Goal: Task Accomplishment & Management: Manage account settings

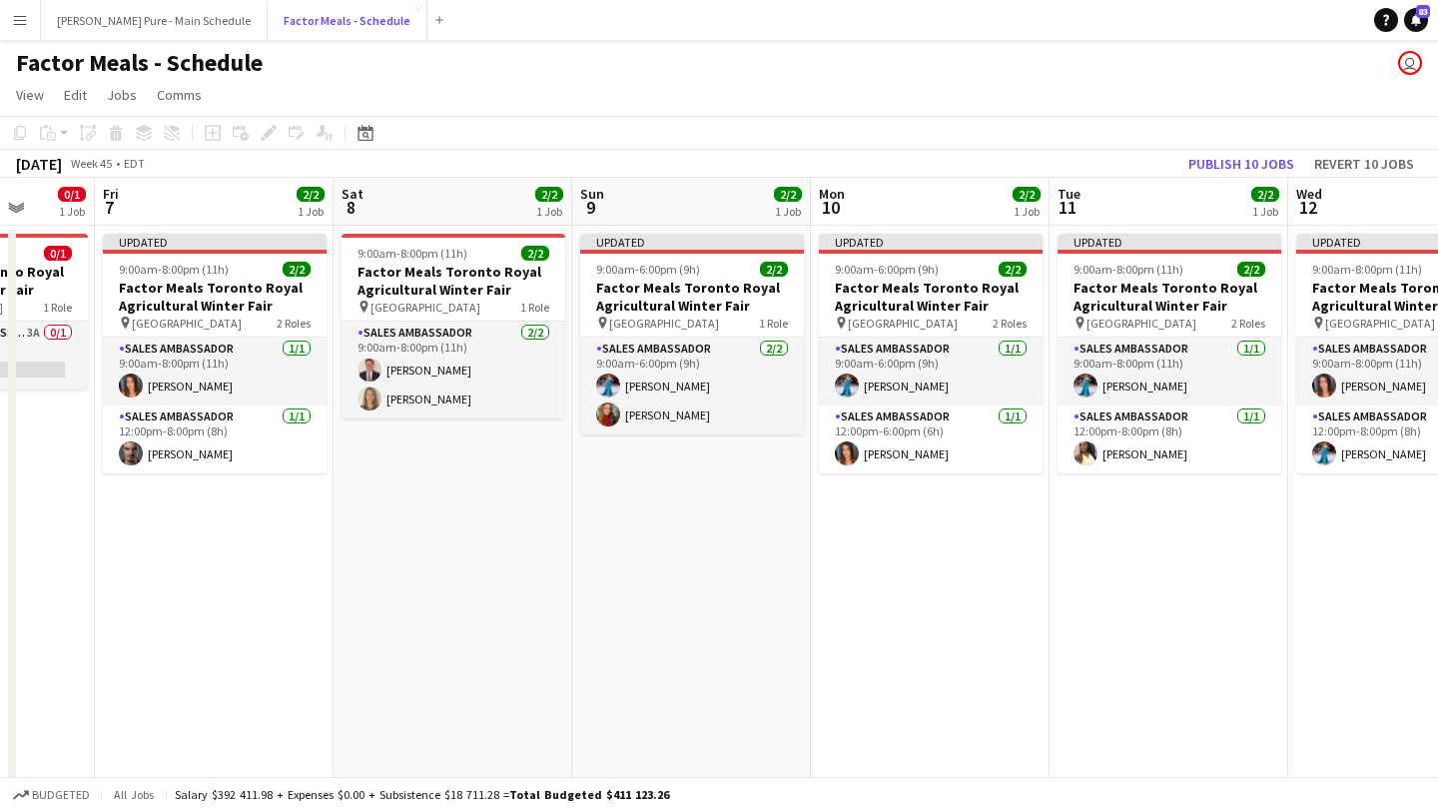
scroll to position [0, 631]
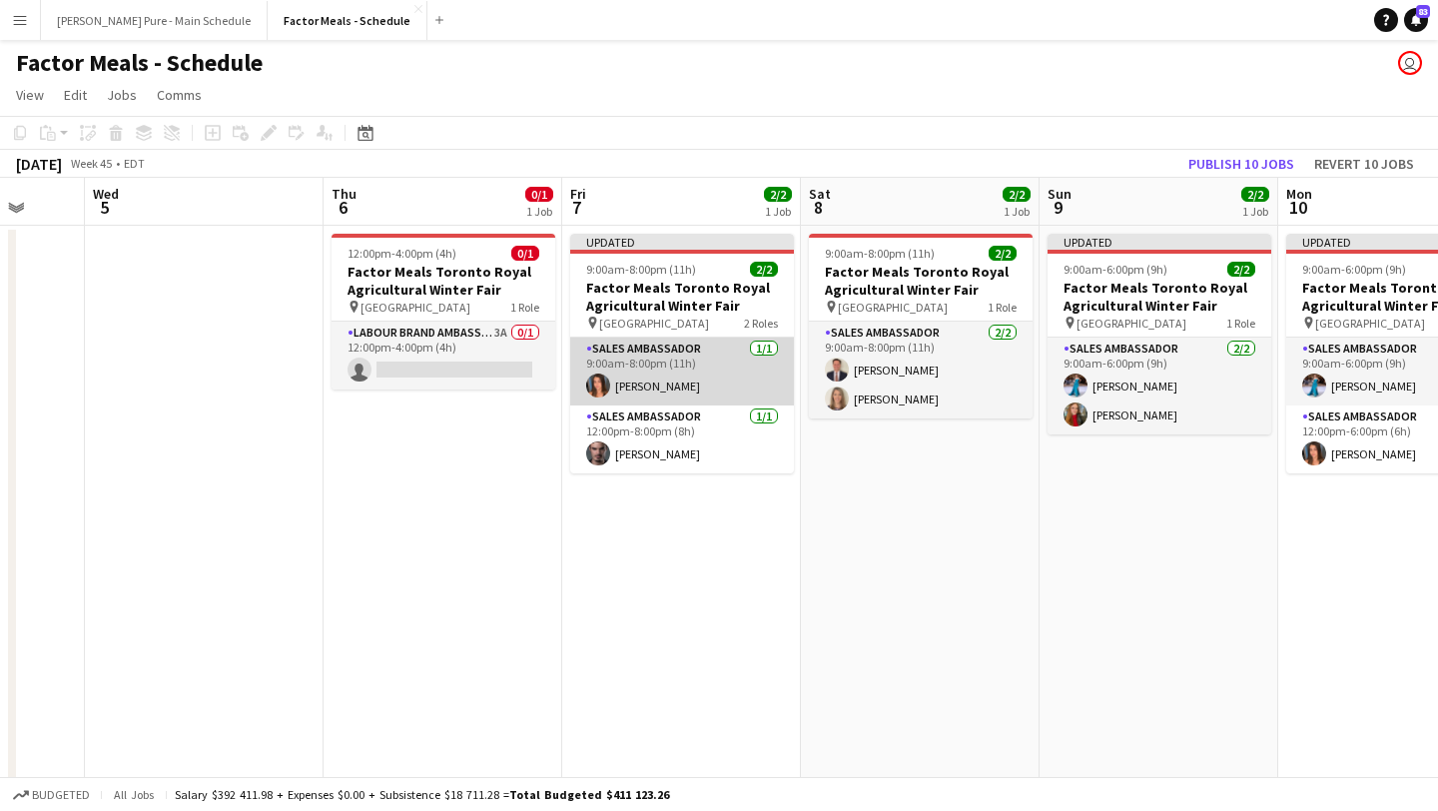
click at [670, 366] on app-card-role "Sales Ambassador 1/1 9:00am-8:00pm (11h) Sara Thompson" at bounding box center [682, 372] width 224 height 68
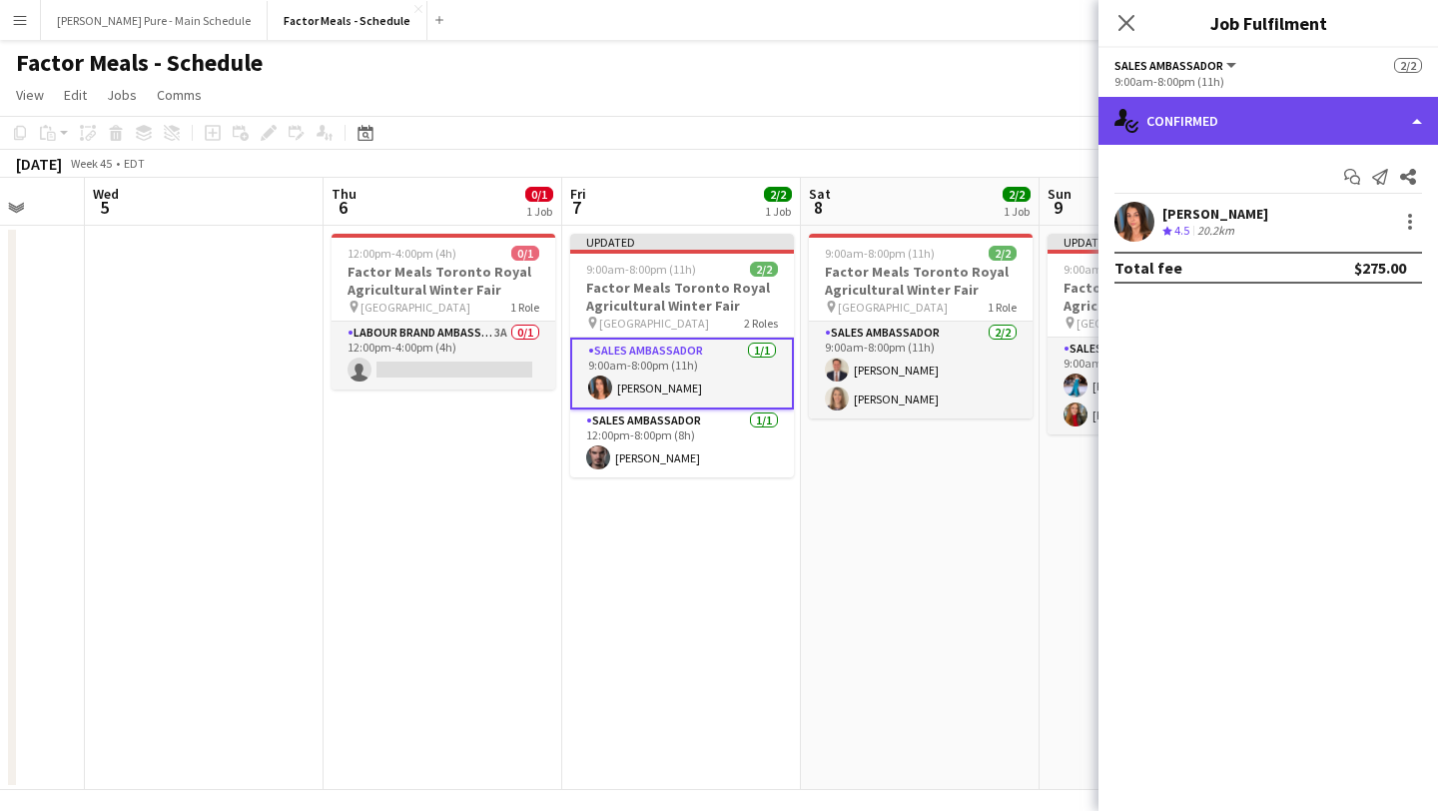
click at [1362, 120] on div "single-neutral-actions-check-2 Confirmed" at bounding box center [1267, 121] width 339 height 48
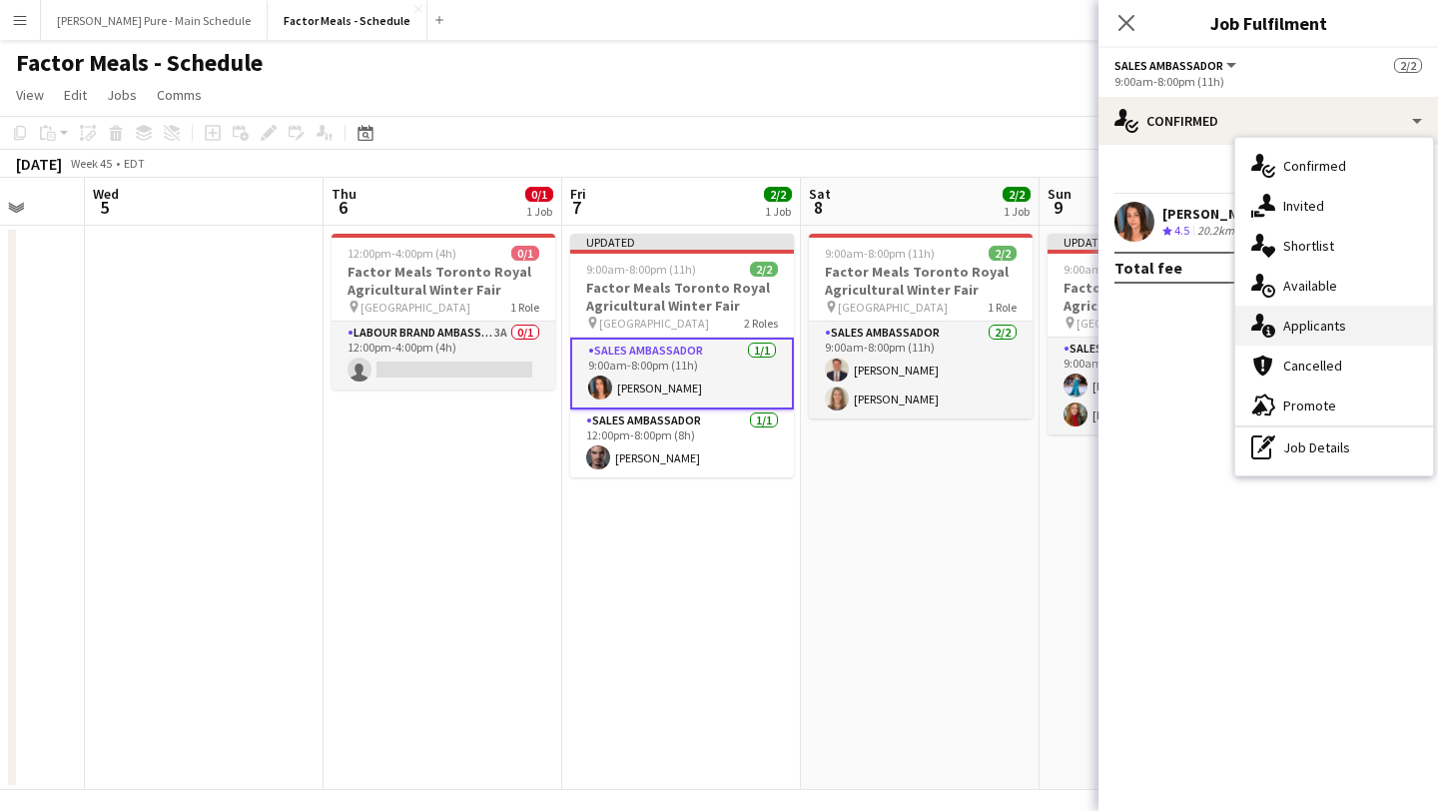
click at [1337, 315] on div "single-neutral-actions-information Applicants" at bounding box center [1334, 326] width 198 height 40
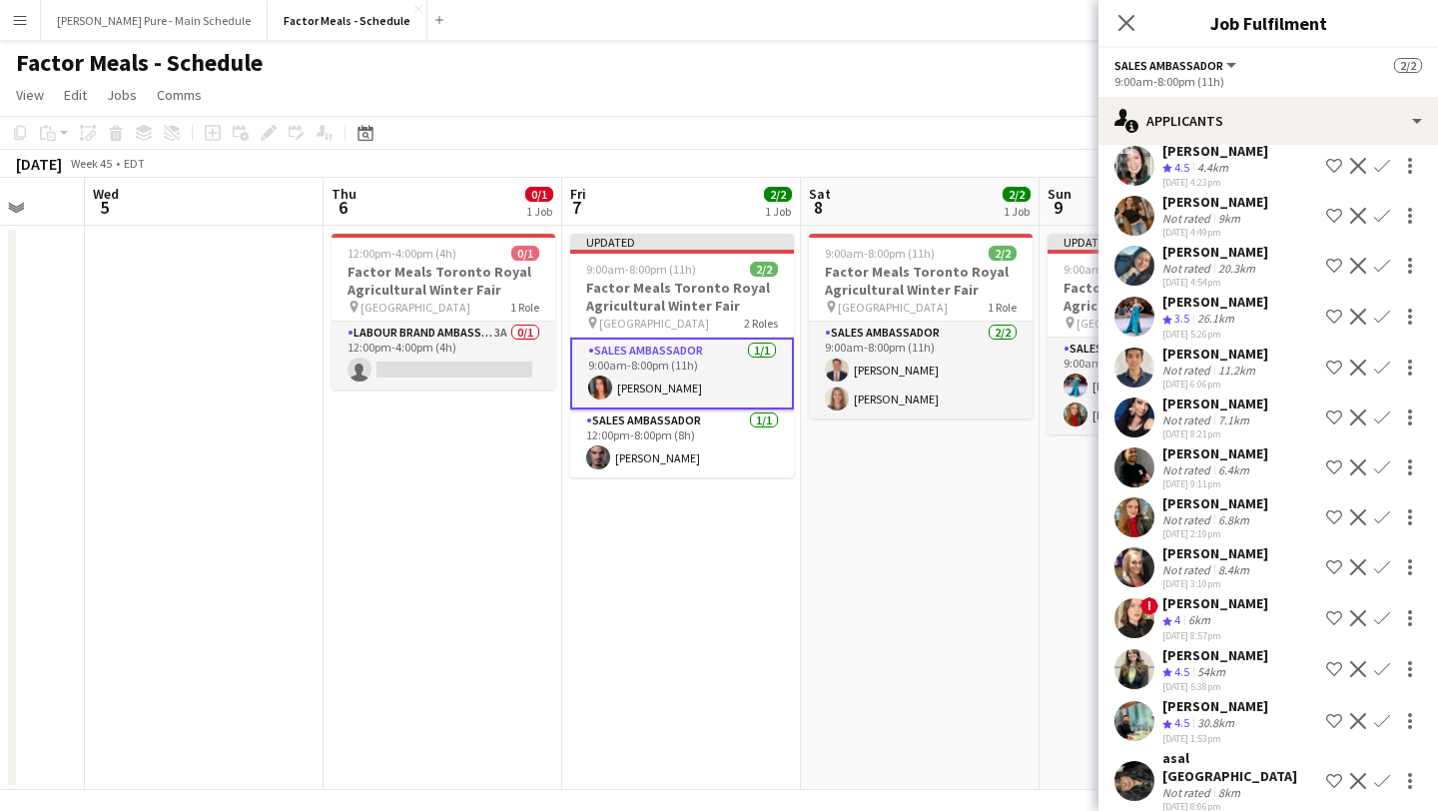
scroll to position [2, 0]
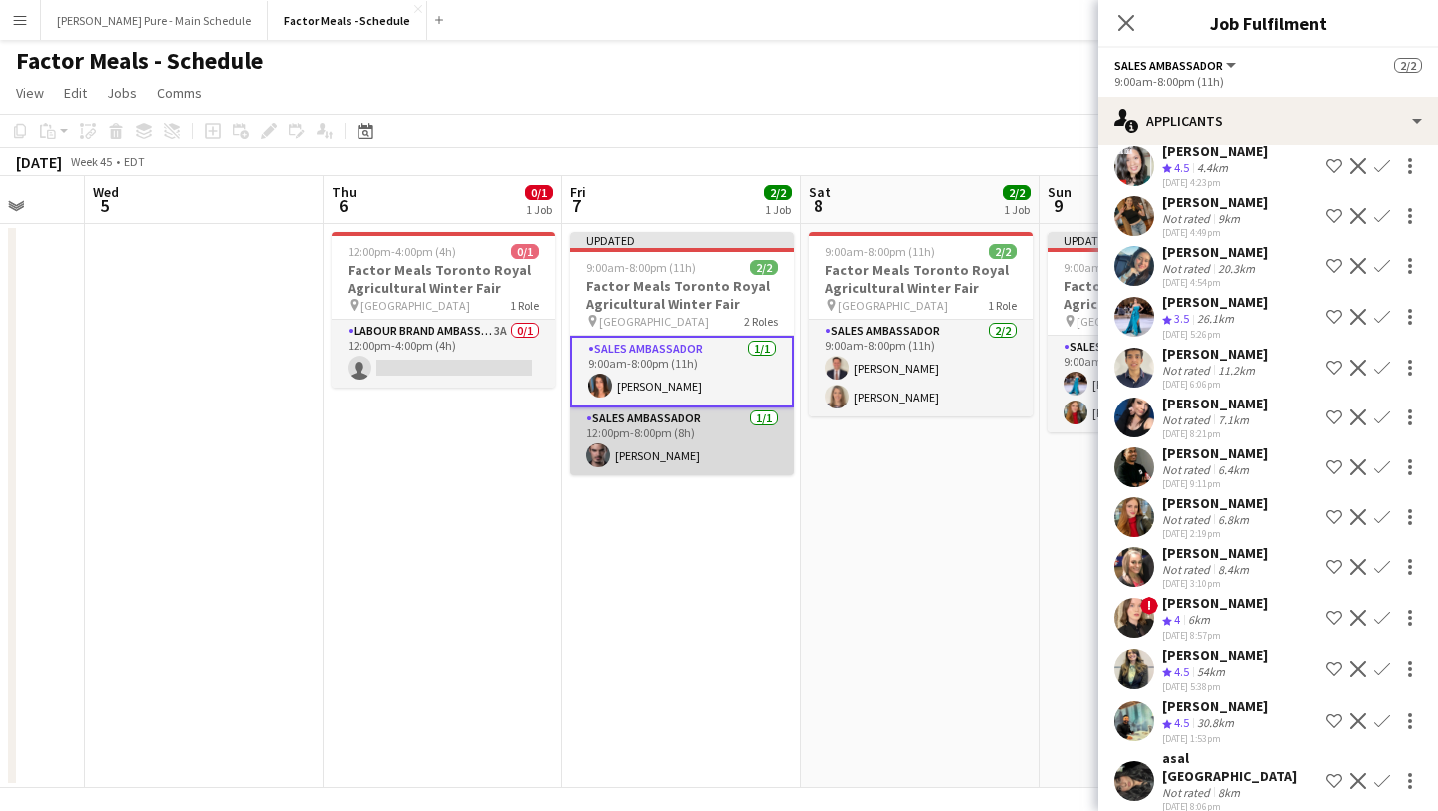
click at [656, 446] on app-card-role "Sales Ambassador 1/1 12:00pm-8:00pm (8h) Lucas Bertolino" at bounding box center [682, 441] width 224 height 68
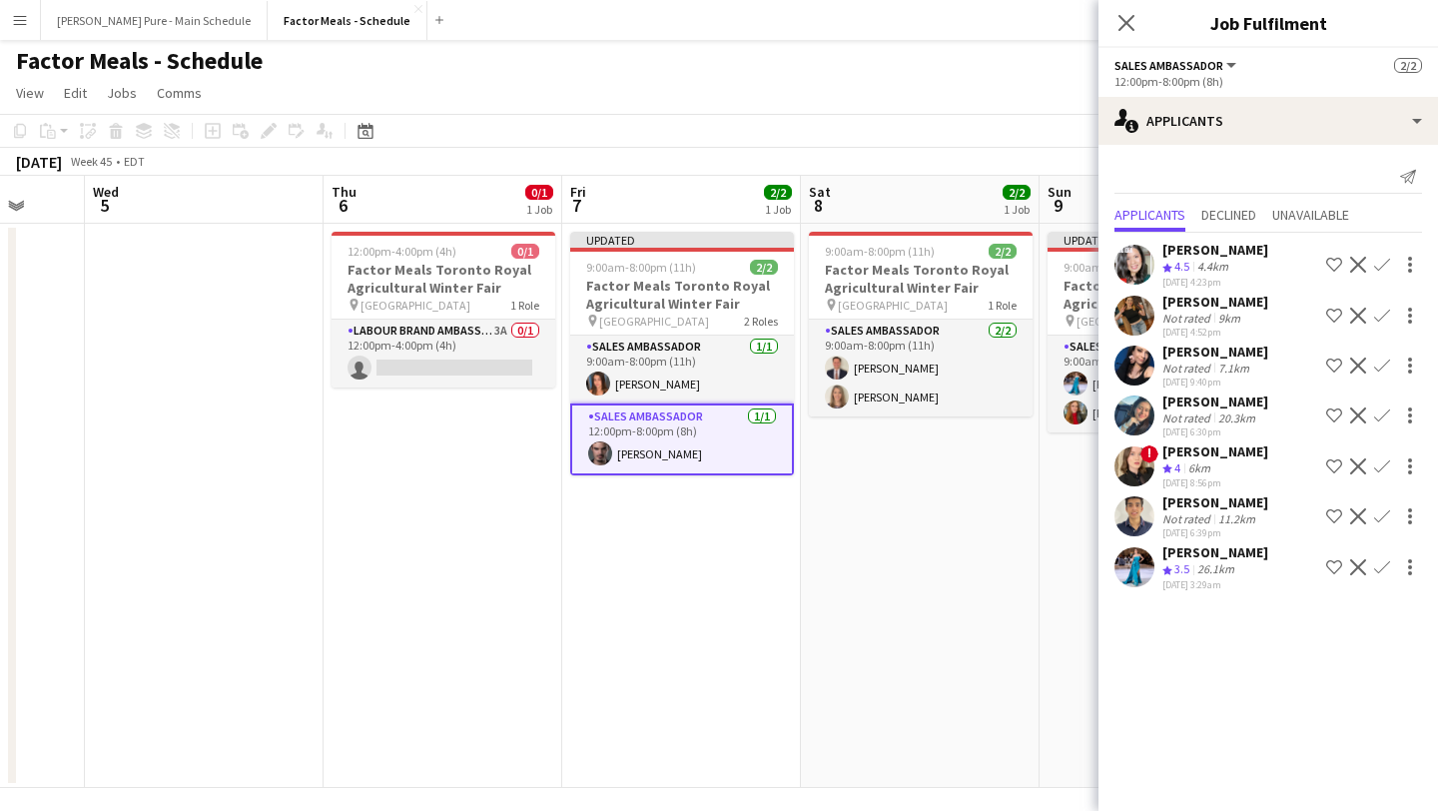
scroll to position [0, 822]
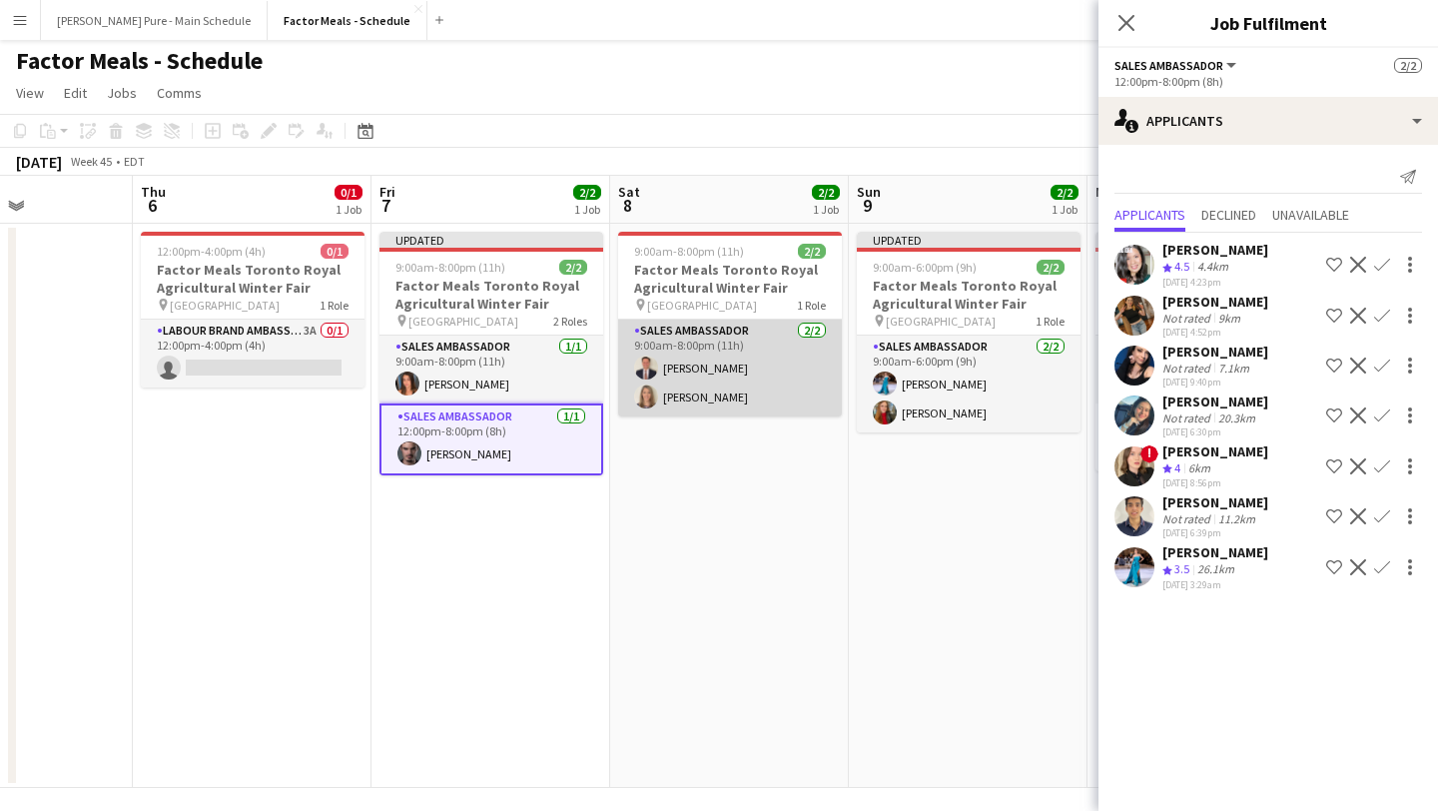
click at [697, 352] on app-card-role "Sales Ambassador 2/2 9:00am-8:00pm (11h) Mick Zuroski Jenn Zuroski" at bounding box center [730, 368] width 224 height 97
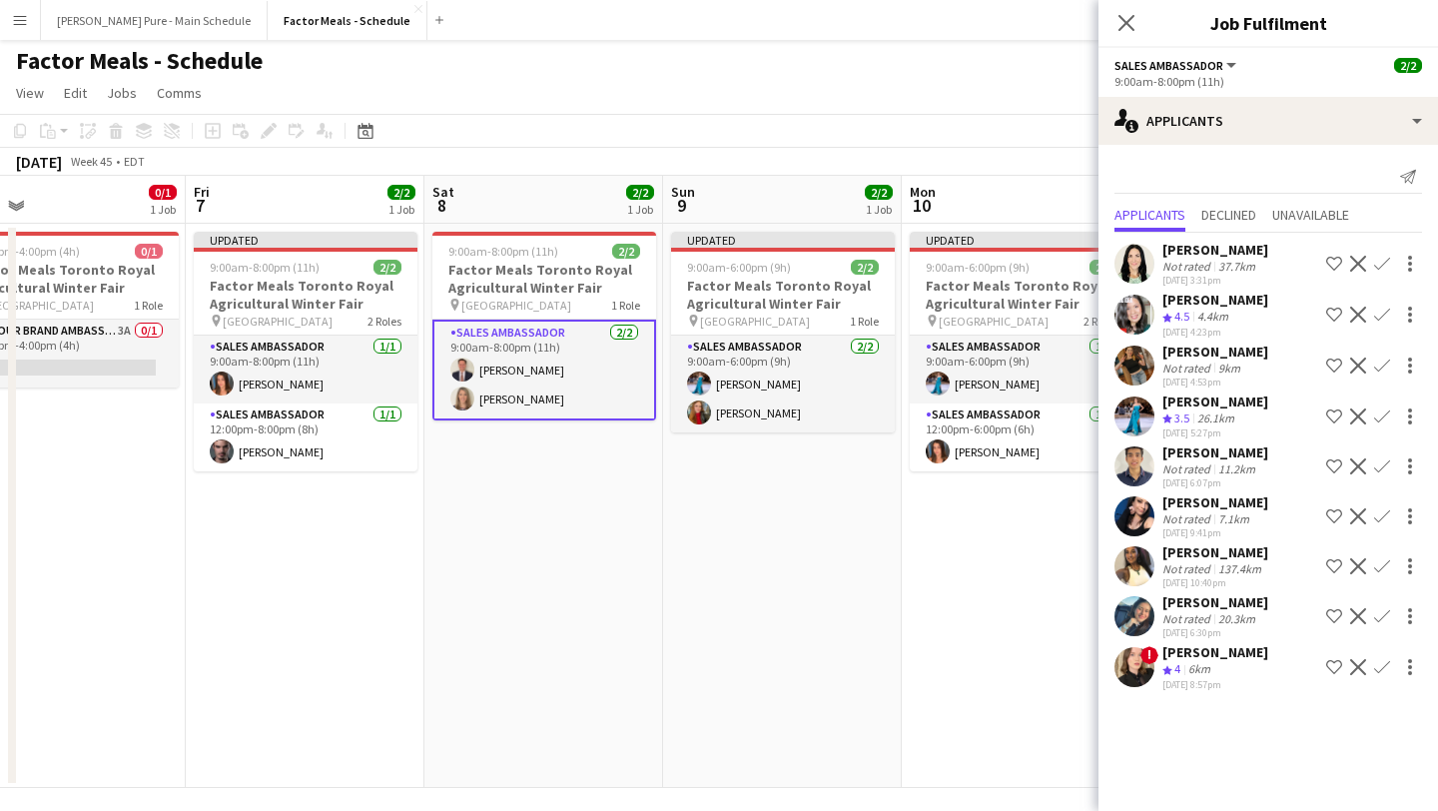
scroll to position [0, 550]
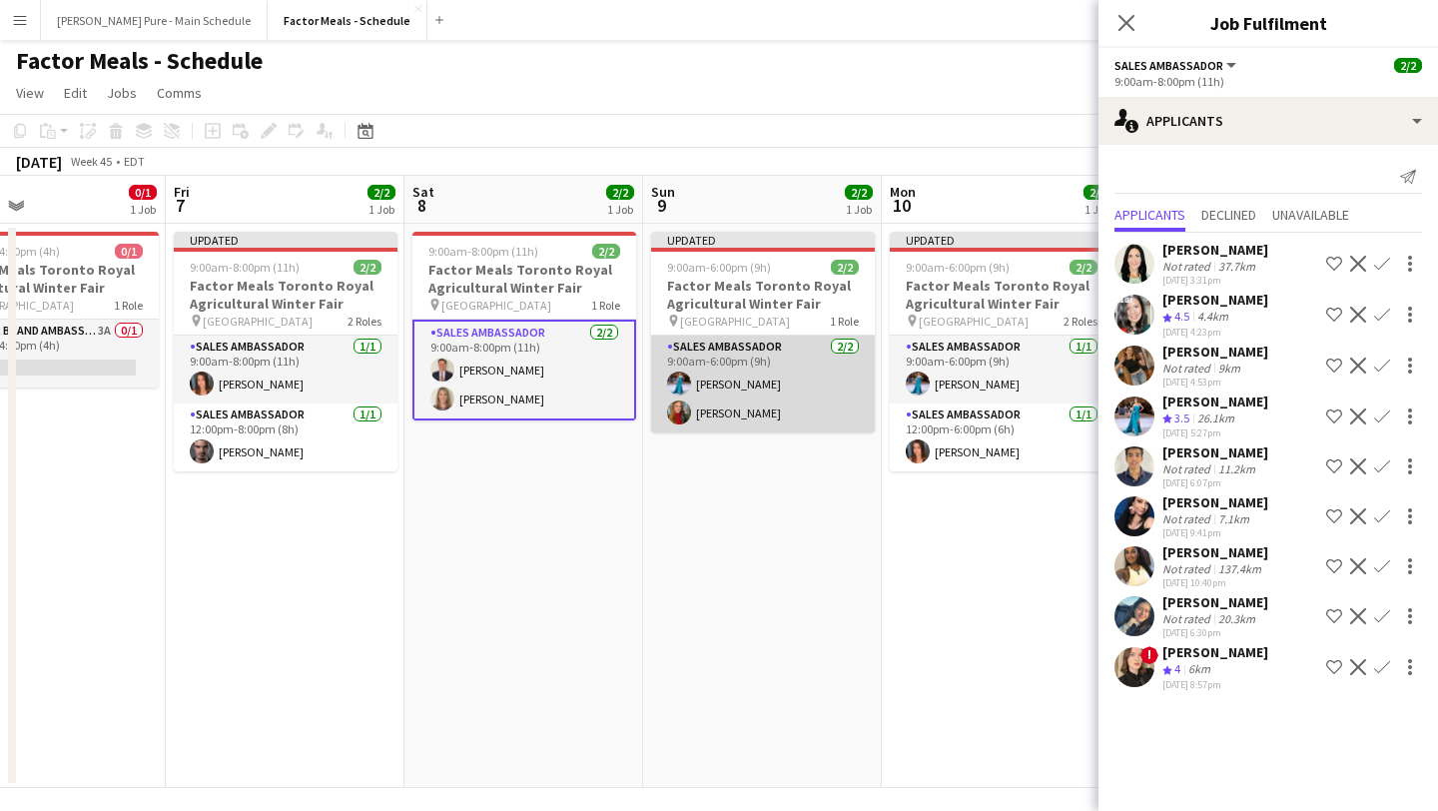
click at [744, 395] on app-card-role "Sales Ambassador 2/2 9:00am-6:00pm (9h) Tania Sharma Adeliia Hrechaniuk" at bounding box center [763, 384] width 224 height 97
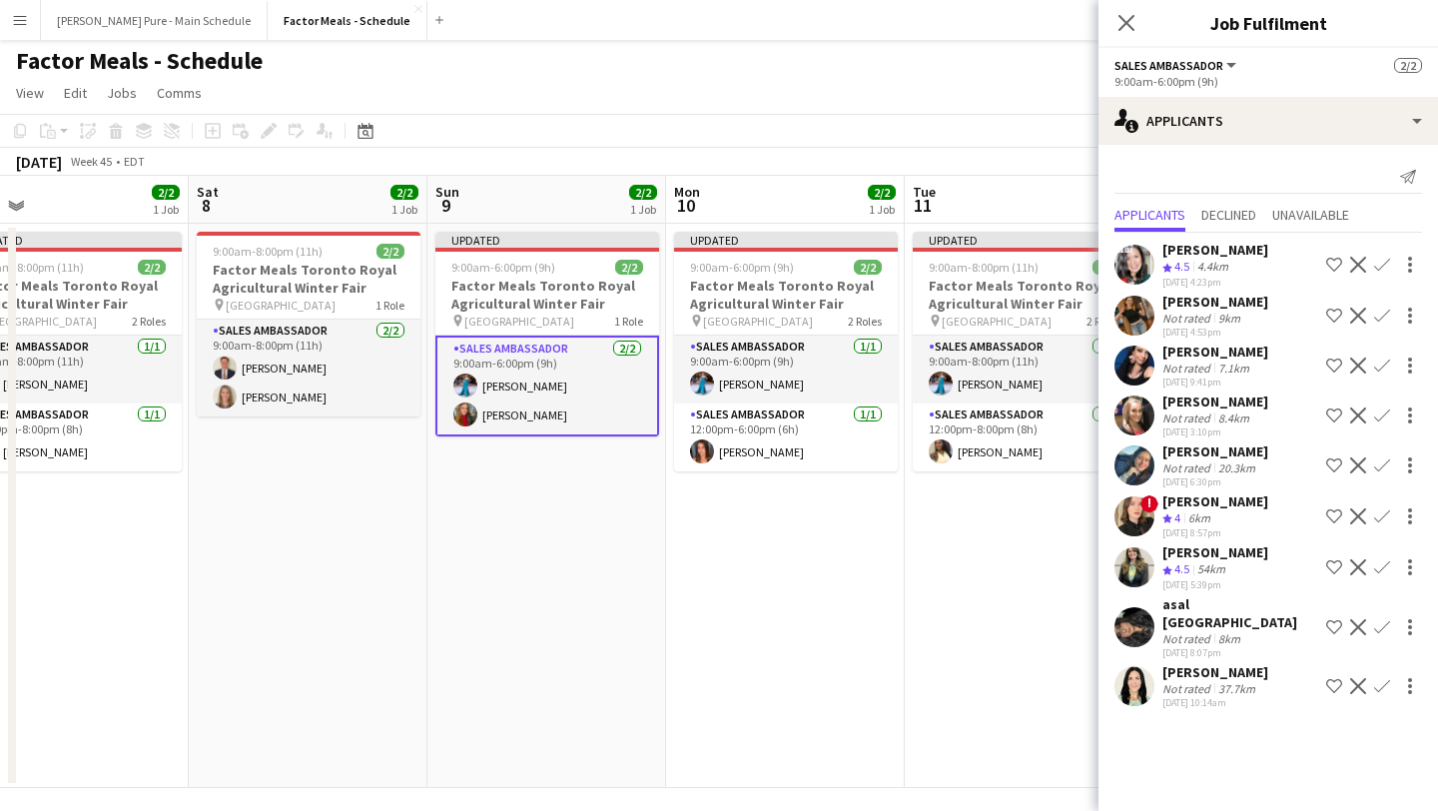
scroll to position [0, 768]
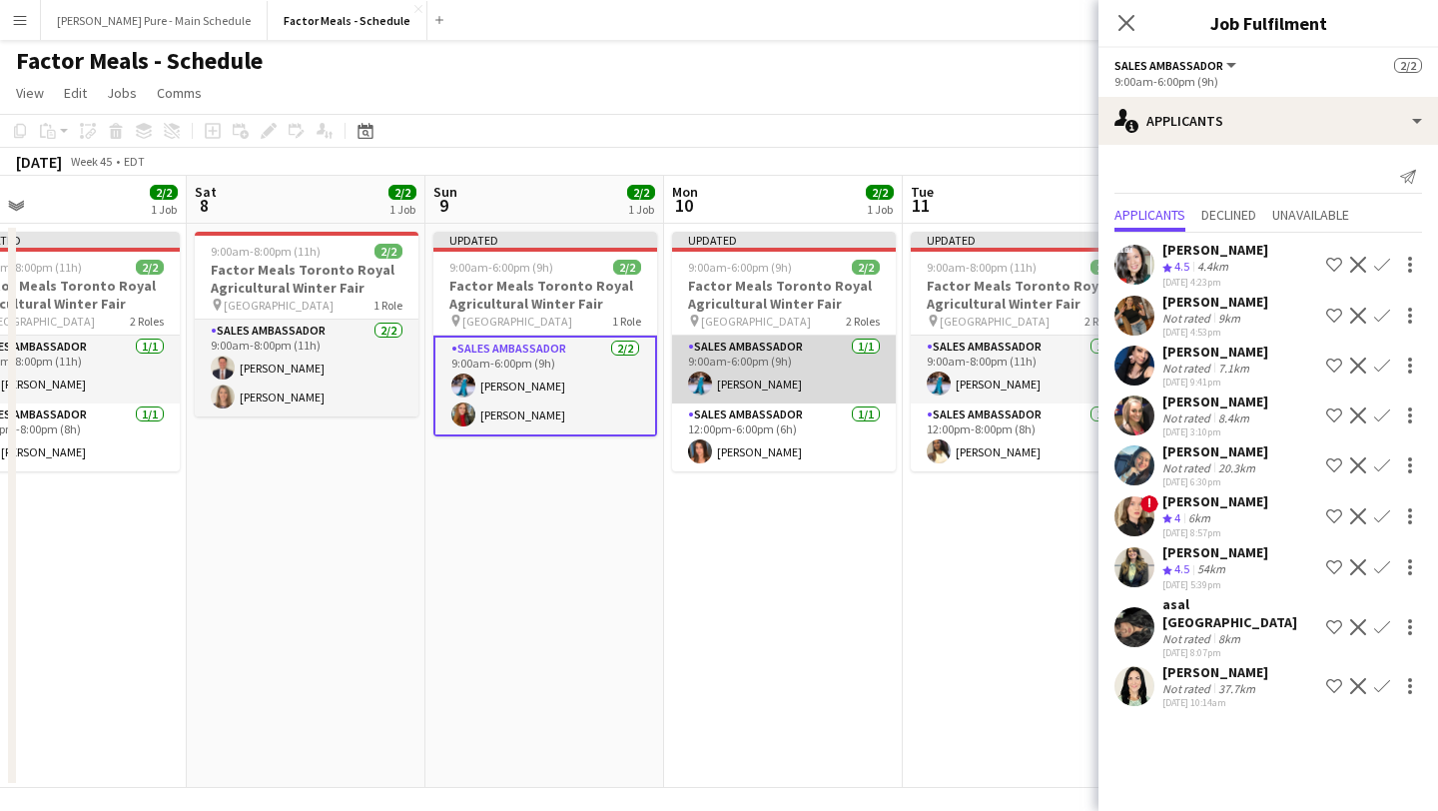
click at [770, 371] on app-card-role "Sales Ambassador 1/1 9:00am-6:00pm (9h) Tania Sharma" at bounding box center [784, 370] width 224 height 68
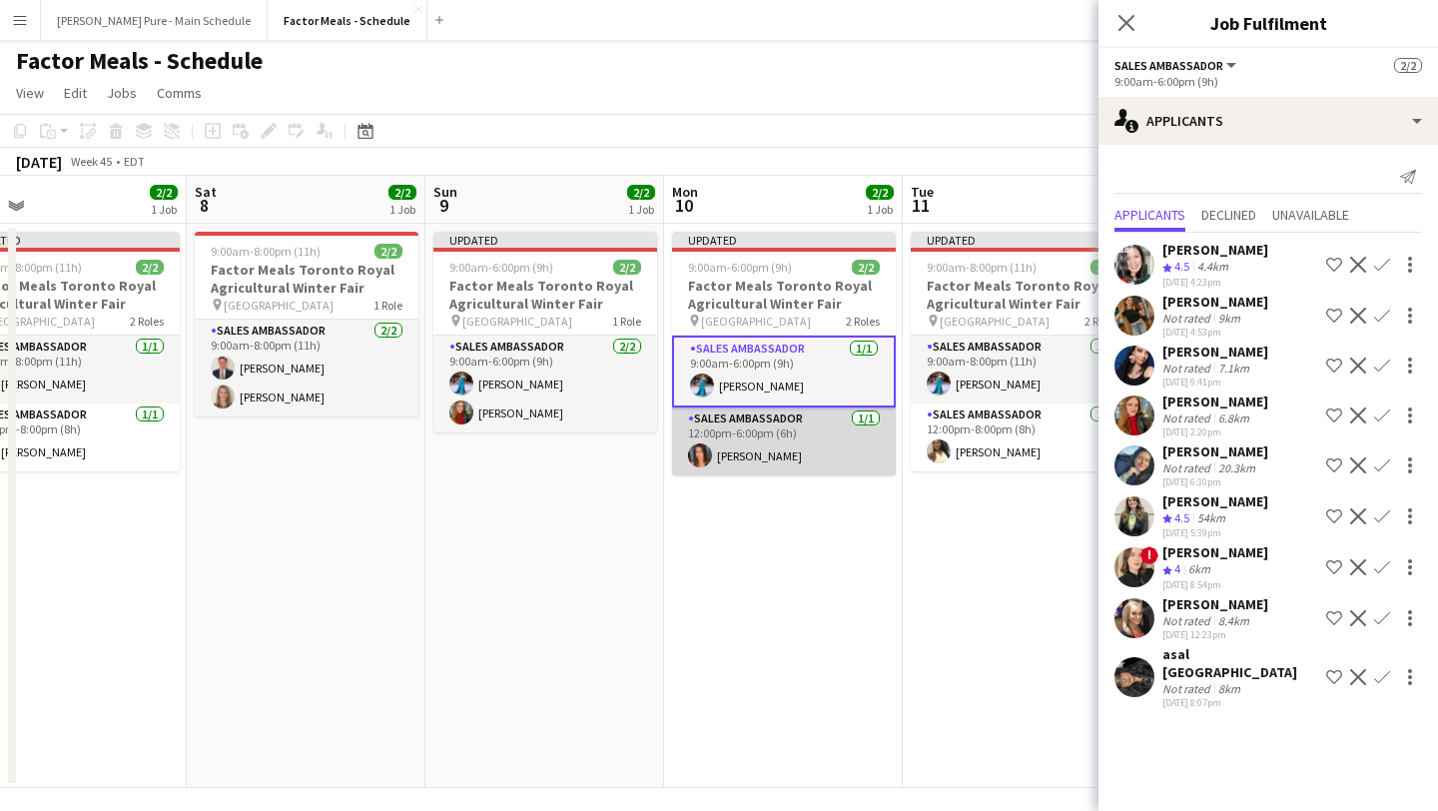
click at [788, 434] on app-card-role "Sales Ambassador 1/1 12:00pm-6:00pm (6h) Sara Thompson" at bounding box center [784, 441] width 224 height 68
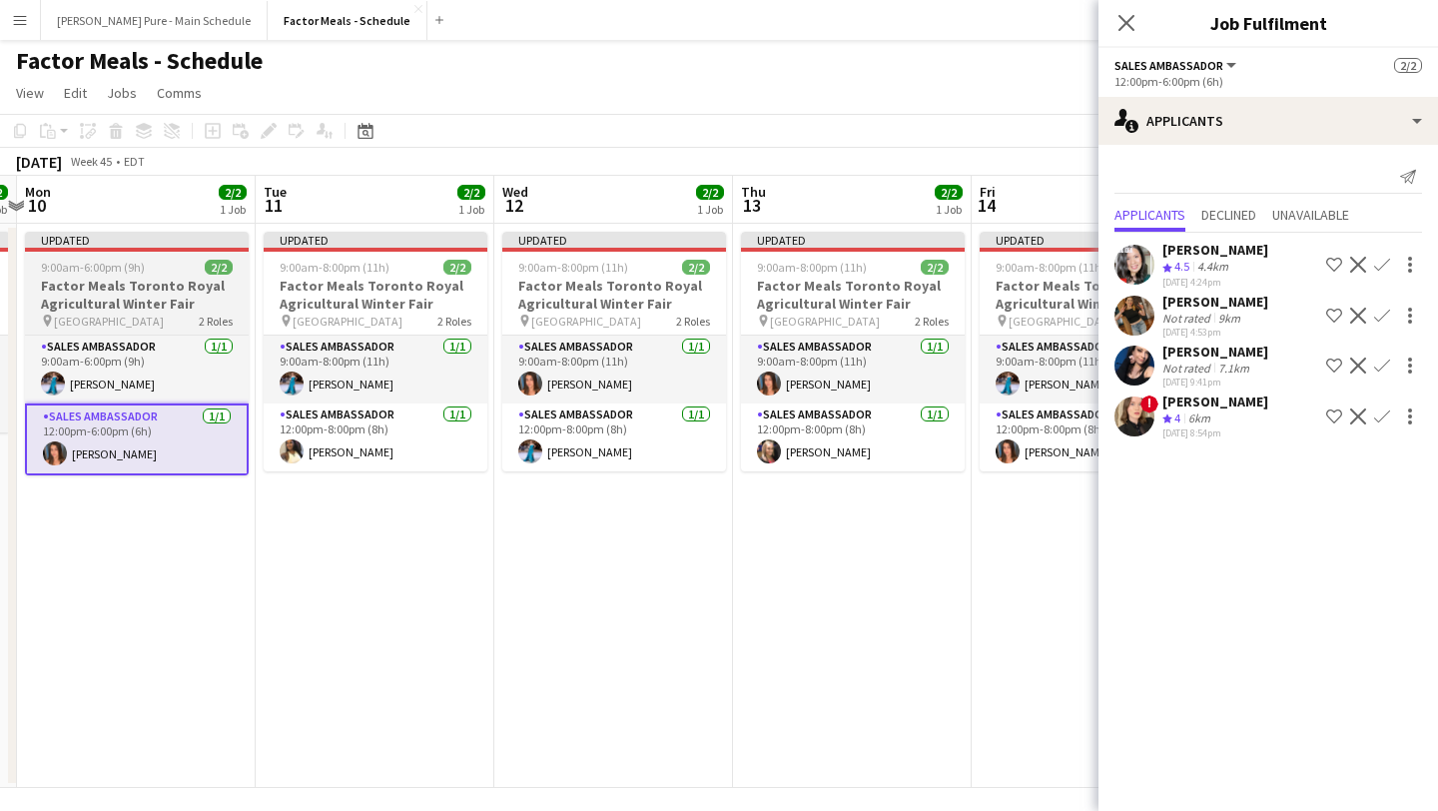
scroll to position [0, 583]
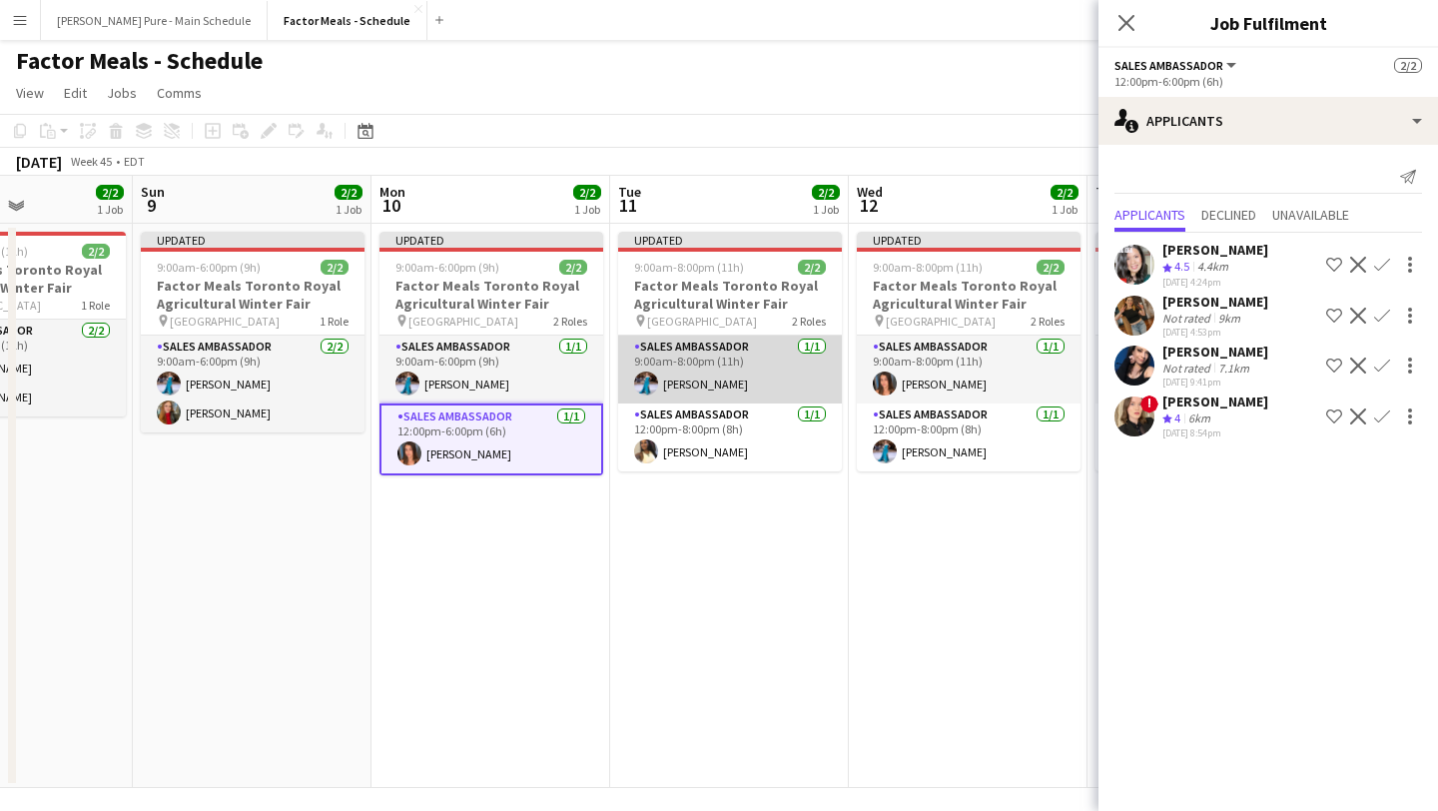
click at [703, 368] on app-card-role "Sales Ambassador 1/1 9:00am-8:00pm (11h) Tania Sharma" at bounding box center [730, 370] width 224 height 68
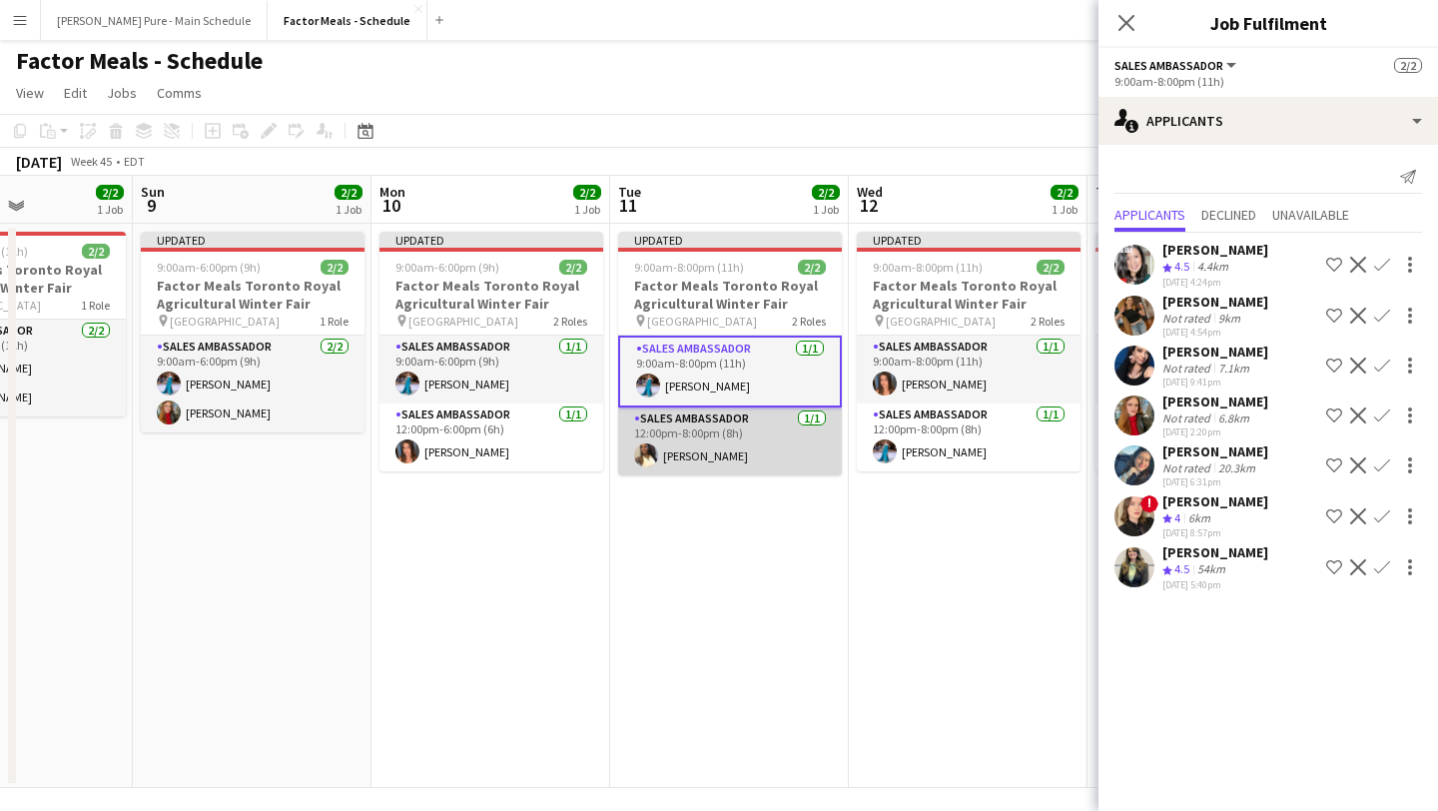
click at [718, 448] on app-card-role "Sales Ambassador 1/1 12:00pm-8:00pm (8h) Laurel Simon" at bounding box center [730, 441] width 224 height 68
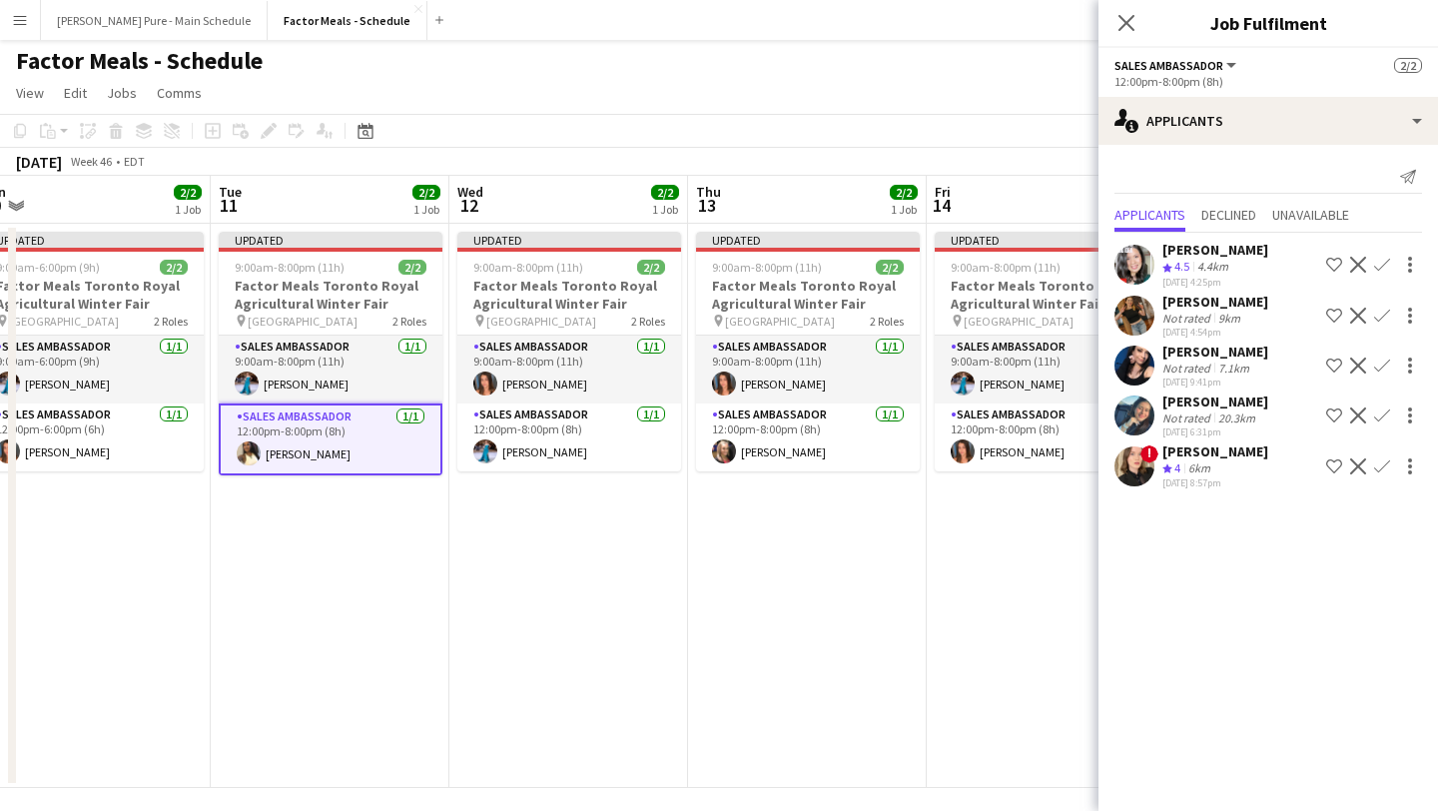
scroll to position [0, 1007]
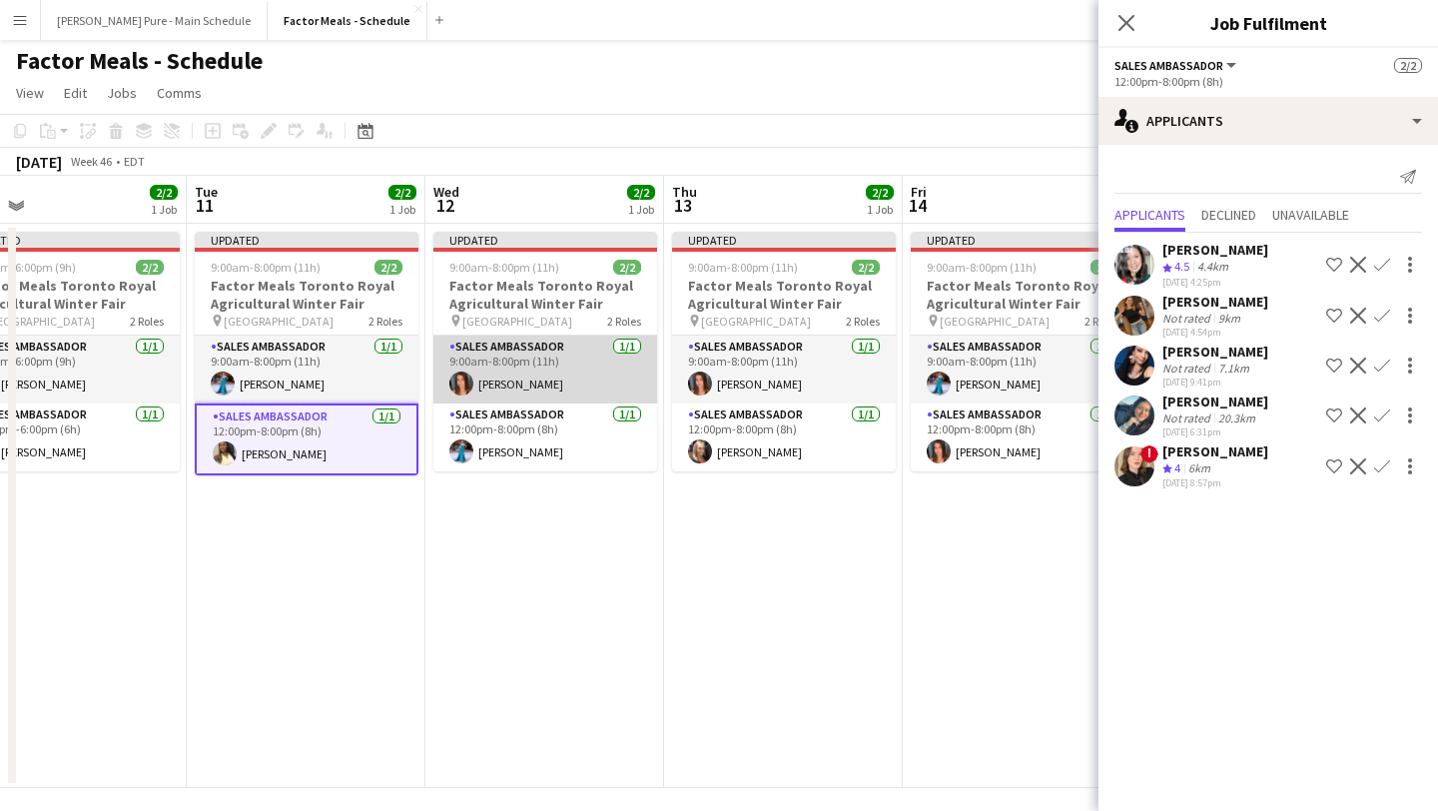
click at [578, 385] on app-card-role "Sales Ambassador 1/1 9:00am-8:00pm (11h) Sara Thompson" at bounding box center [545, 370] width 224 height 68
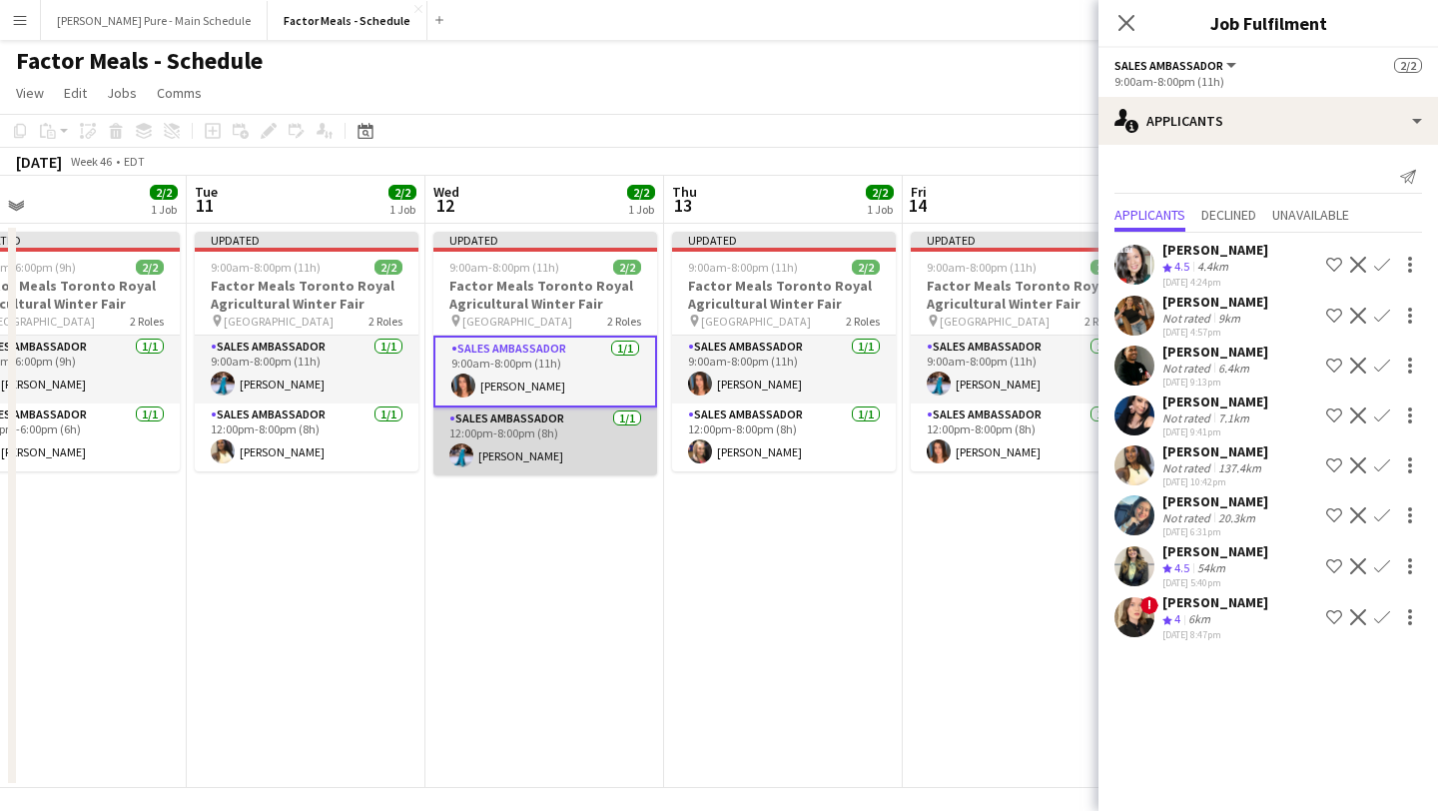
click at [548, 445] on app-card-role "Sales Ambassador 1/1 12:00pm-8:00pm (8h) Tania Sharma" at bounding box center [545, 441] width 224 height 68
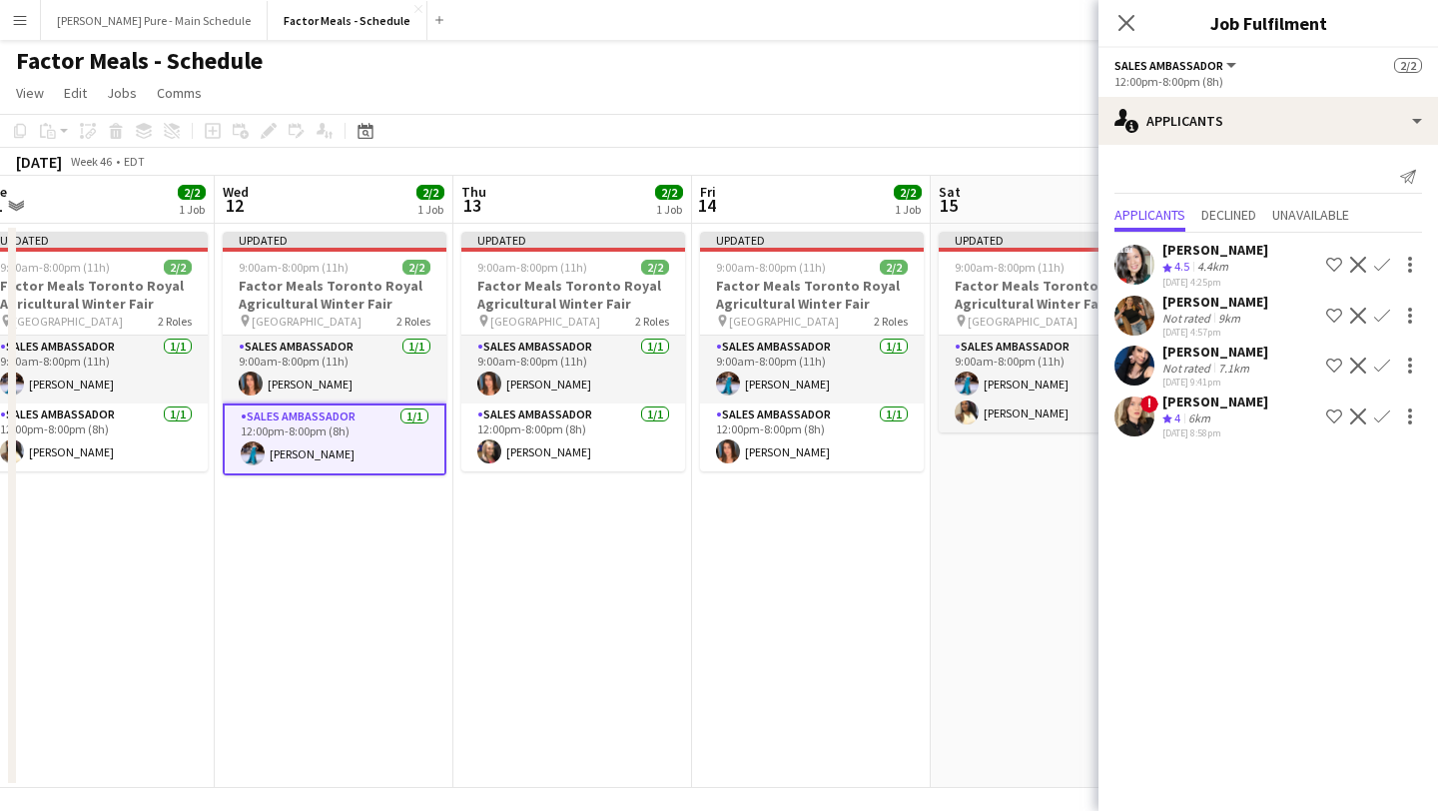
scroll to position [0, 742]
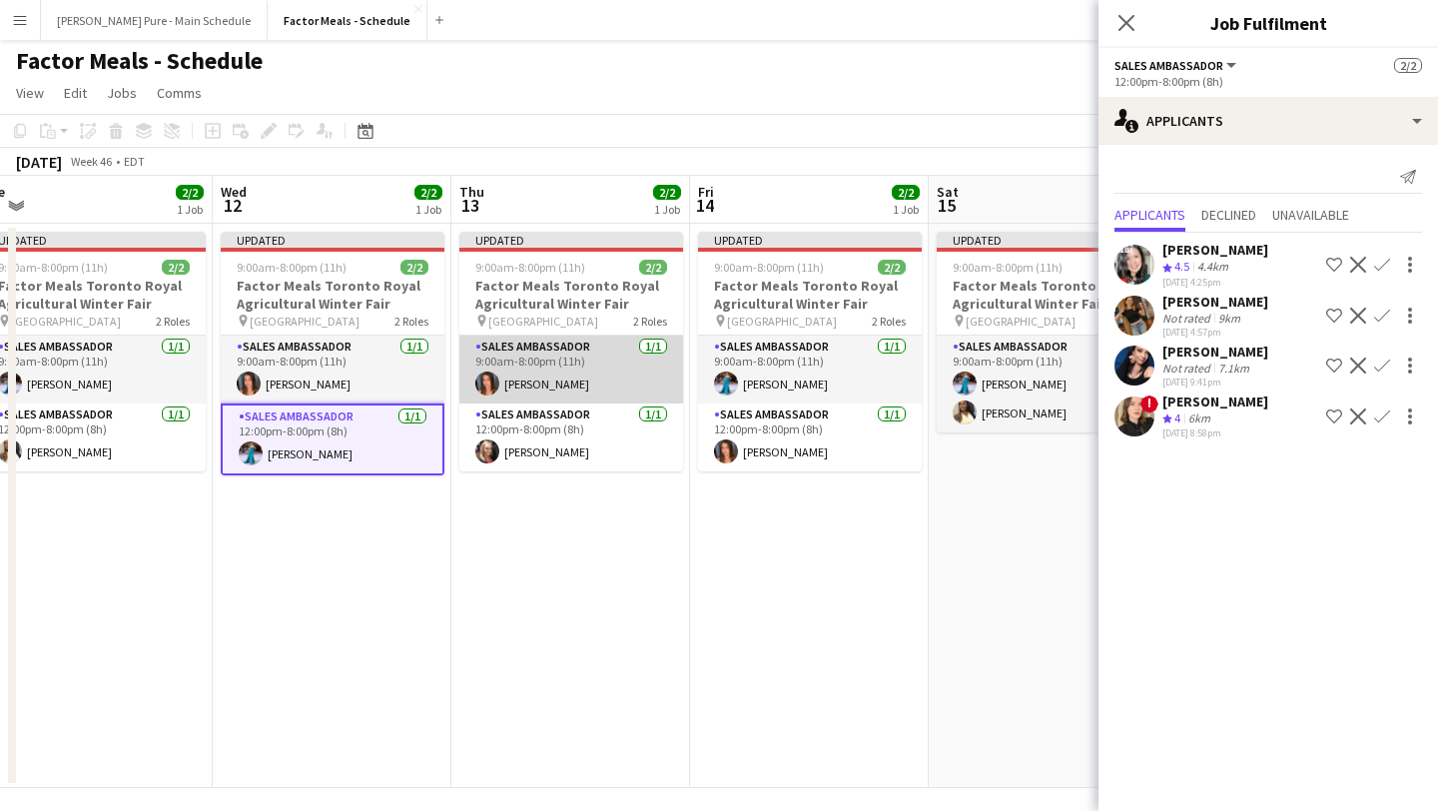
click at [569, 353] on app-card-role "Sales Ambassador 1/1 9:00am-8:00pm (11h) Sara Thompson" at bounding box center [571, 370] width 224 height 68
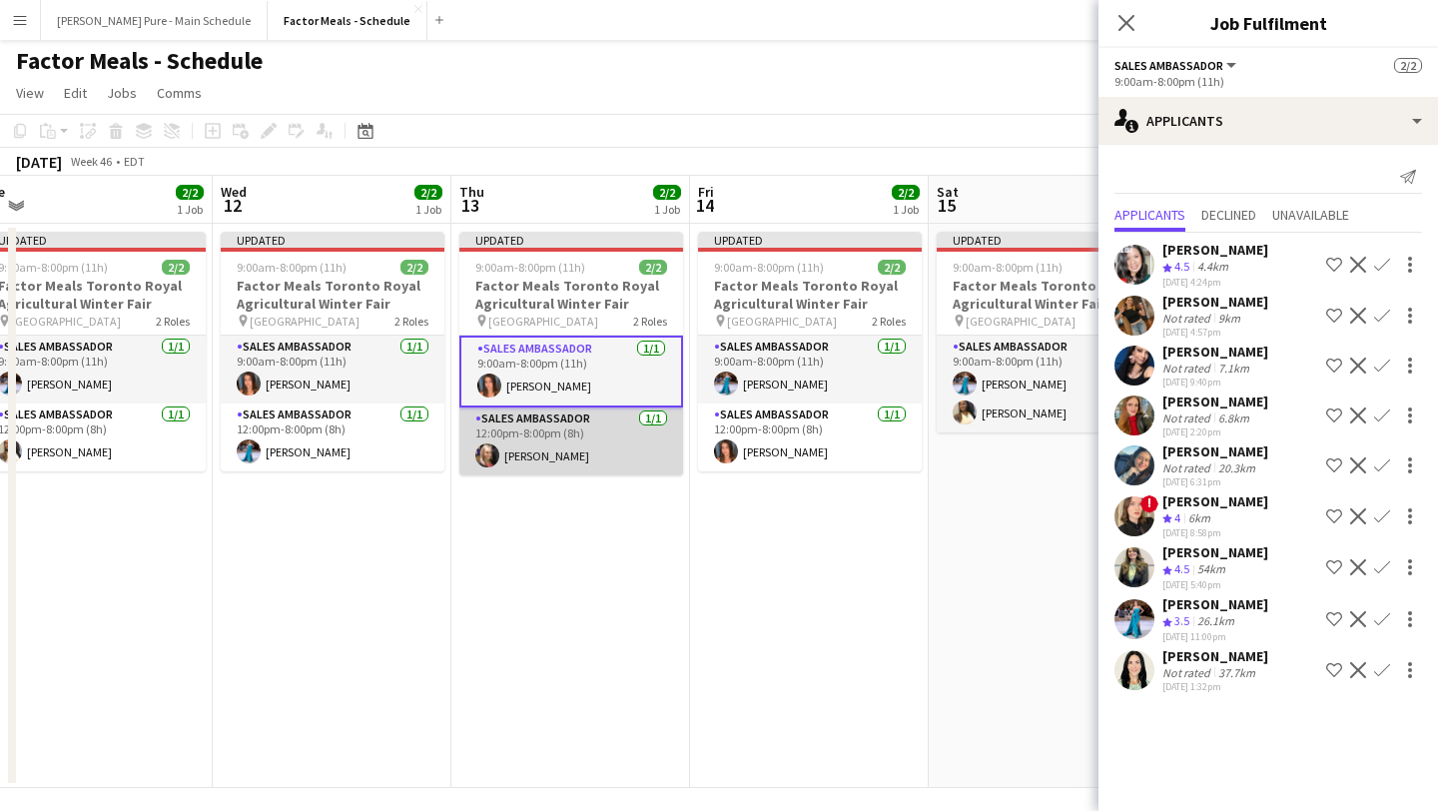
click at [594, 468] on app-card-role "Sales Ambassador 1/1 12:00pm-8:00pm (8h) Tiffany Lister" at bounding box center [571, 441] width 224 height 68
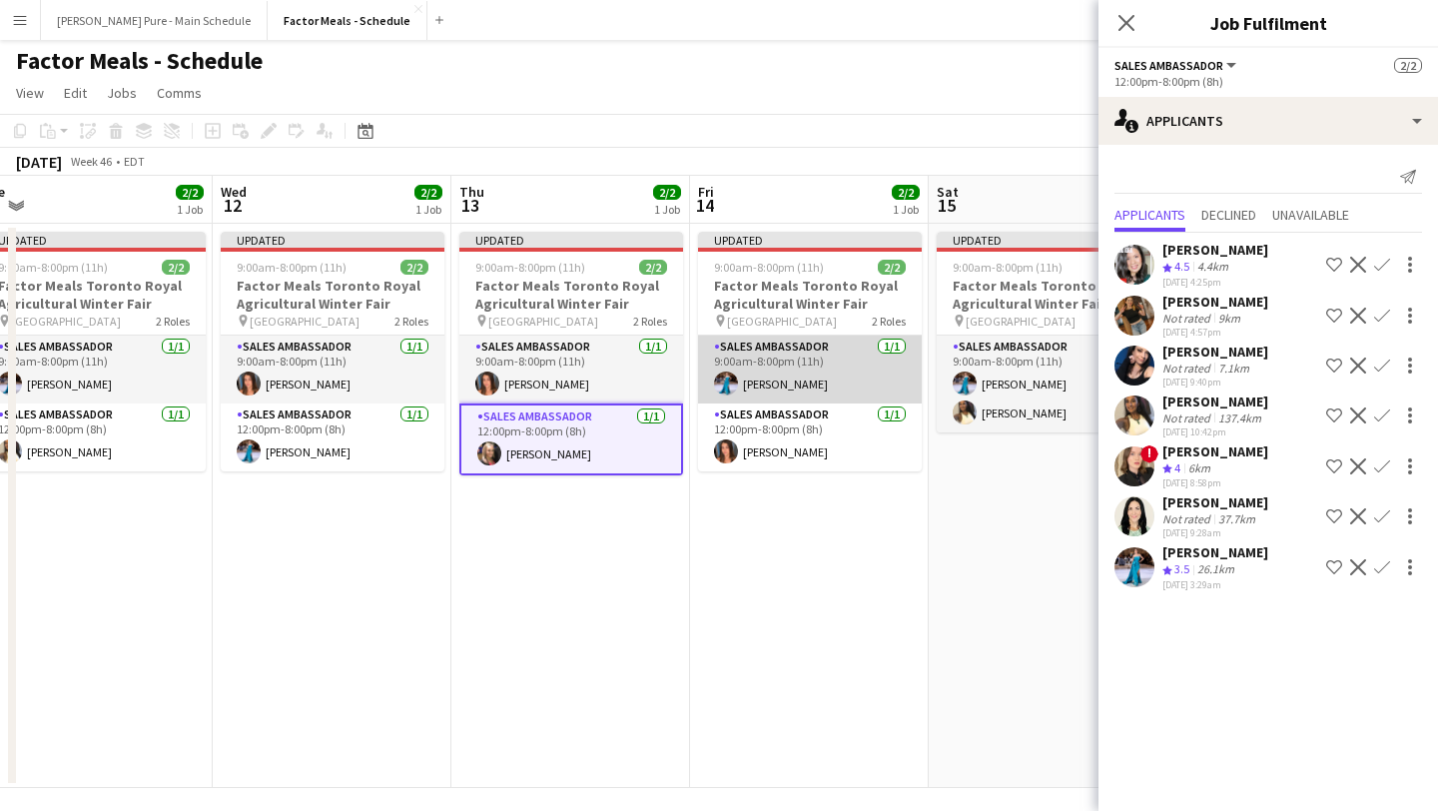
click at [791, 361] on app-card-role "Sales Ambassador 1/1 9:00am-8:00pm (11h) Tania Sharma" at bounding box center [810, 370] width 224 height 68
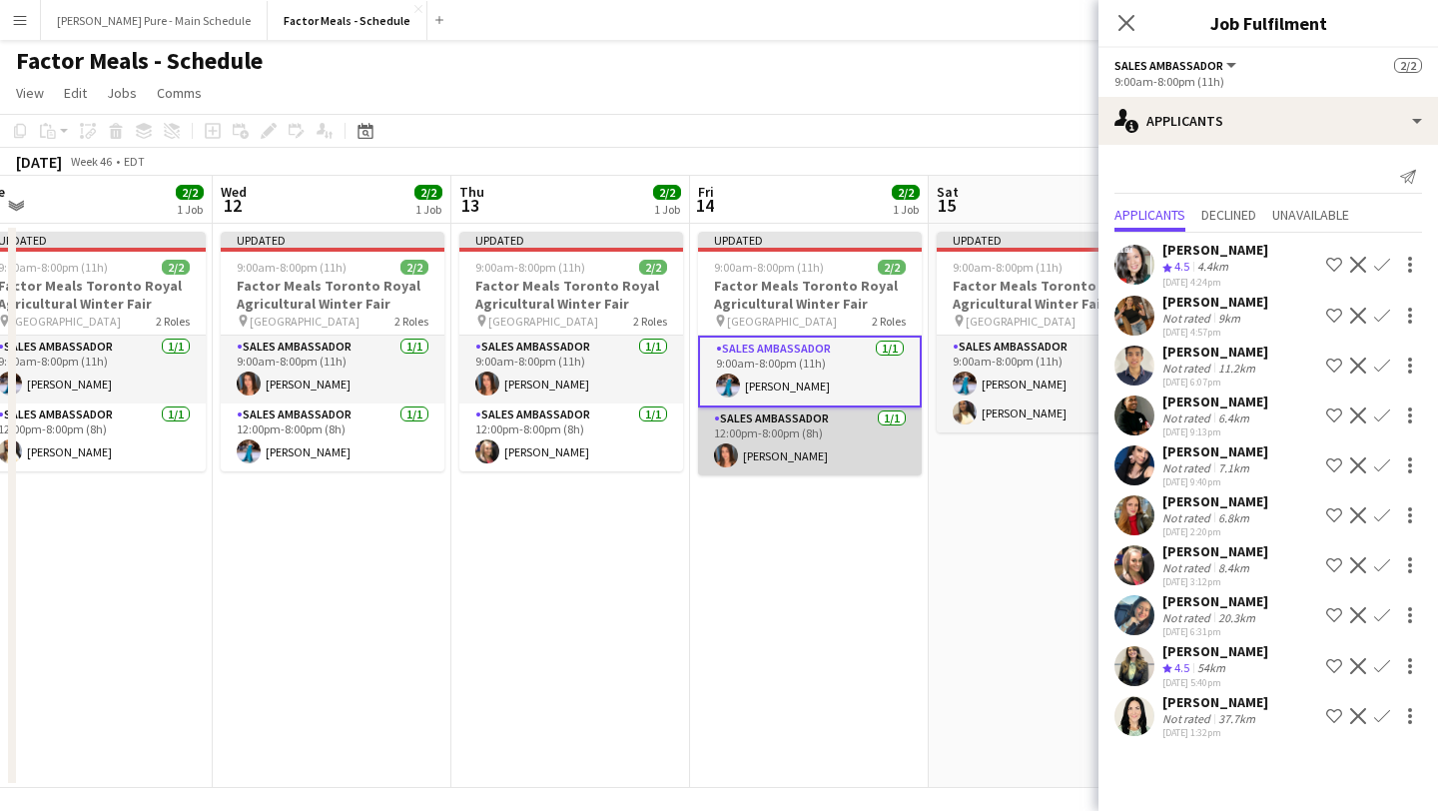
click at [800, 442] on app-card-role "Sales Ambassador 1/1 12:00pm-8:00pm (8h) Sara Thompson" at bounding box center [810, 441] width 224 height 68
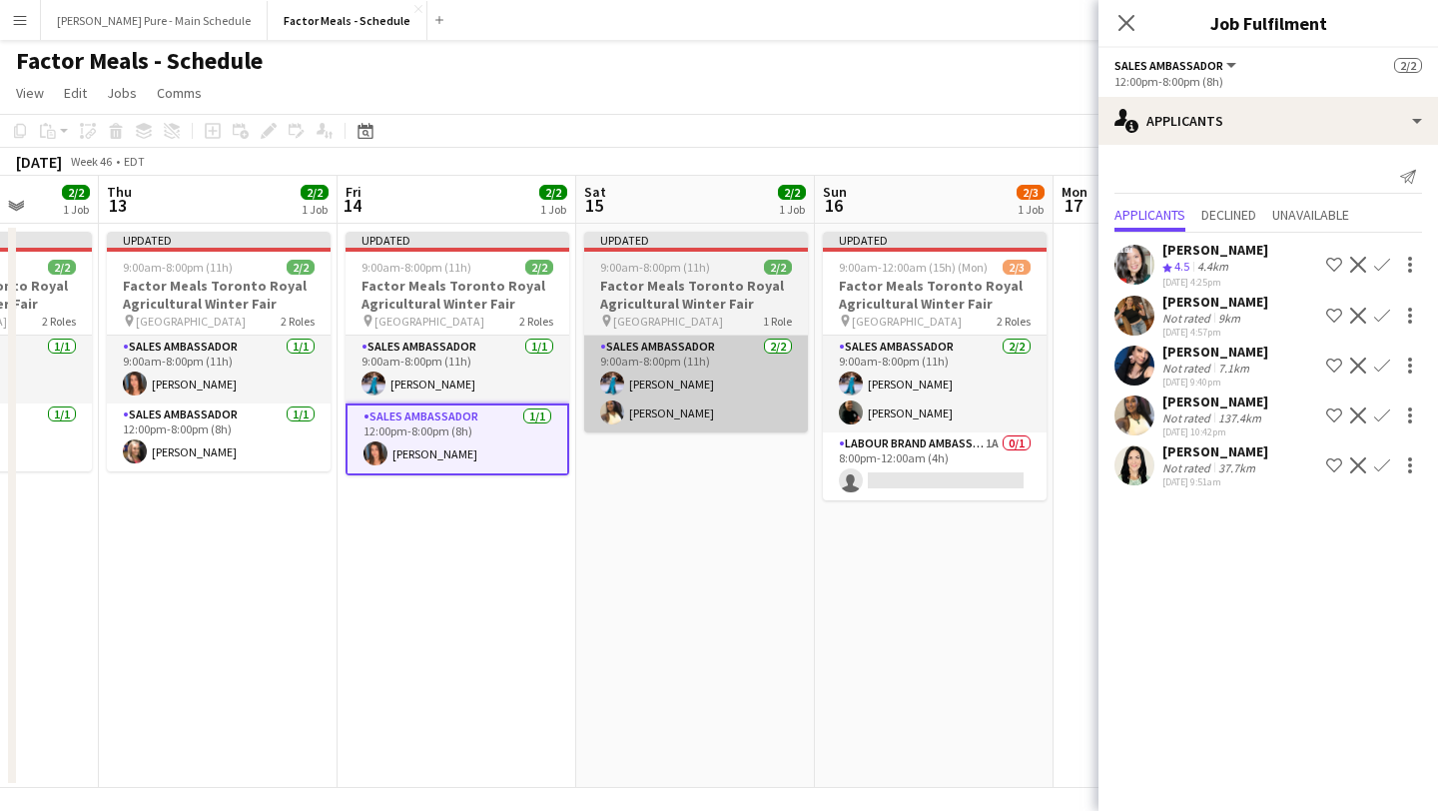
scroll to position [0, 628]
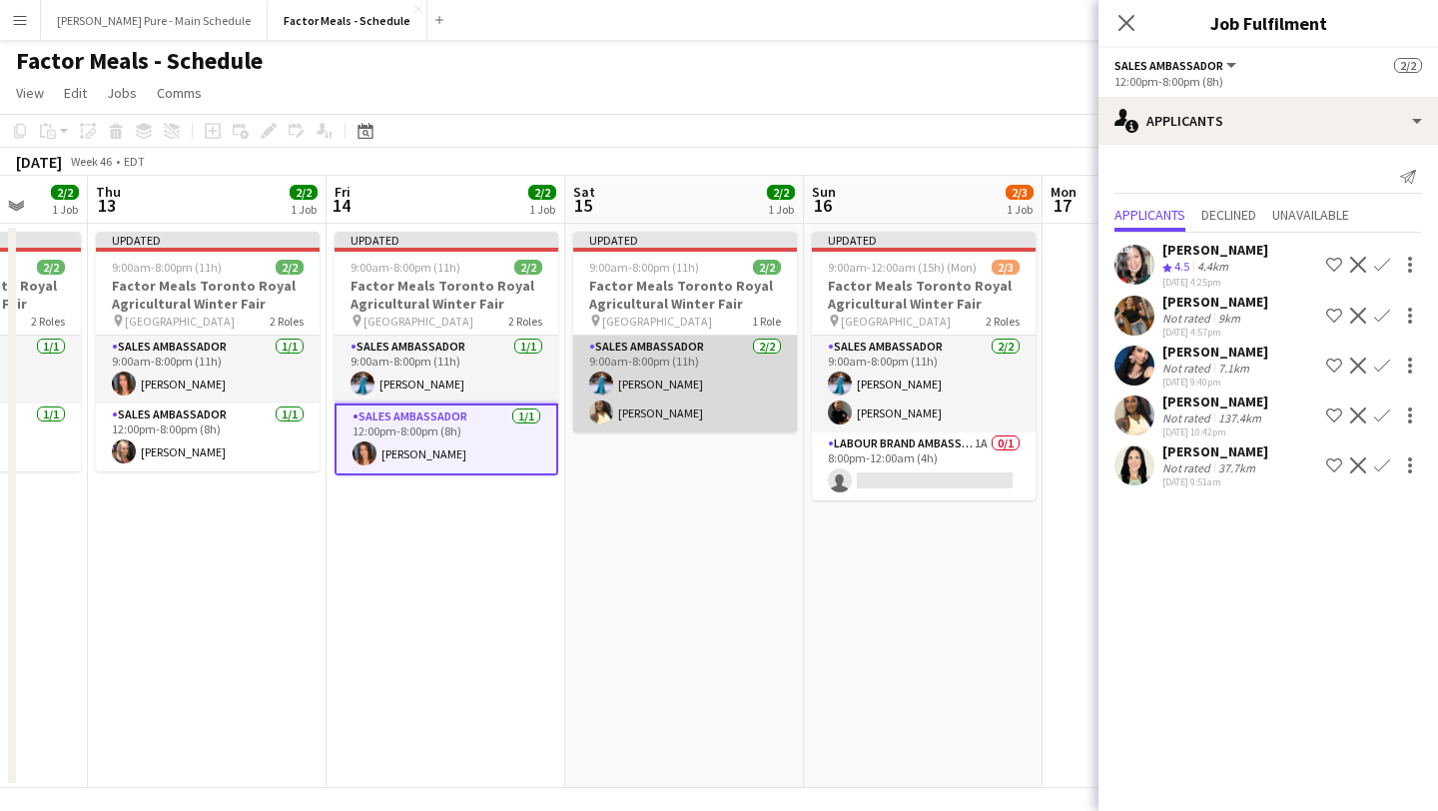
click at [705, 390] on app-card-role "Sales Ambassador 2/2 9:00am-8:00pm (11h) Tania Sharma Laurel Simon" at bounding box center [685, 384] width 224 height 97
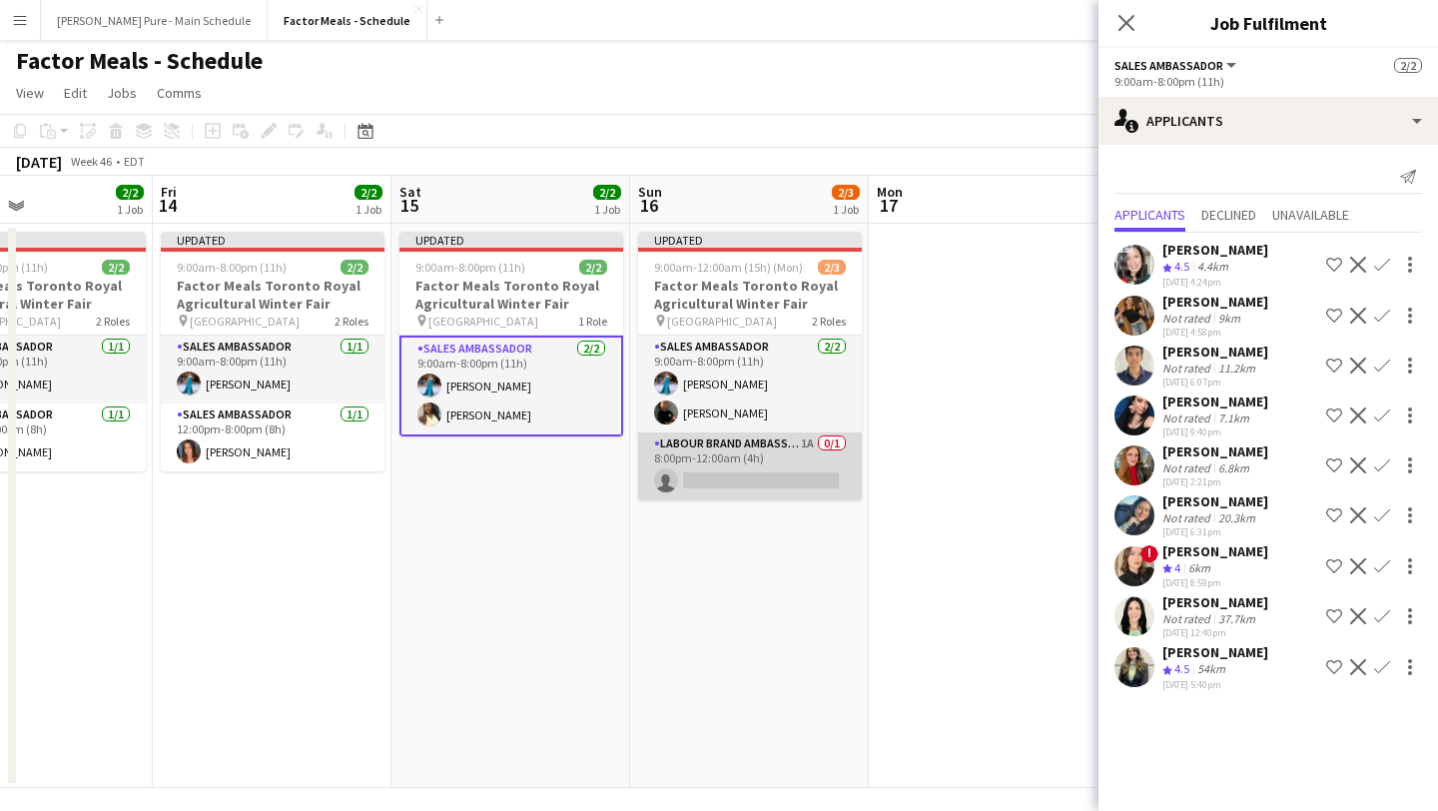
scroll to position [0, 803]
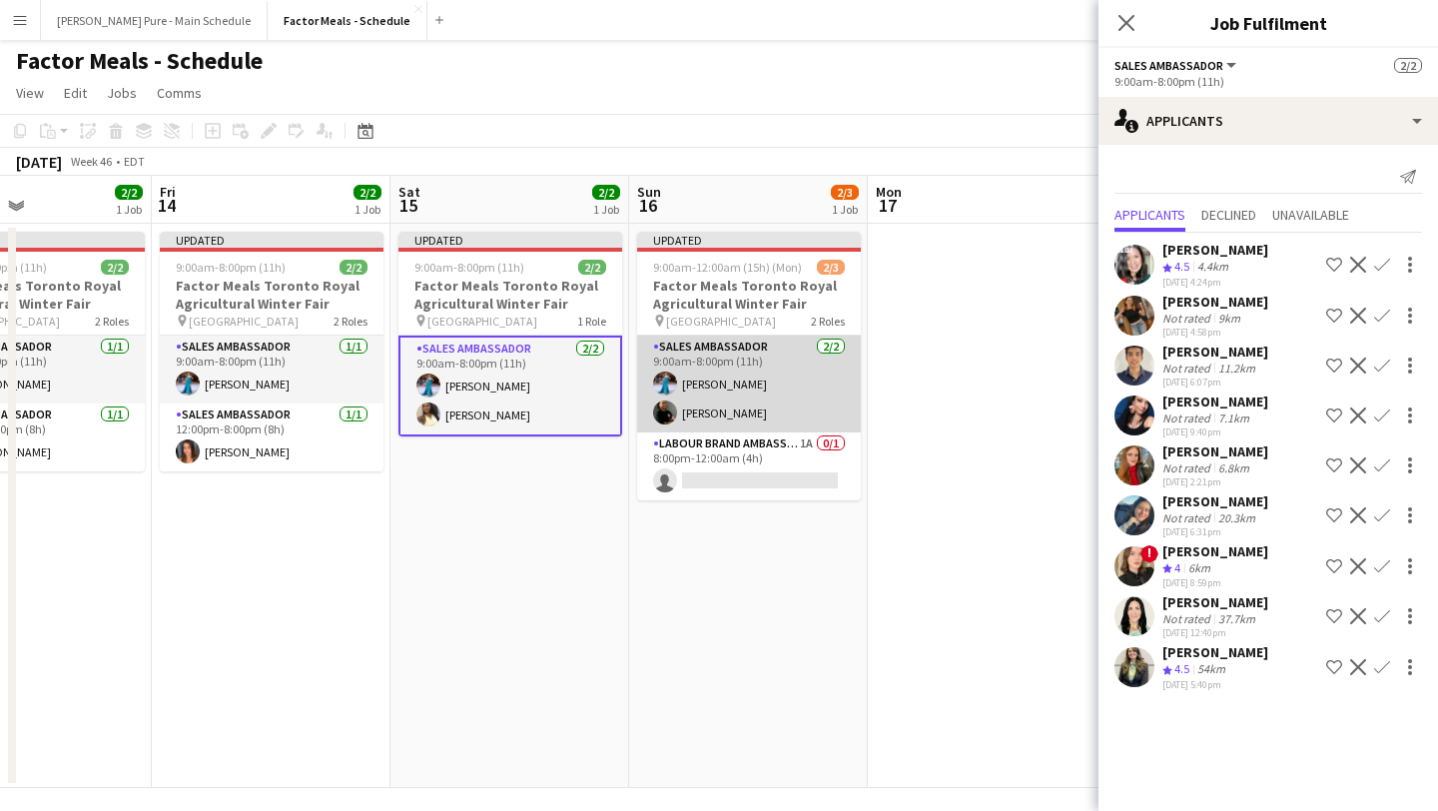
click at [793, 389] on app-card-role "Sales Ambassador 2/2 9:00am-8:00pm (11h) Tania Sharma Philip De Souza" at bounding box center [749, 384] width 224 height 97
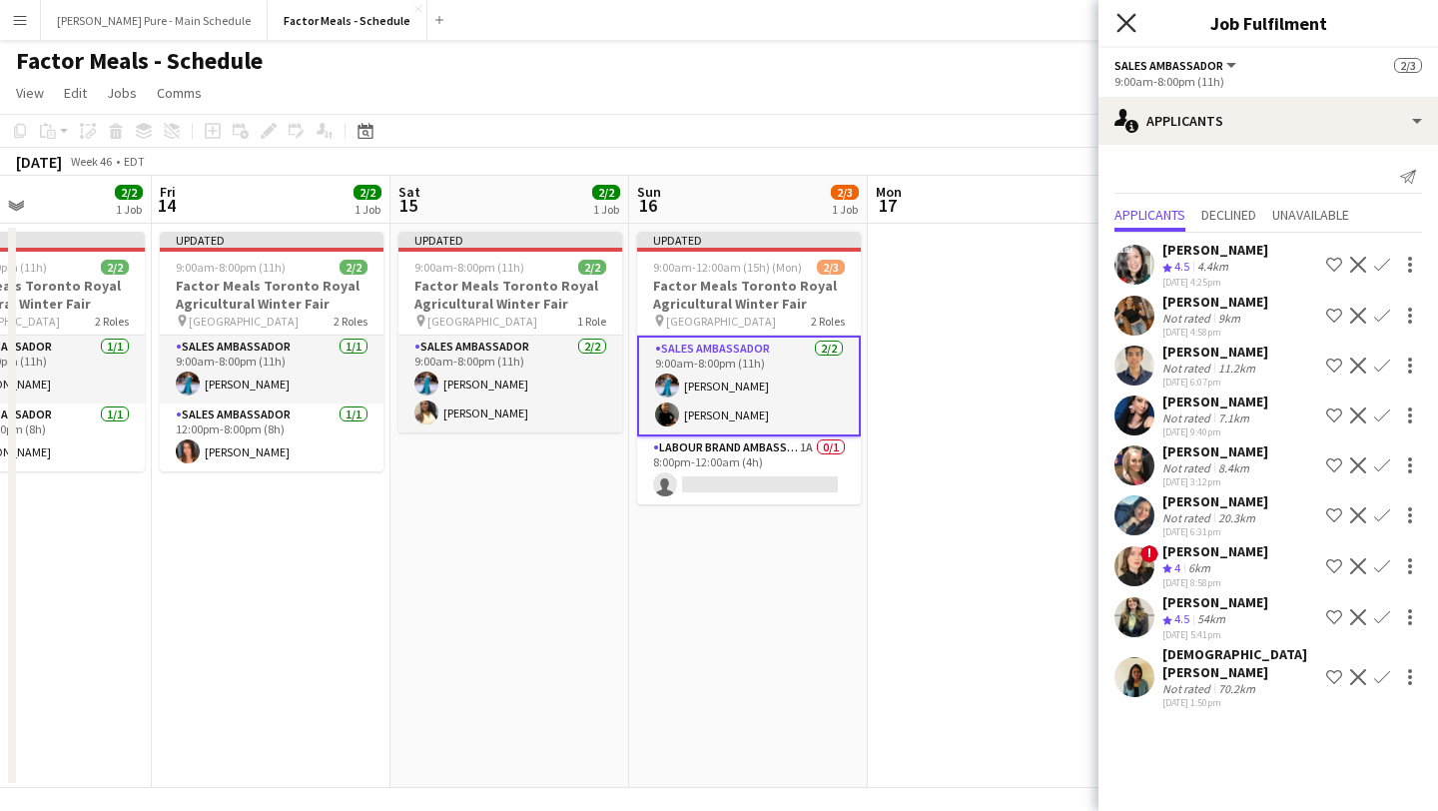
click at [1126, 21] on icon at bounding box center [1125, 22] width 19 height 19
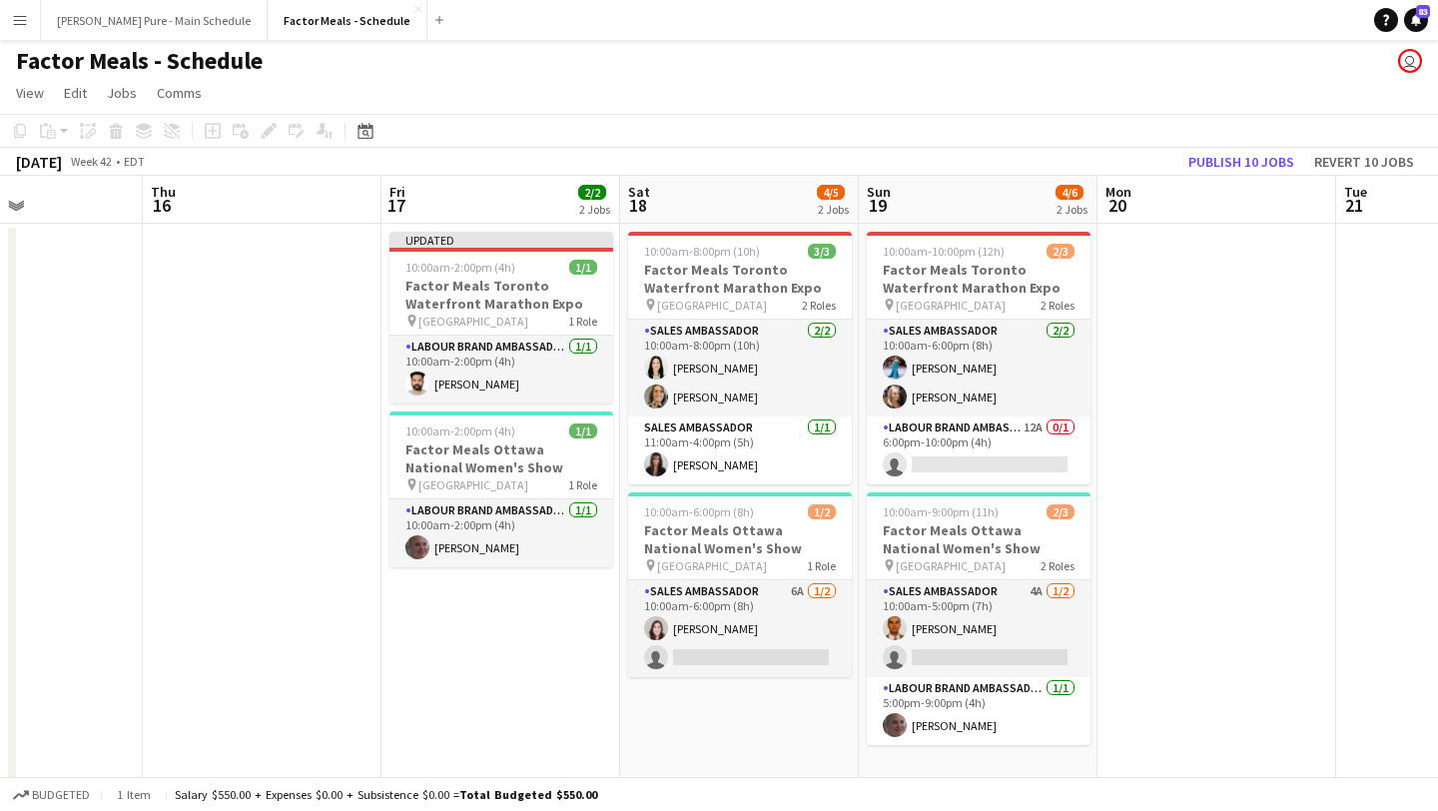
scroll to position [0, 0]
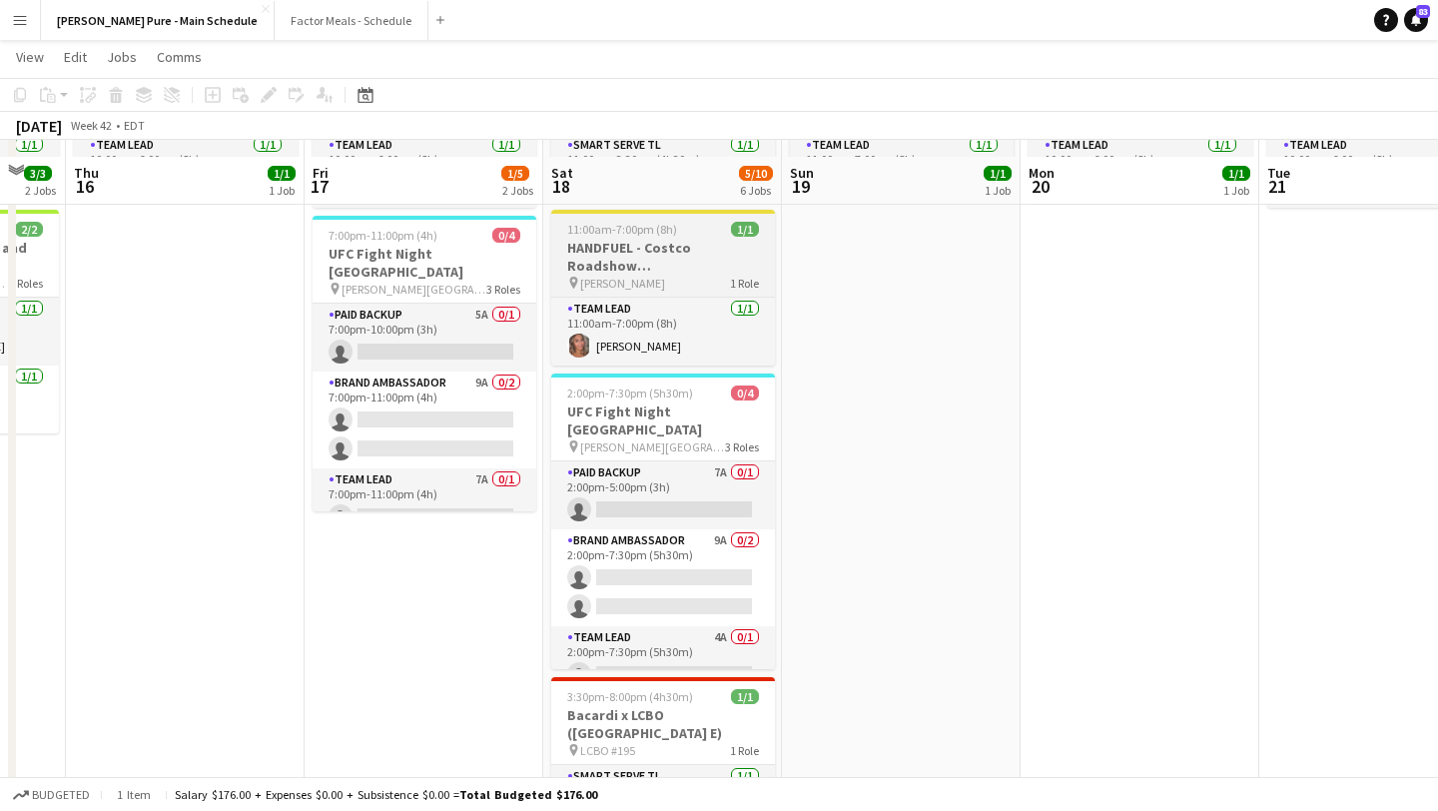
scroll to position [184, 0]
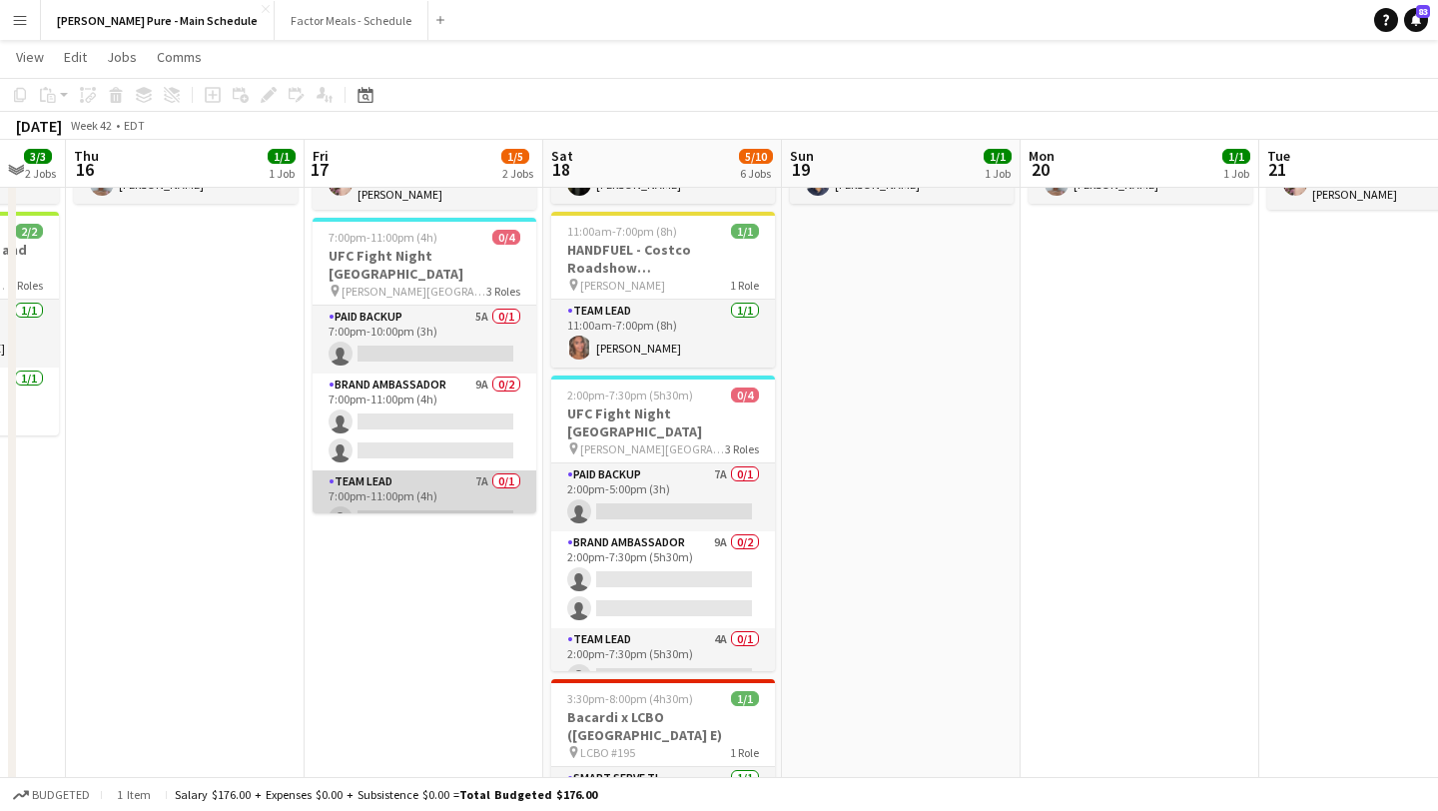
click at [429, 488] on app-card-role "Team Lead 7A 0/1 7:00pm-11:00pm (4h) single-neutral-actions" at bounding box center [425, 504] width 224 height 68
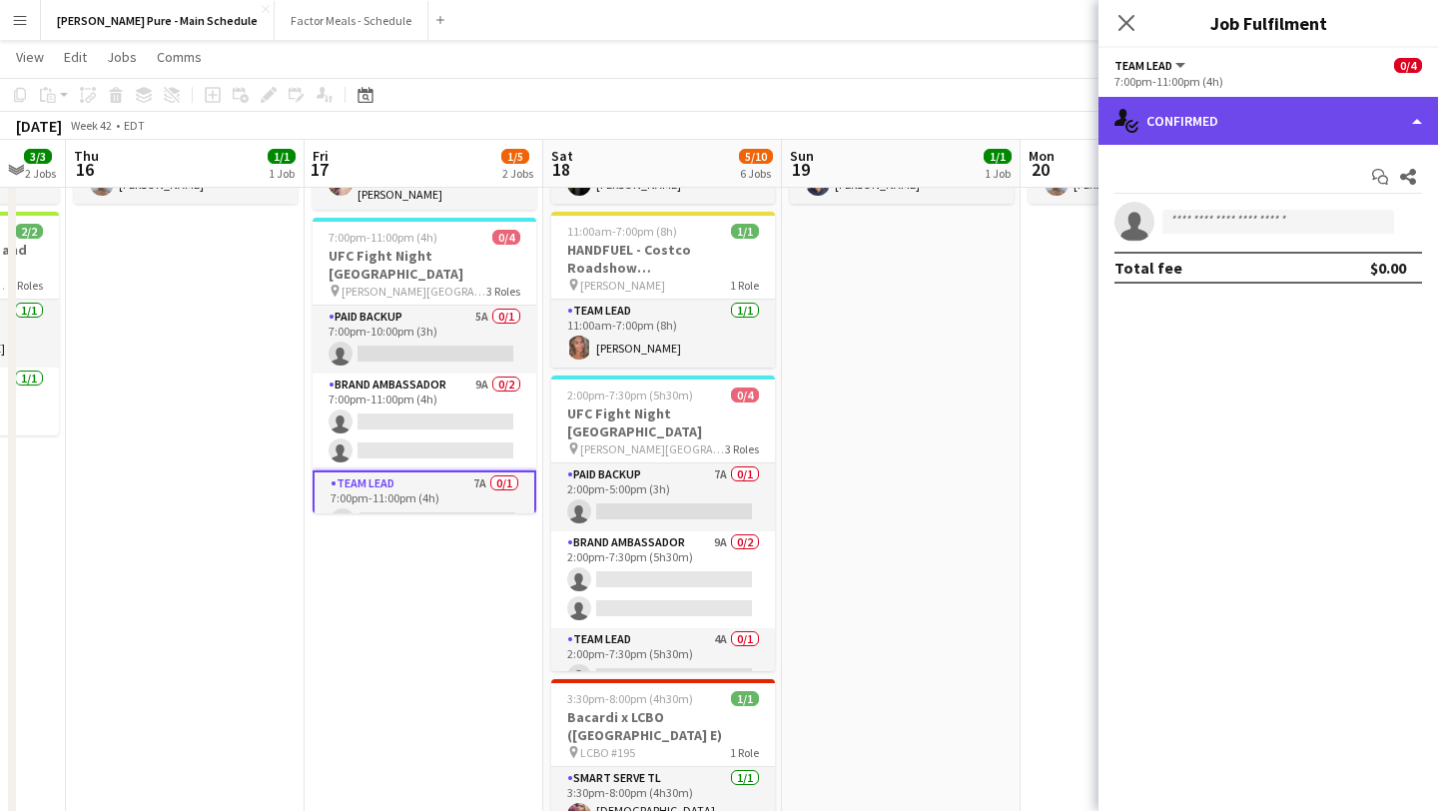
click at [1373, 124] on div "single-neutral-actions-check-2 Confirmed" at bounding box center [1267, 121] width 339 height 48
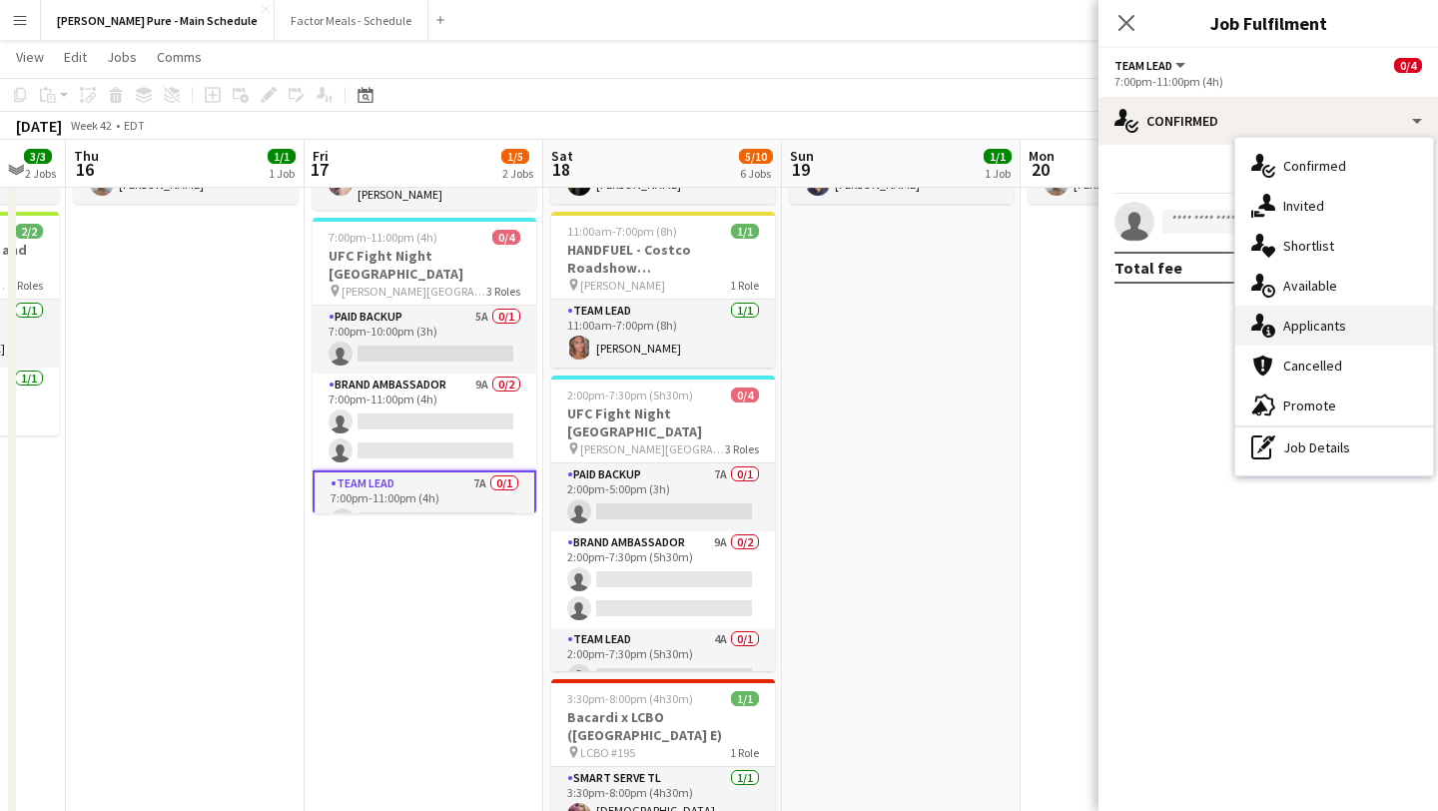
click at [1364, 320] on div "single-neutral-actions-information Applicants" at bounding box center [1334, 326] width 198 height 40
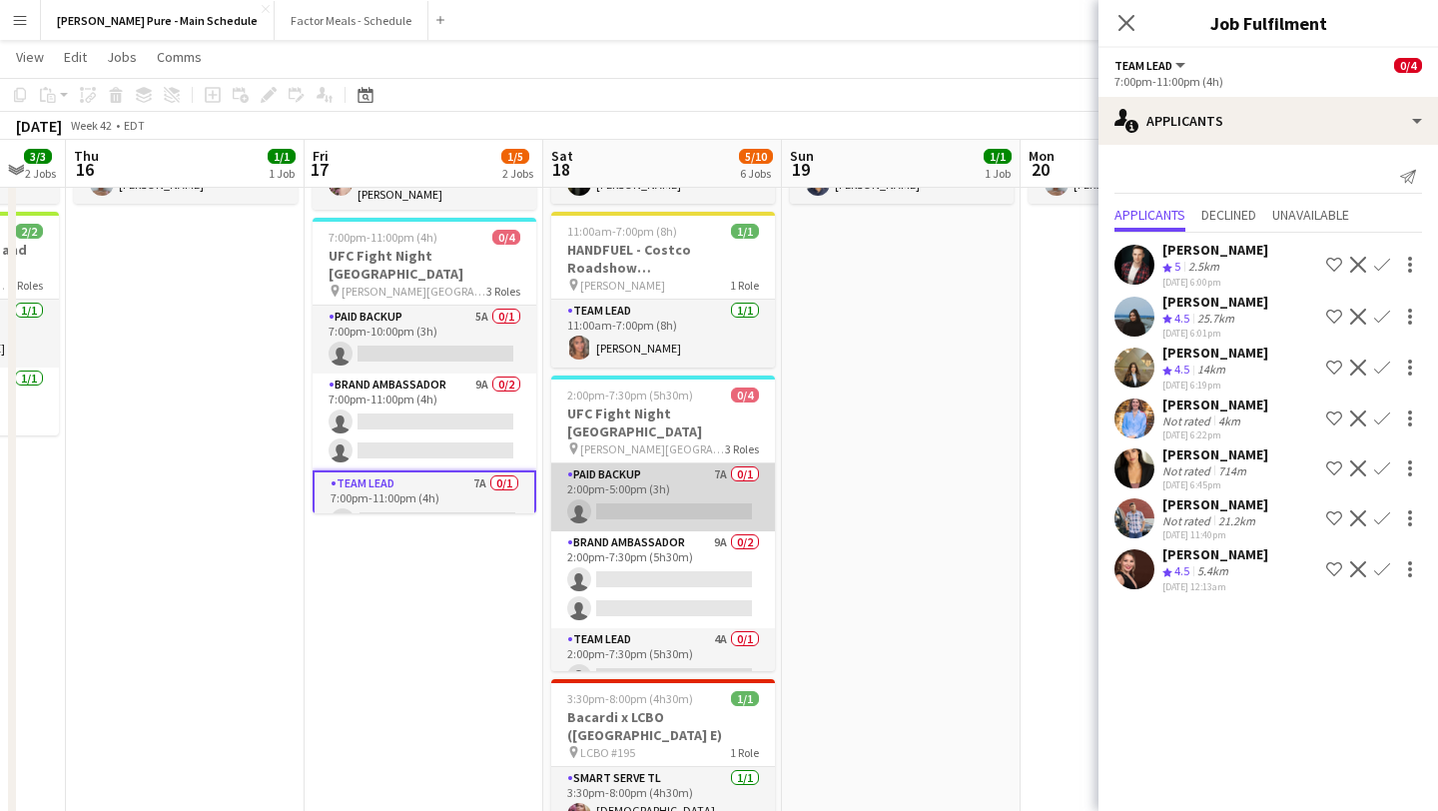
scroll to position [7, 0]
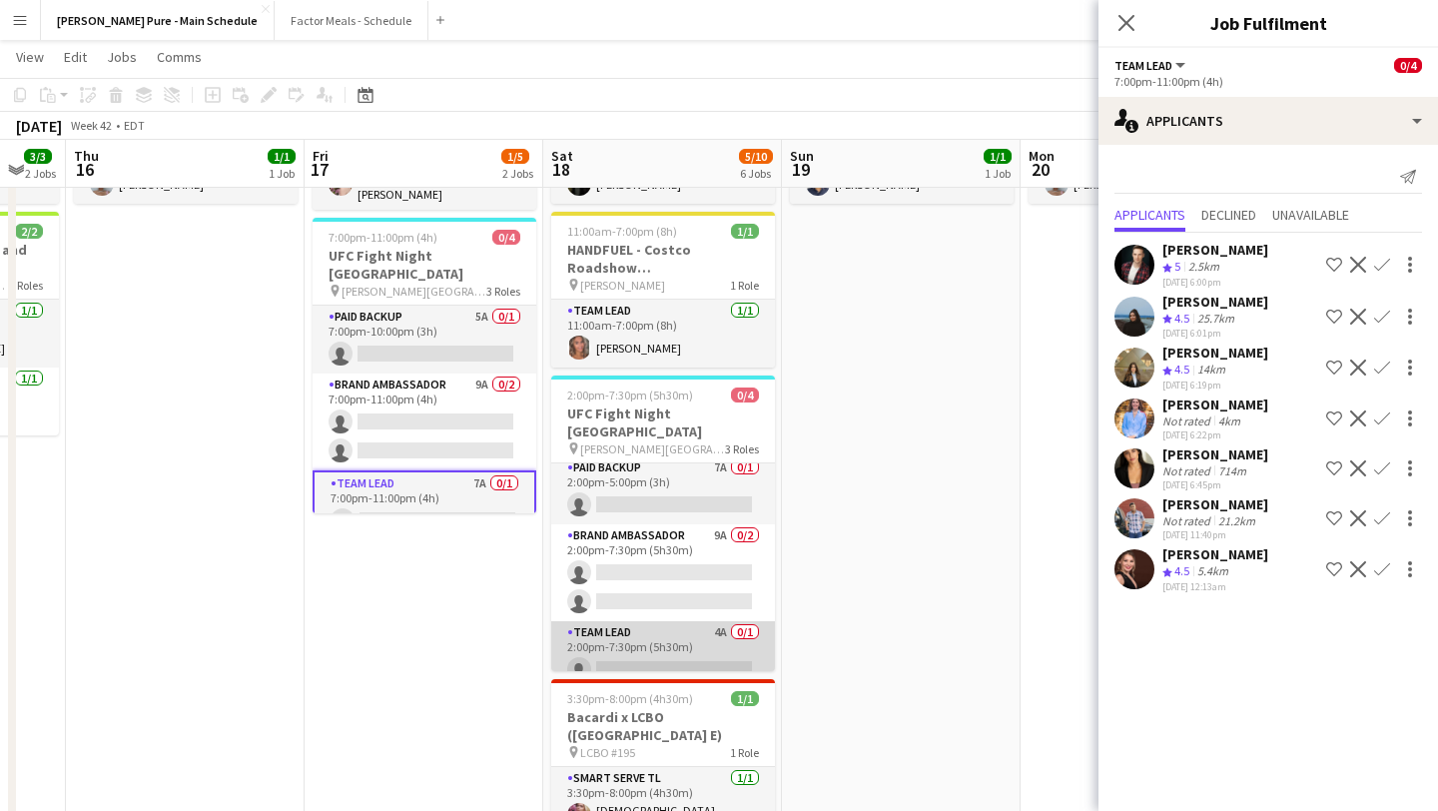
click at [641, 635] on app-card-role "Team Lead 4A 0/1 2:00pm-7:30pm (5h30m) single-neutral-actions" at bounding box center [663, 655] width 224 height 68
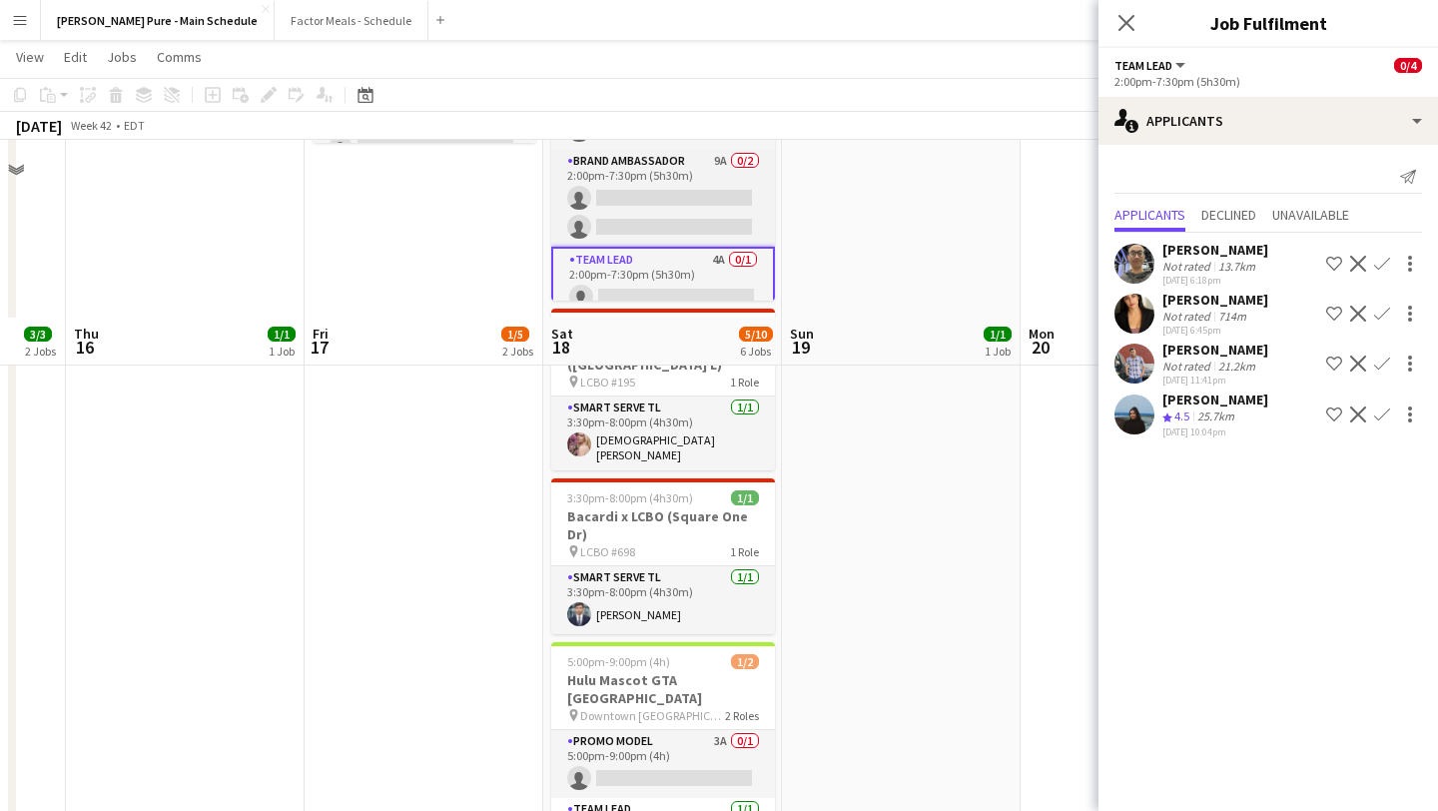
scroll to position [746, 0]
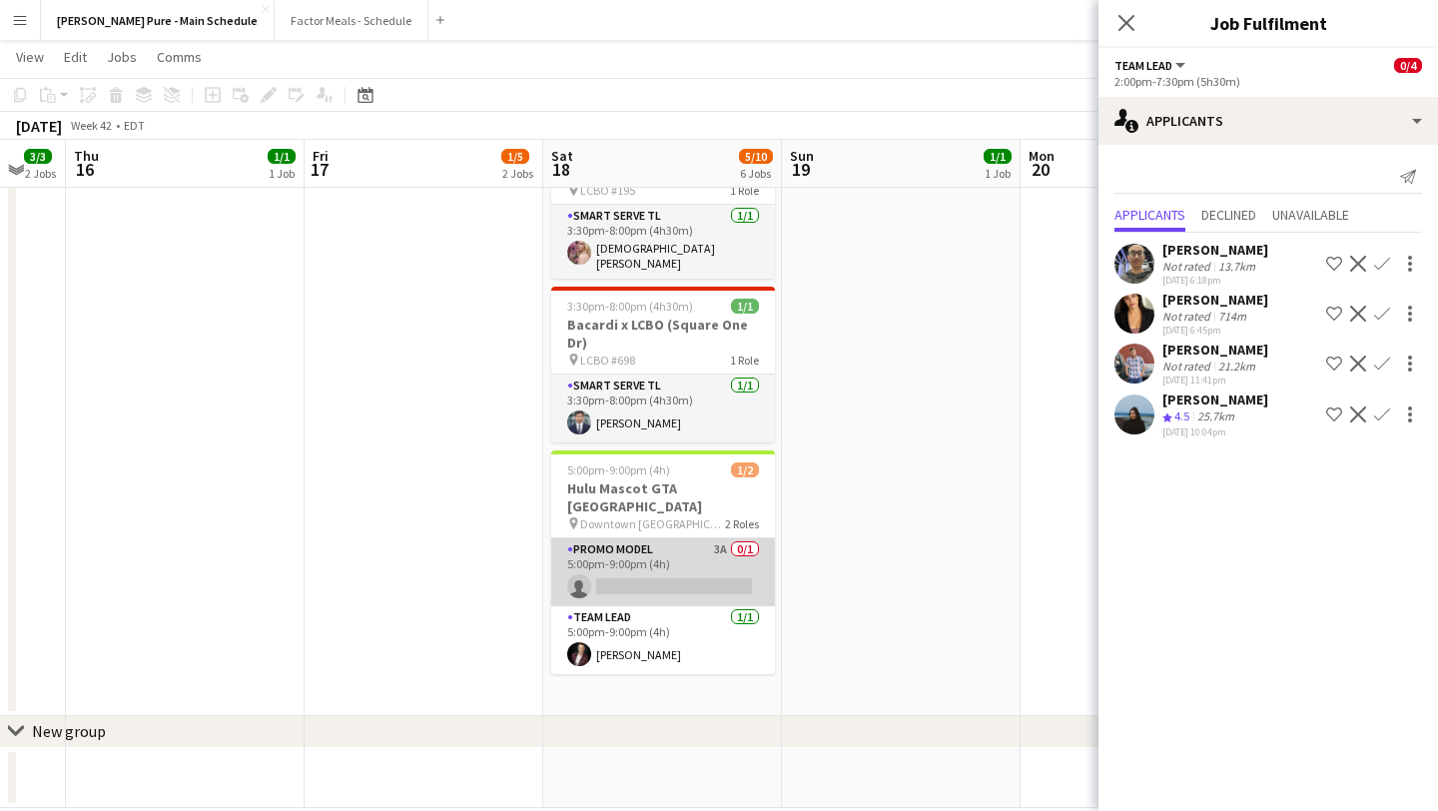
click at [659, 538] on app-card-role "Promo model 3A 0/1 5:00pm-9:00pm (4h) single-neutral-actions" at bounding box center [663, 572] width 224 height 68
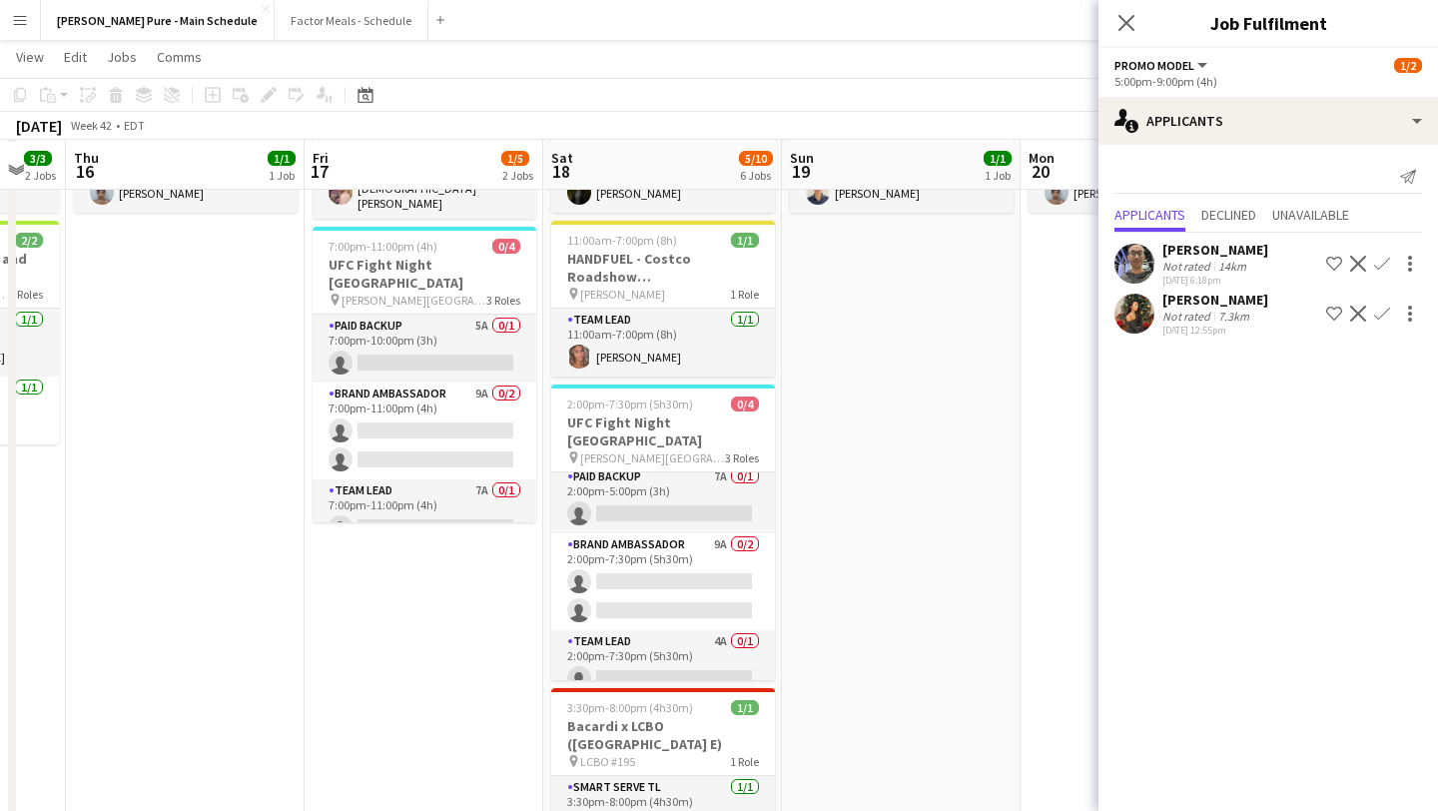
scroll to position [178, 0]
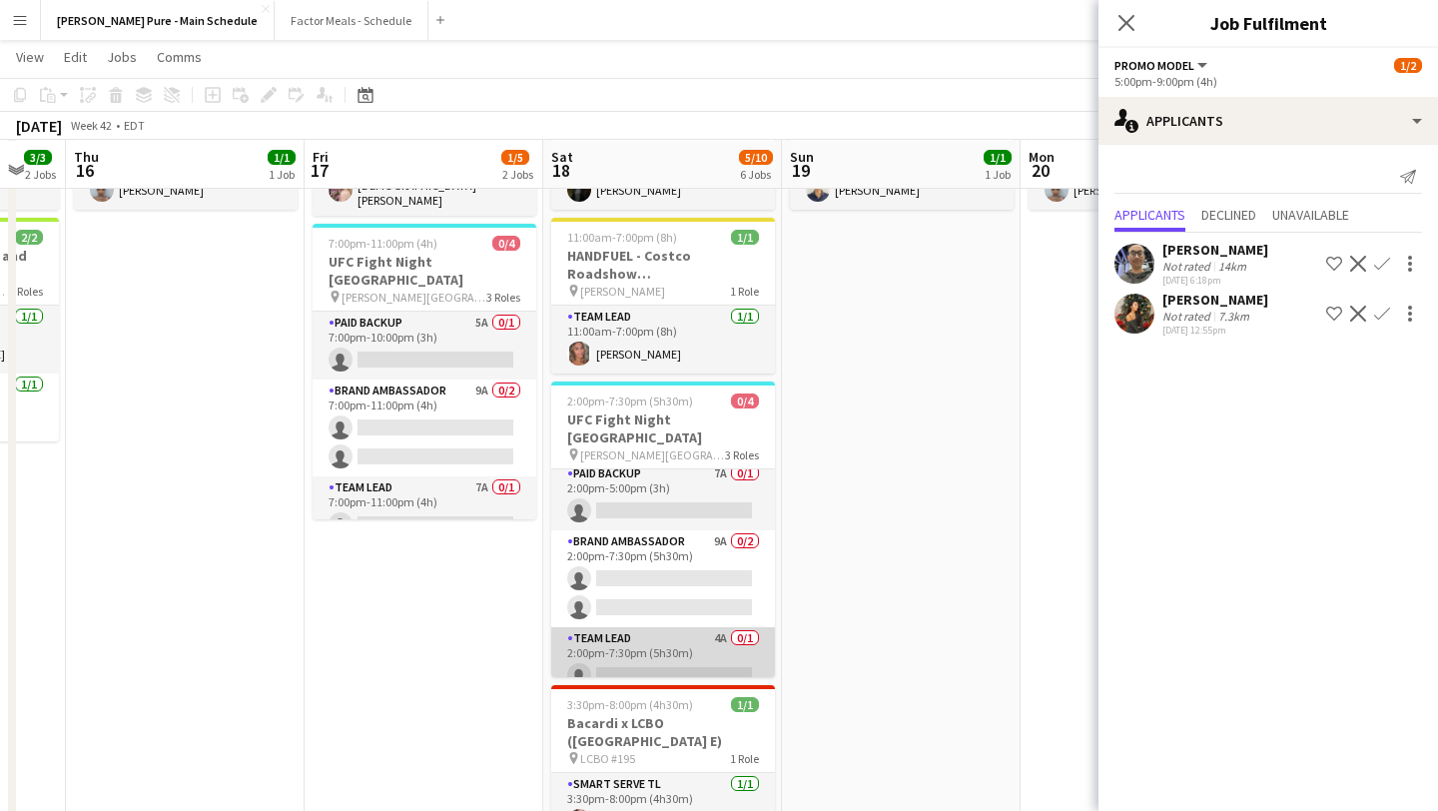
click at [671, 646] on app-card-role "Team Lead 4A 0/1 2:00pm-7:30pm (5h30m) single-neutral-actions" at bounding box center [663, 661] width 224 height 68
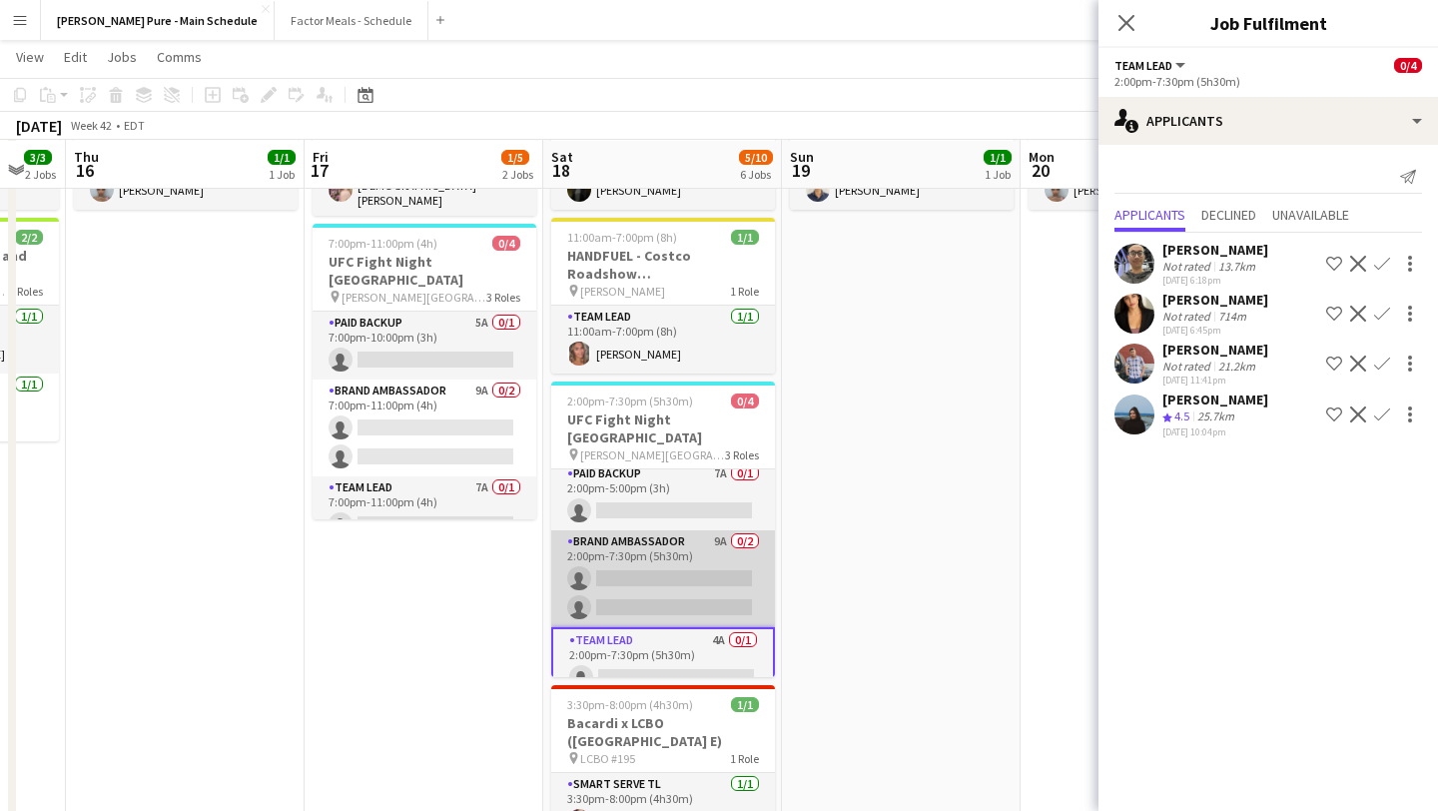
click at [673, 536] on app-card-role "Brand Ambassador 9A 0/2 2:00pm-7:30pm (5h30m) single-neutral-actions single-neu…" at bounding box center [663, 578] width 224 height 97
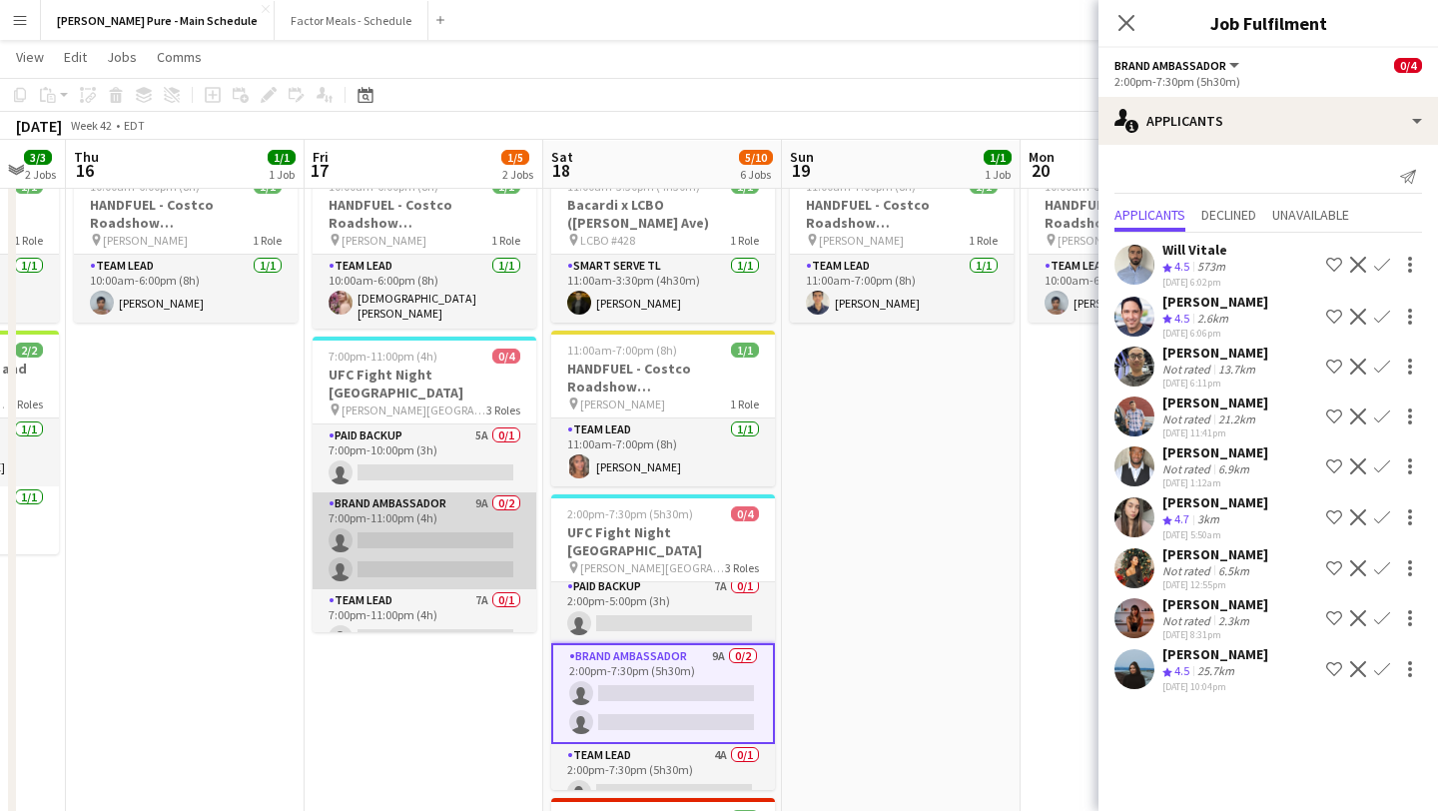
scroll to position [59, 0]
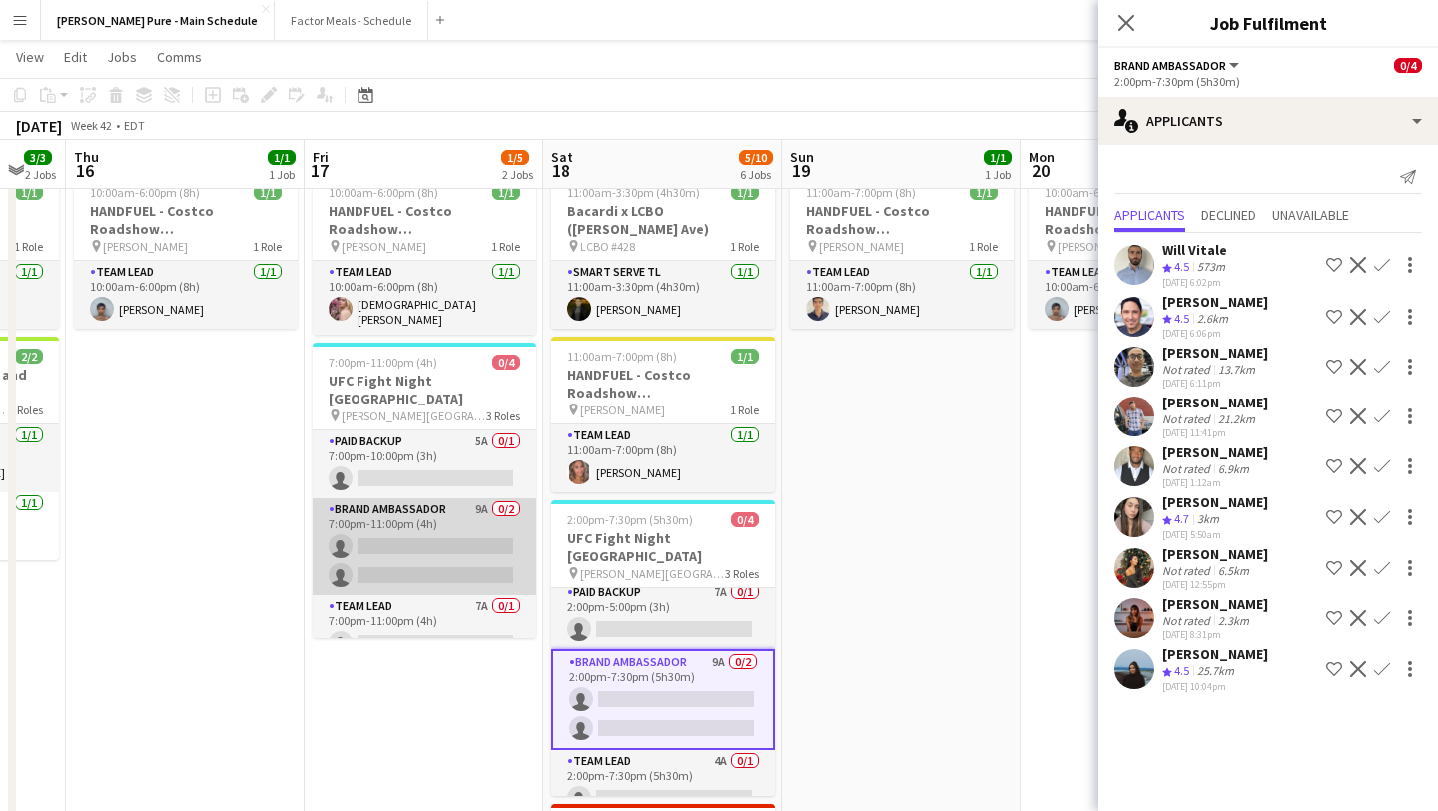
click at [414, 537] on app-card-role "Brand Ambassador 9A 0/2 7:00pm-11:00pm (4h) single-neutral-actions single-neutr…" at bounding box center [425, 546] width 224 height 97
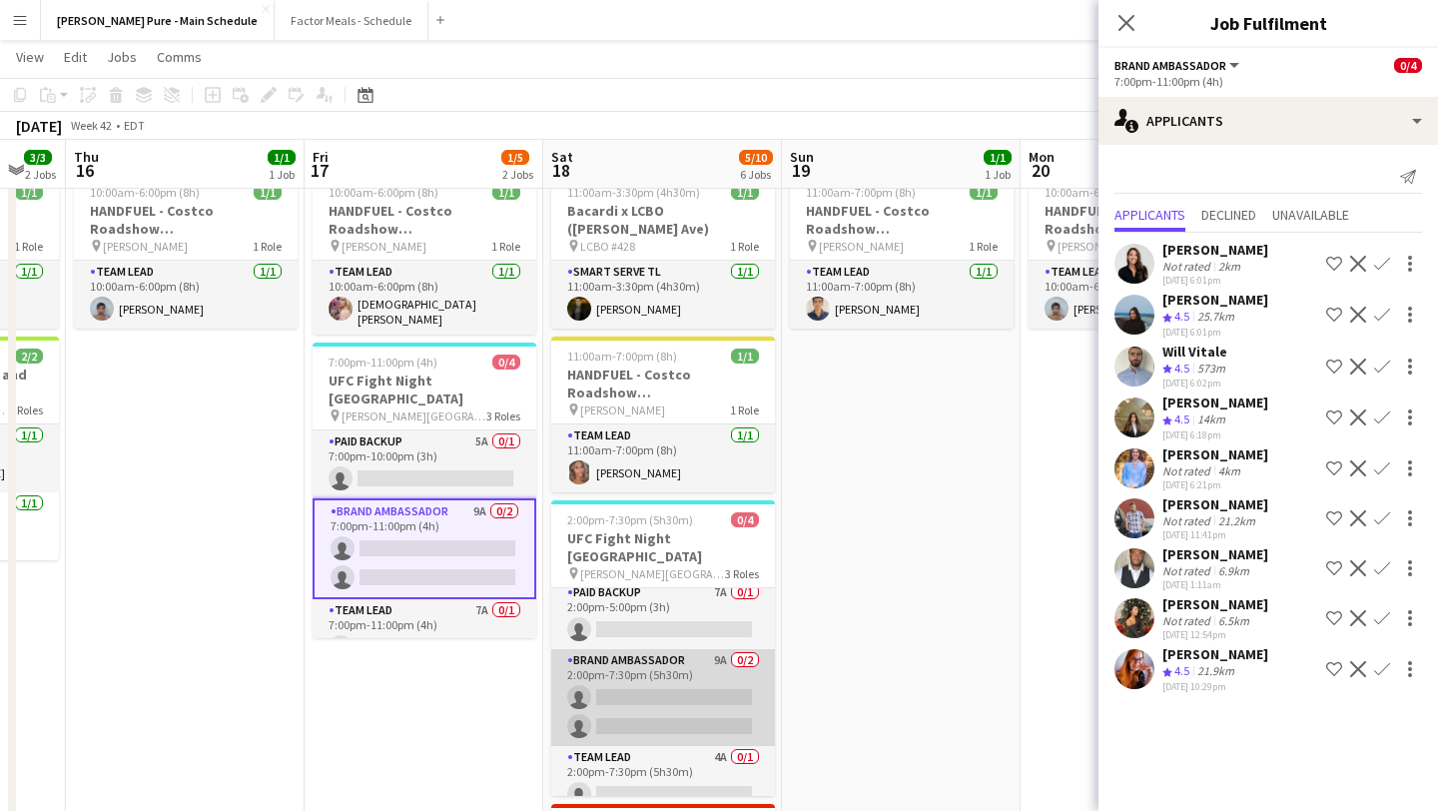
click at [672, 665] on app-card-role "Brand Ambassador 9A 0/2 2:00pm-7:30pm (5h30m) single-neutral-actions single-neu…" at bounding box center [663, 697] width 224 height 97
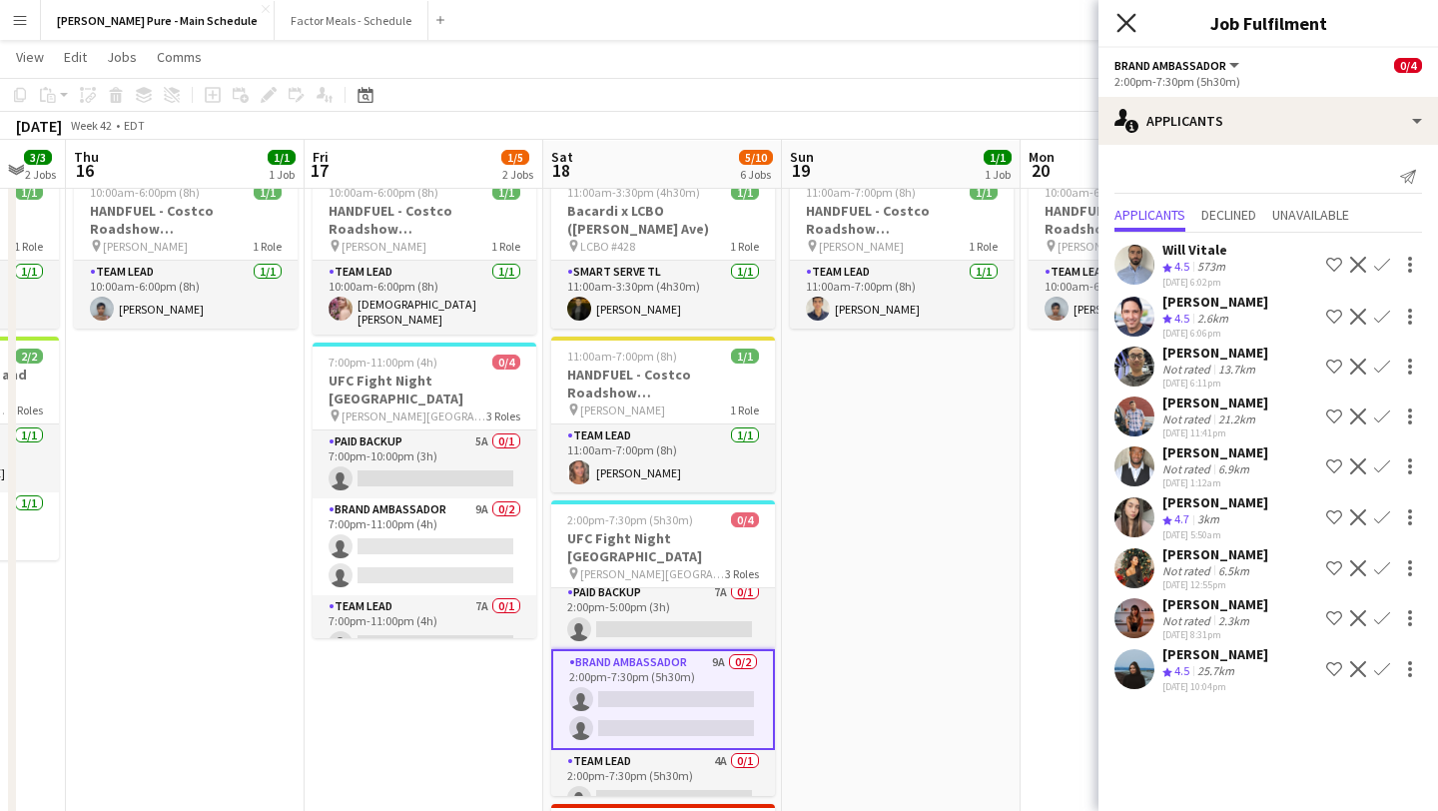
click at [1132, 22] on icon "Close pop-in" at bounding box center [1125, 22] width 19 height 19
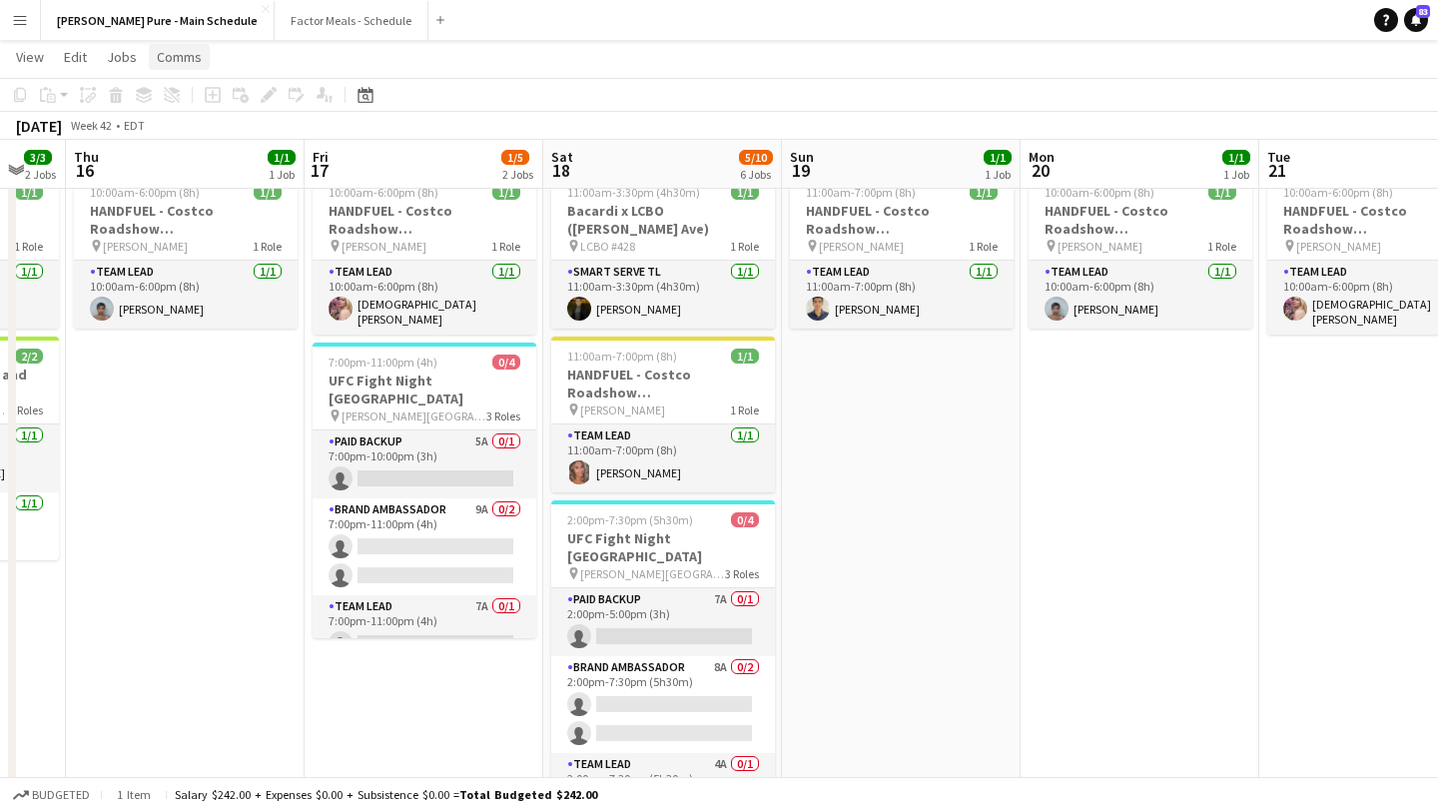
scroll to position [0, 0]
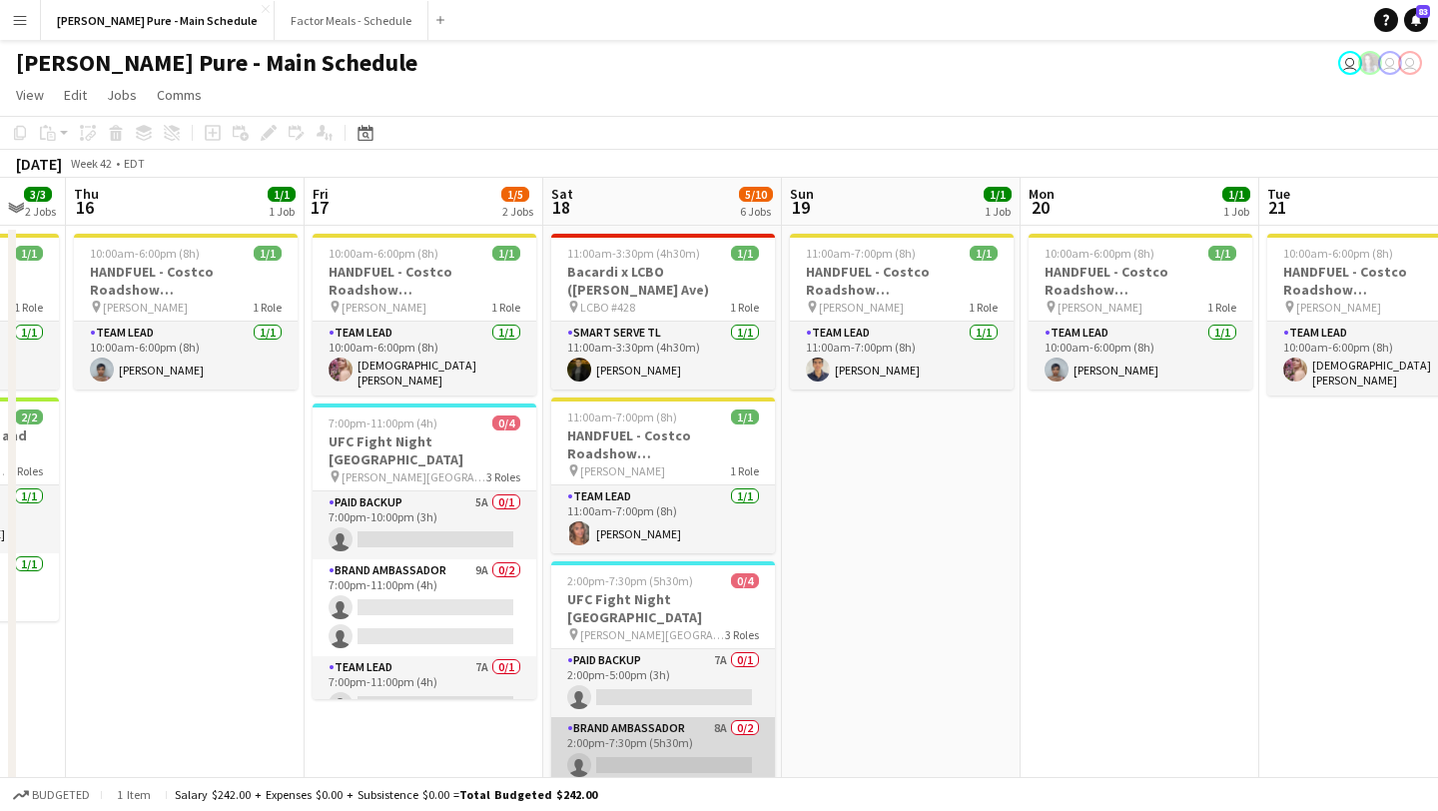
click at [673, 754] on app-card-role "Brand Ambassador 8A 0/2 2:00pm-7:30pm (5h30m) single-neutral-actions single-neu…" at bounding box center [663, 765] width 224 height 97
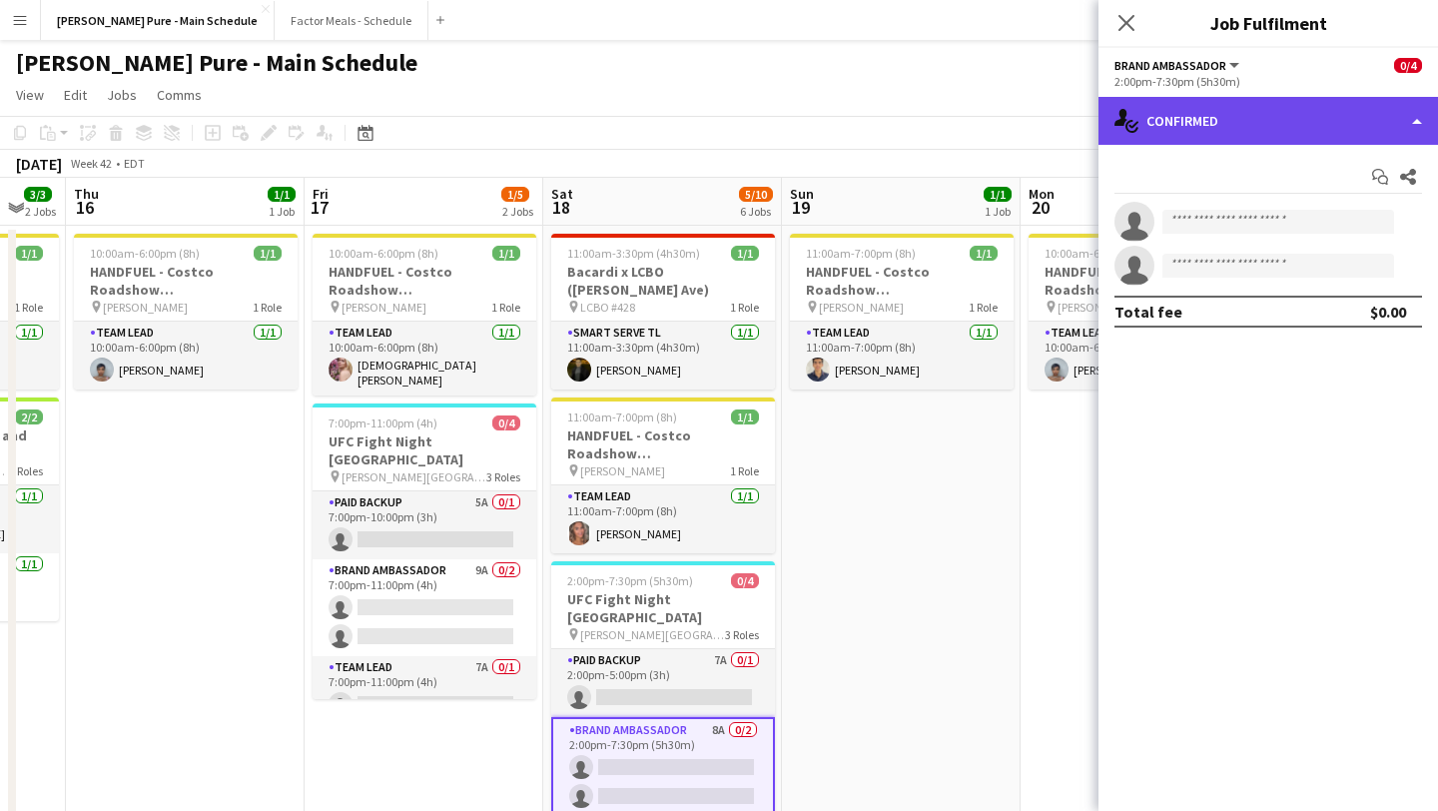
click at [1361, 119] on div "single-neutral-actions-check-2 Confirmed" at bounding box center [1267, 121] width 339 height 48
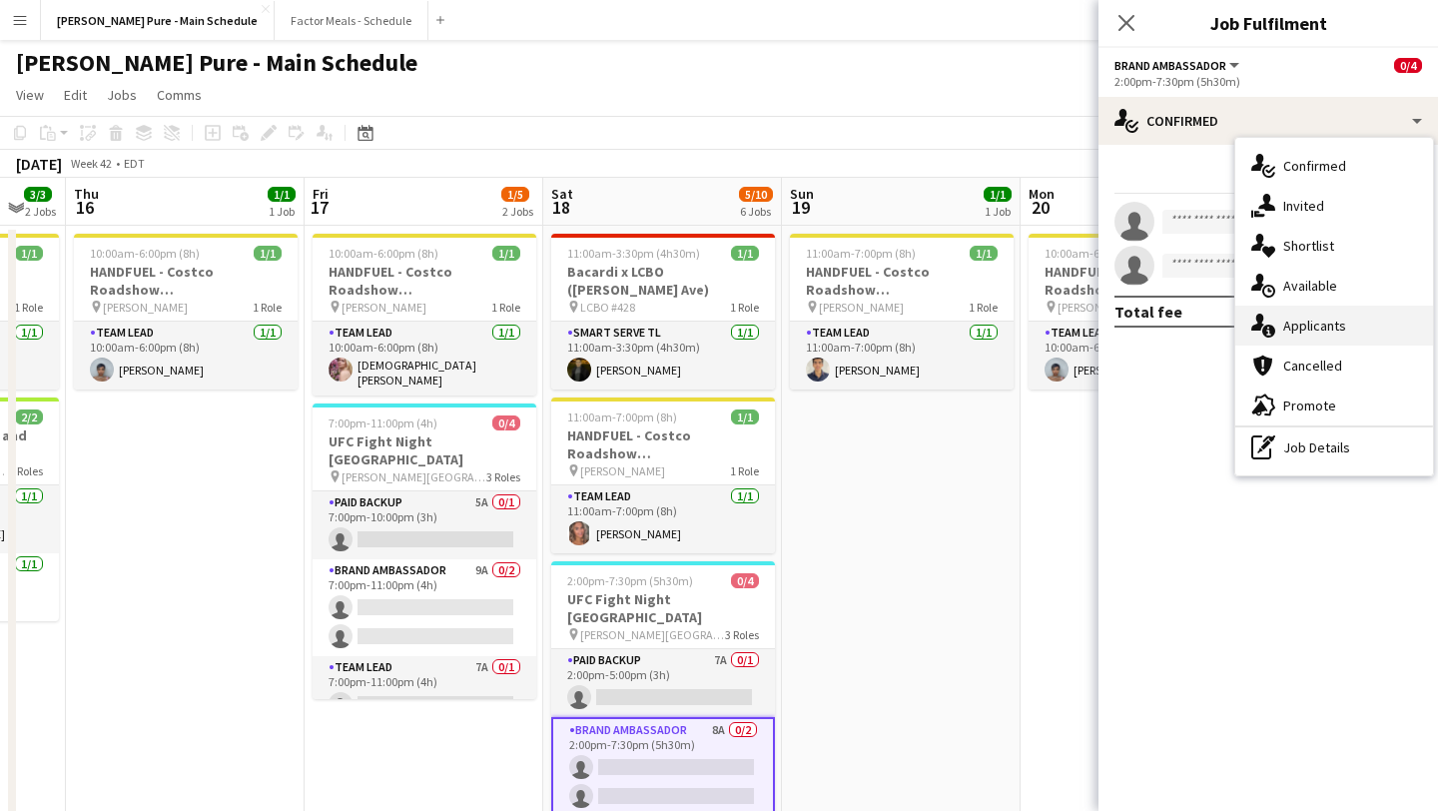
click at [1381, 328] on div "single-neutral-actions-information Applicants" at bounding box center [1334, 326] width 198 height 40
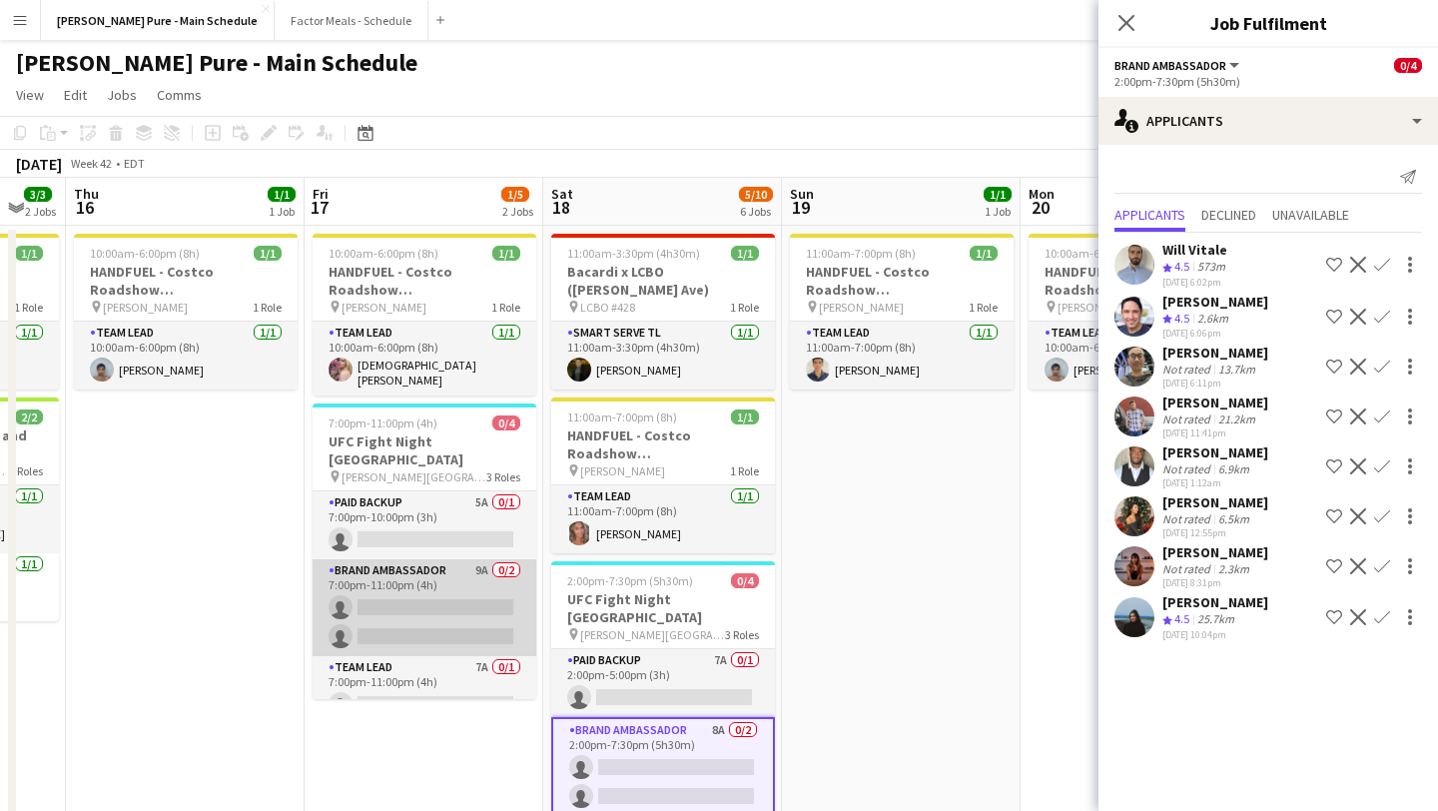
click at [443, 584] on app-card-role "Brand Ambassador 9A 0/2 7:00pm-11:00pm (4h) single-neutral-actions single-neutr…" at bounding box center [425, 607] width 224 height 97
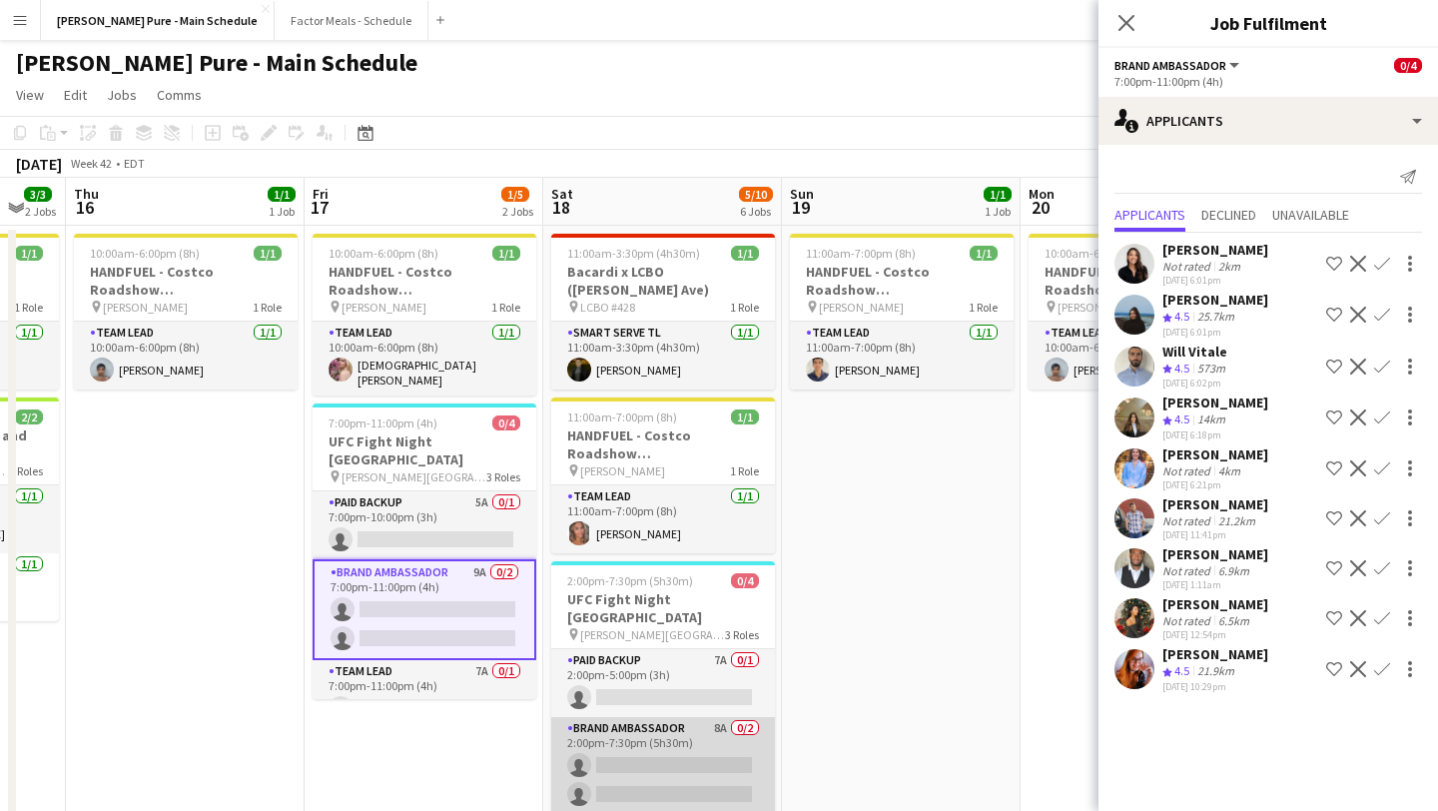
click at [668, 765] on app-card-role "Brand Ambassador 8A 0/2 2:00pm-7:30pm (5h30m) single-neutral-actions single-neu…" at bounding box center [663, 765] width 224 height 97
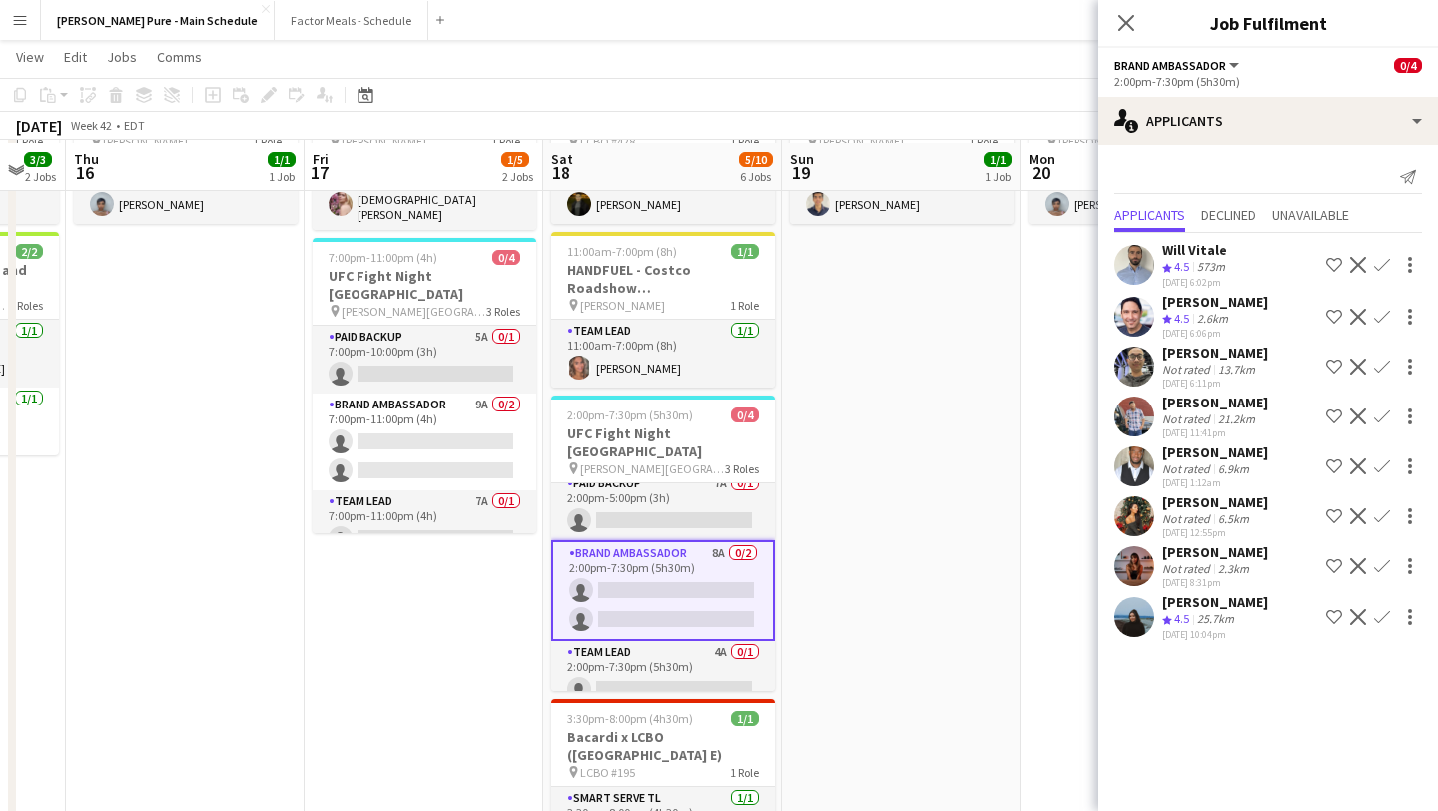
scroll to position [173, 0]
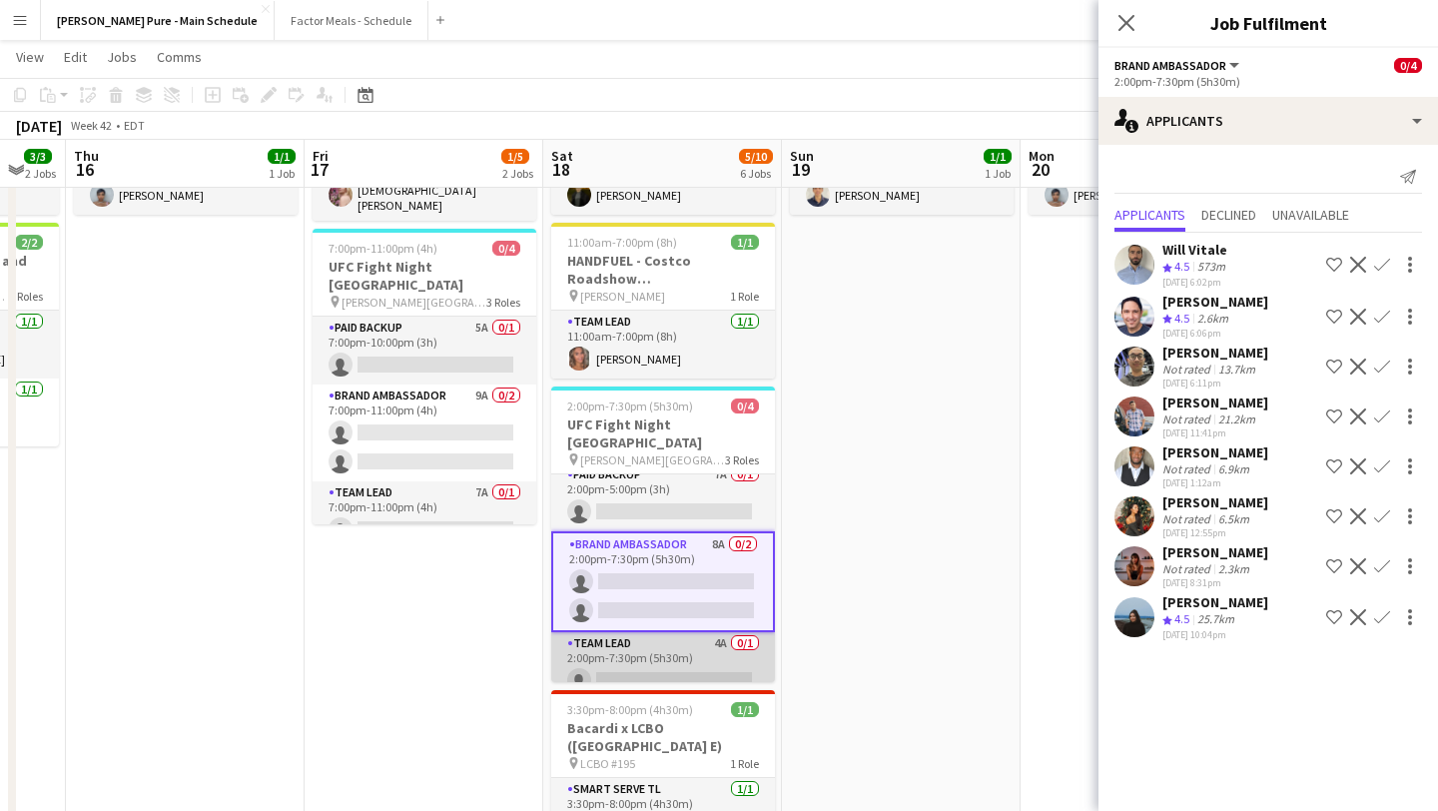
click at [680, 634] on app-card-role "Team Lead 4A 0/1 2:00pm-7:30pm (5h30m) single-neutral-actions" at bounding box center [663, 666] width 224 height 68
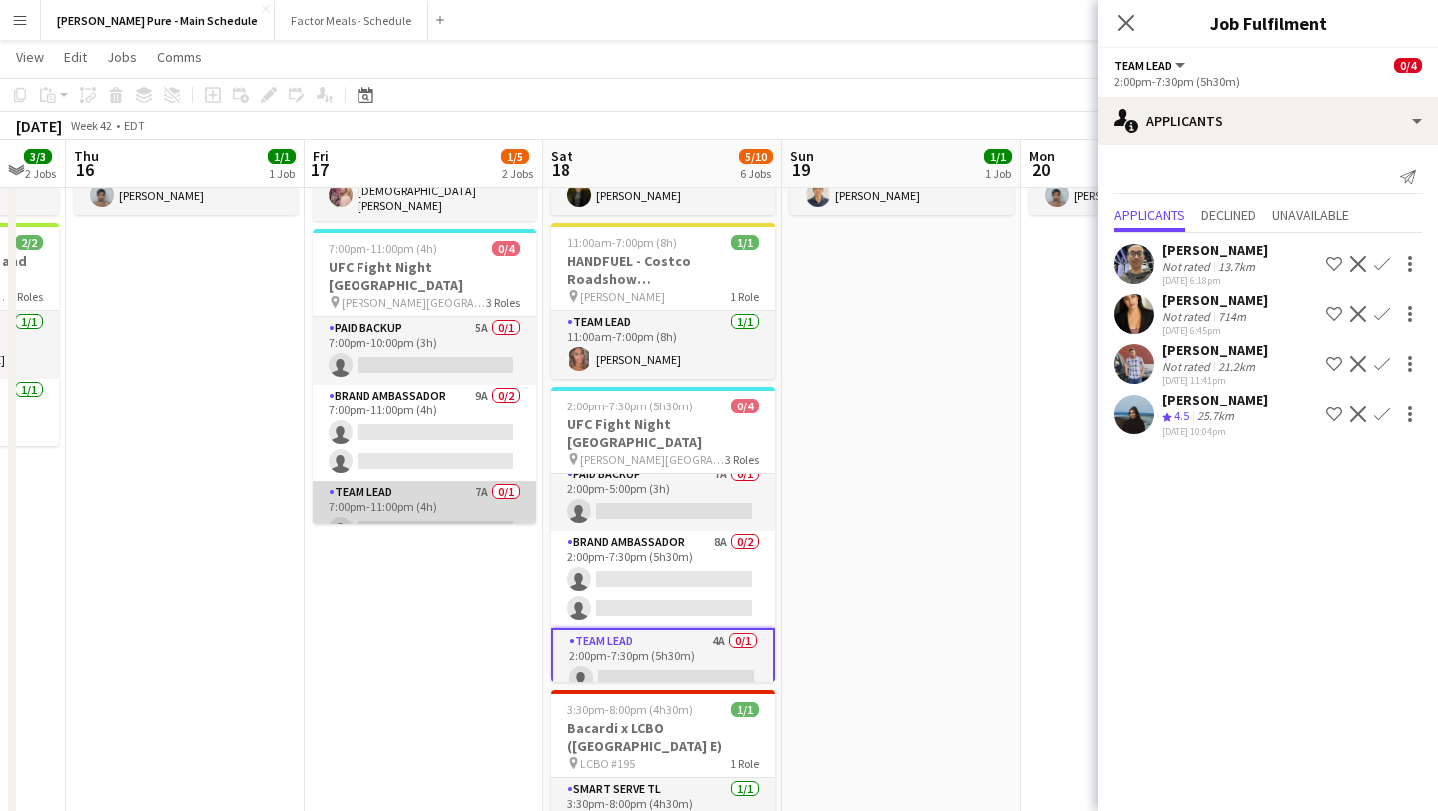
click at [425, 500] on app-card-role "Team Lead 7A 0/1 7:00pm-11:00pm (4h) single-neutral-actions" at bounding box center [425, 515] width 224 height 68
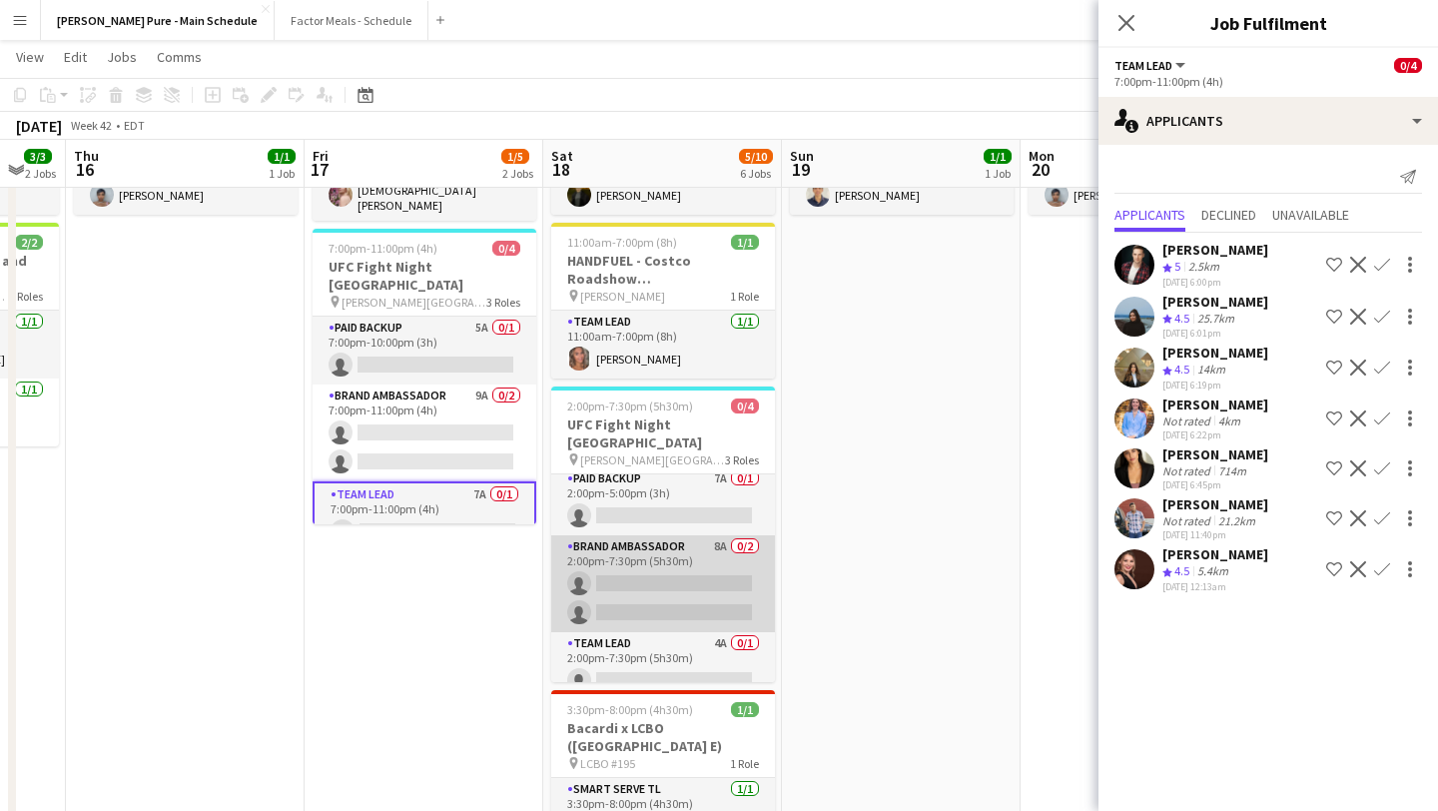
click at [648, 535] on app-card-role "Brand Ambassador 8A 0/2 2:00pm-7:30pm (5h30m) single-neutral-actions single-neu…" at bounding box center [663, 583] width 224 height 97
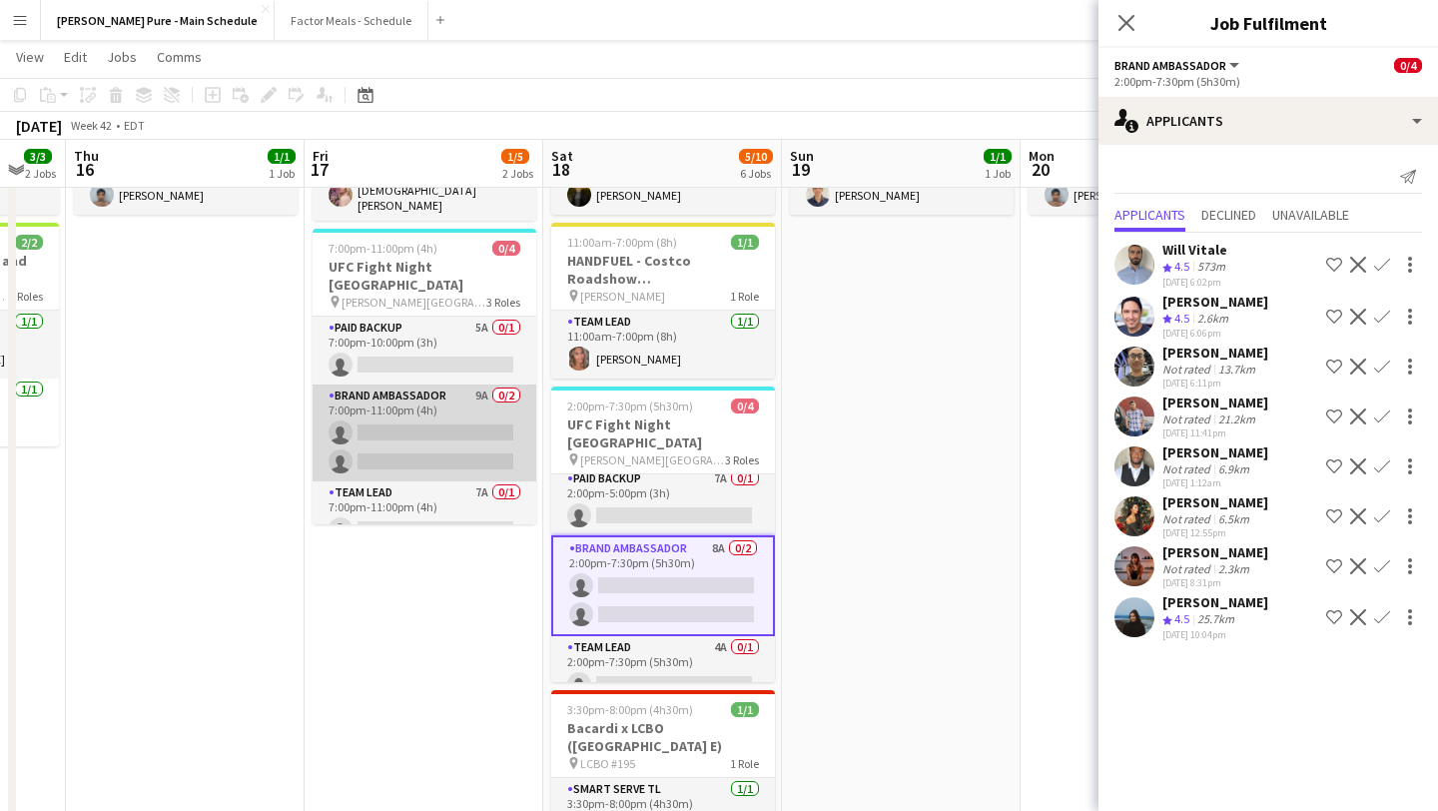
click at [389, 401] on app-card-role "Brand Ambassador 9A 0/2 7:00pm-11:00pm (4h) single-neutral-actions single-neutr…" at bounding box center [425, 432] width 224 height 97
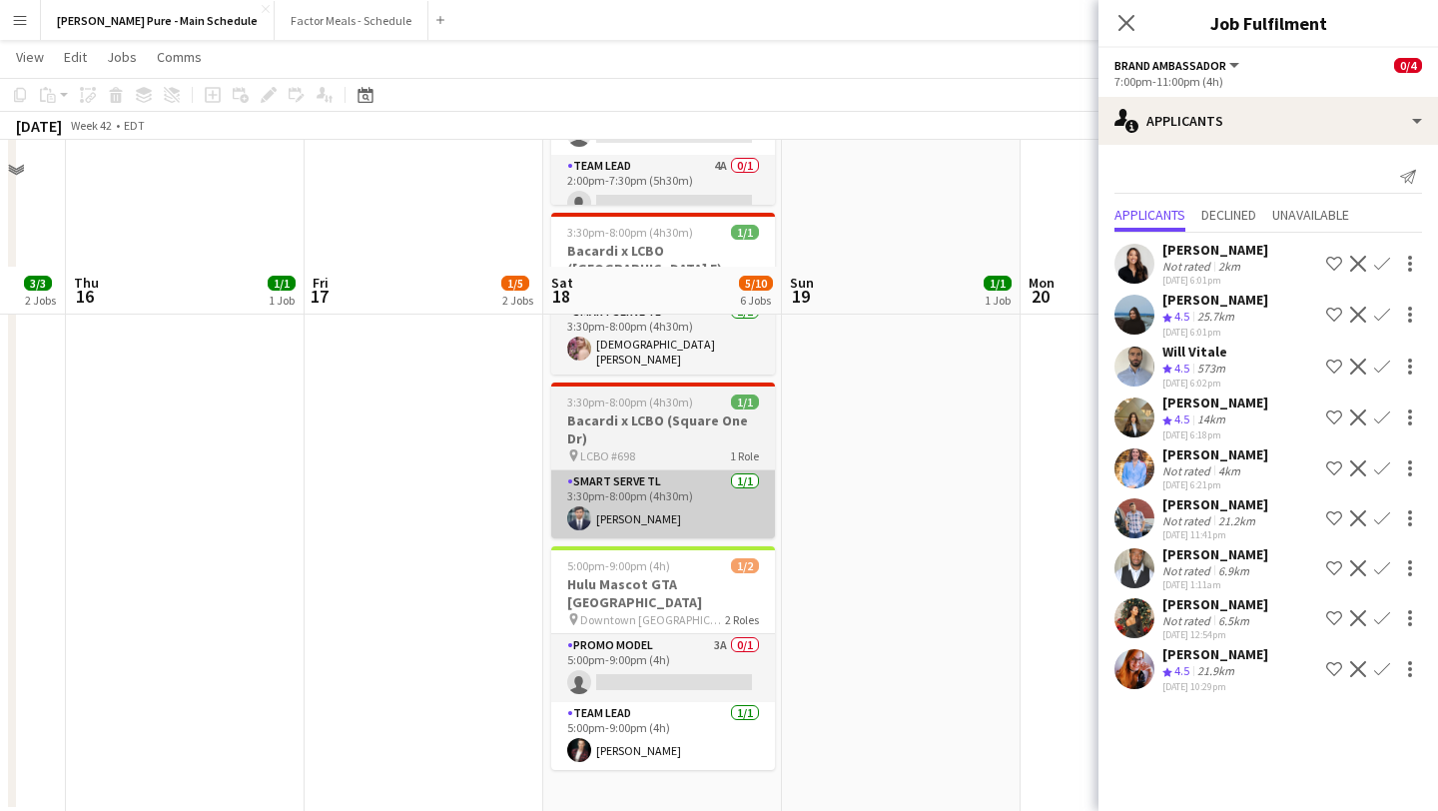
scroll to position [776, 0]
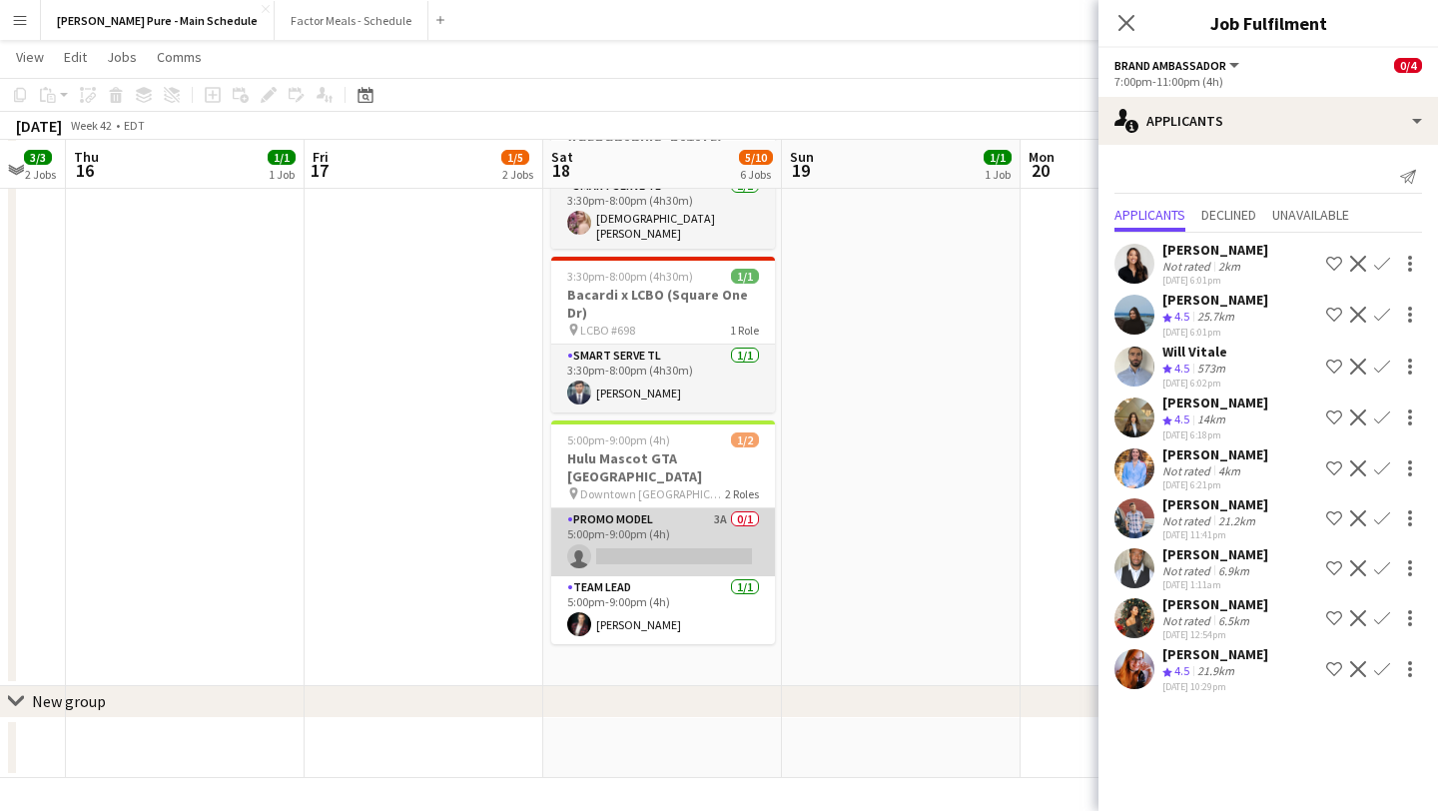
click at [671, 510] on app-card-role "Promo model 3A 0/1 5:00pm-9:00pm (4h) single-neutral-actions" at bounding box center [663, 542] width 224 height 68
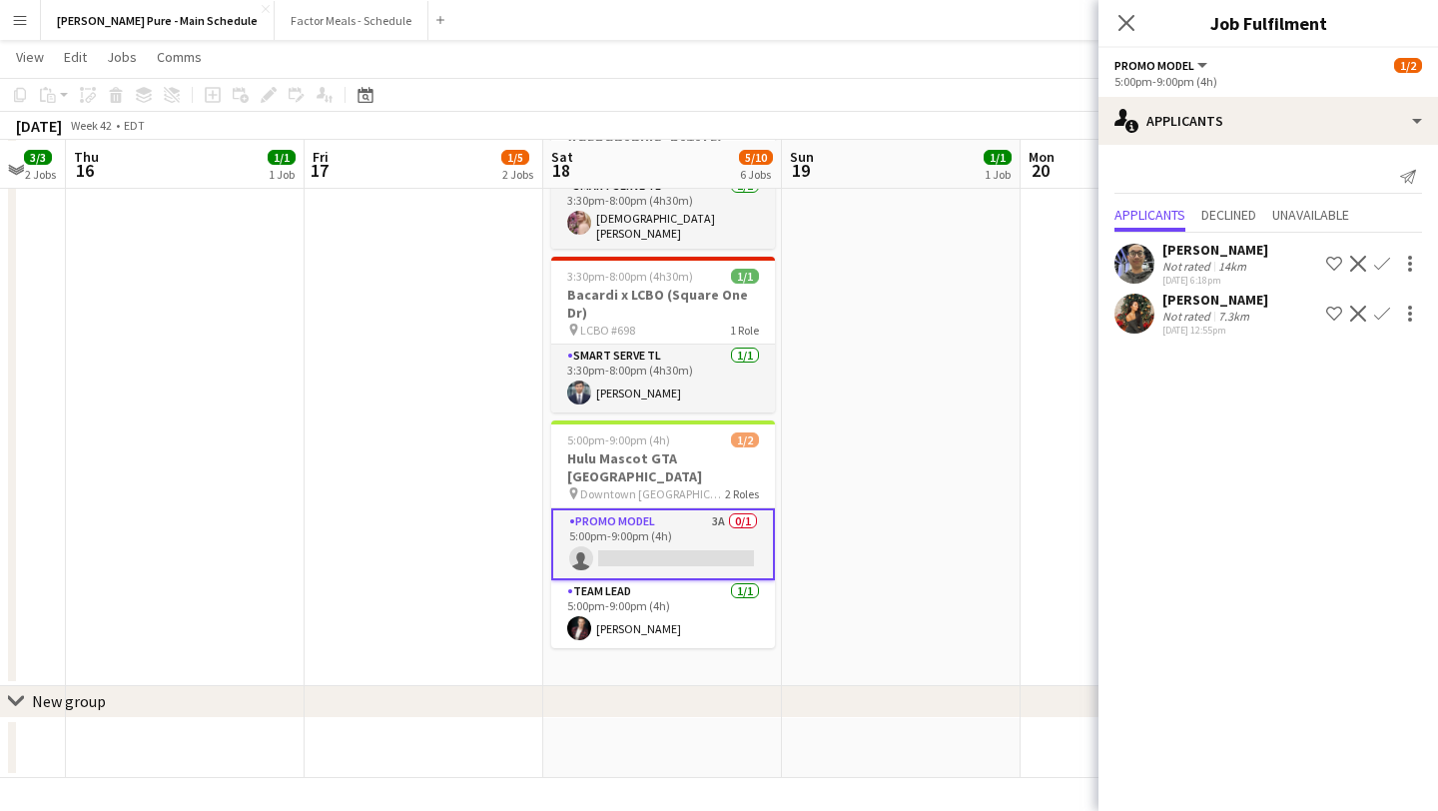
click at [1135, 304] on app-user-avatar at bounding box center [1134, 314] width 40 height 40
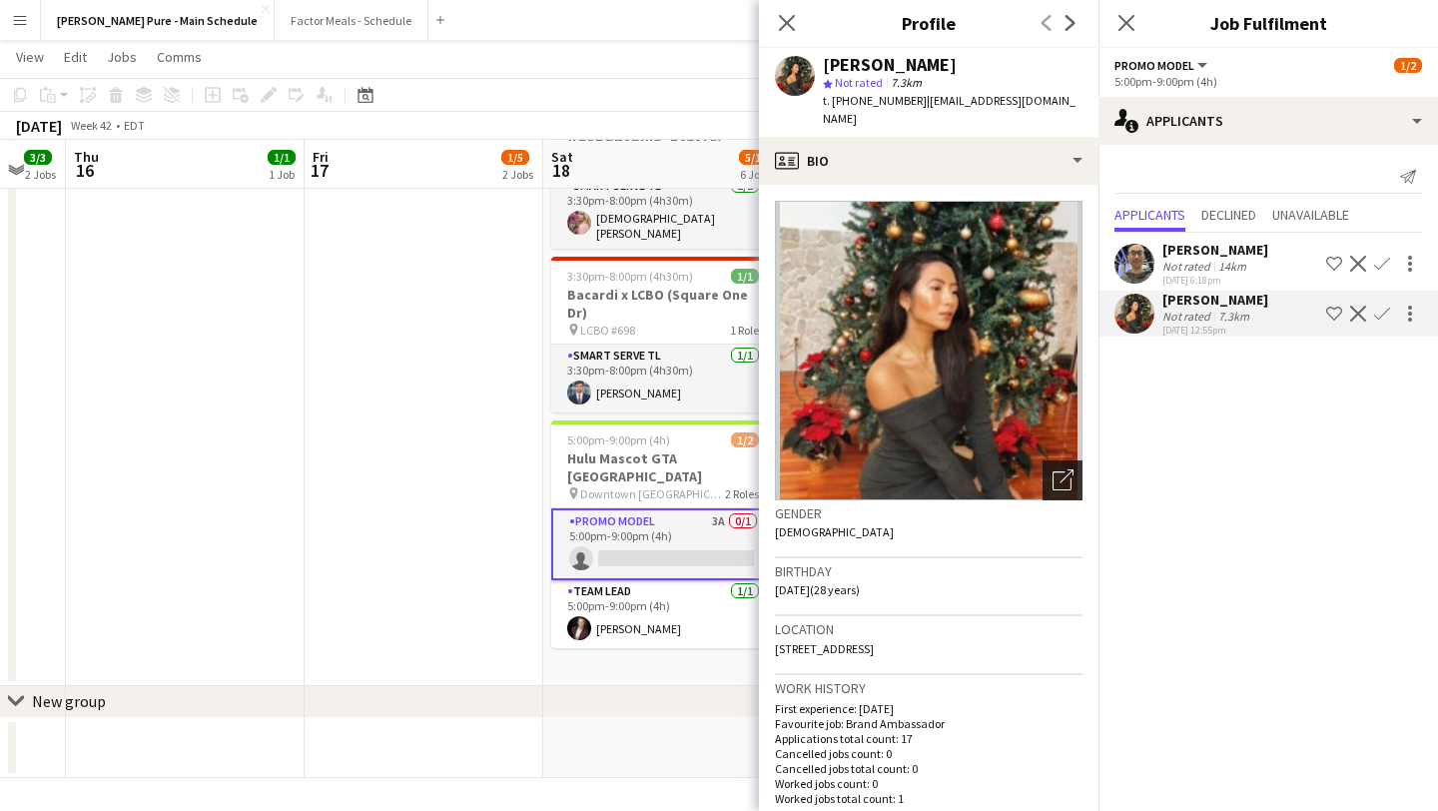
click at [1064, 470] on icon "Open photos pop-in" at bounding box center [1062, 479] width 21 height 21
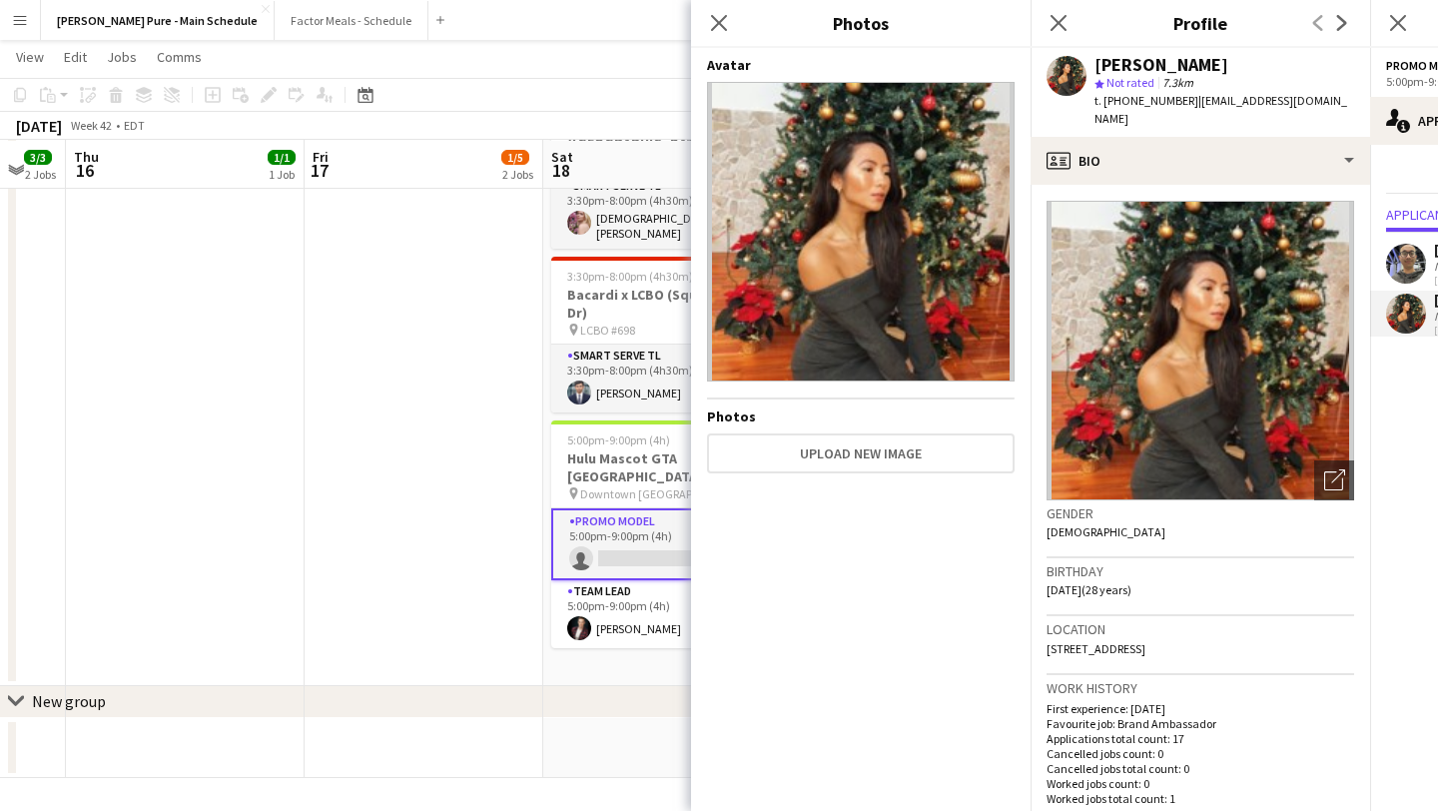
click at [1425, 249] on div at bounding box center [1406, 264] width 40 height 40
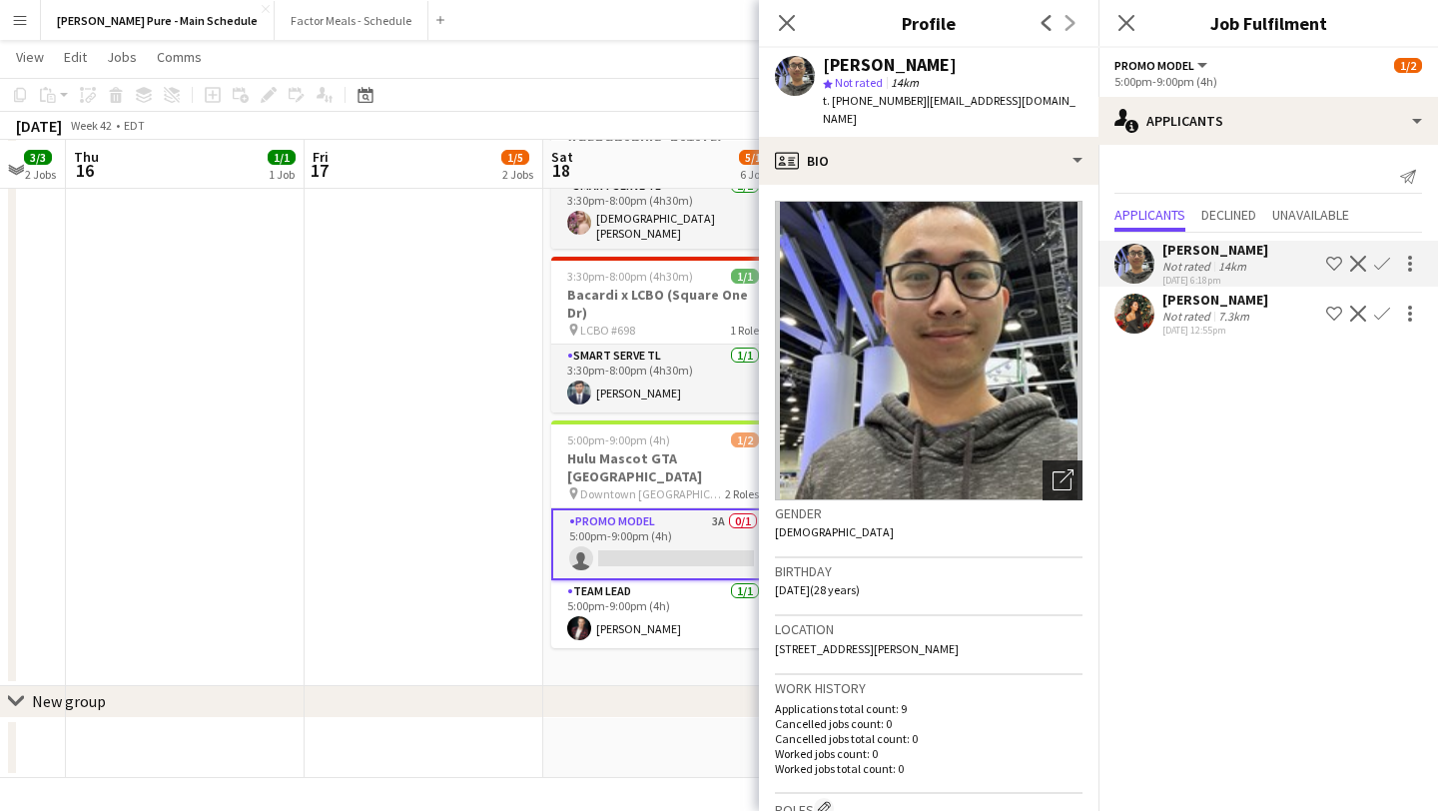
click at [1067, 469] on icon "Open photos pop-in" at bounding box center [1062, 479] width 21 height 21
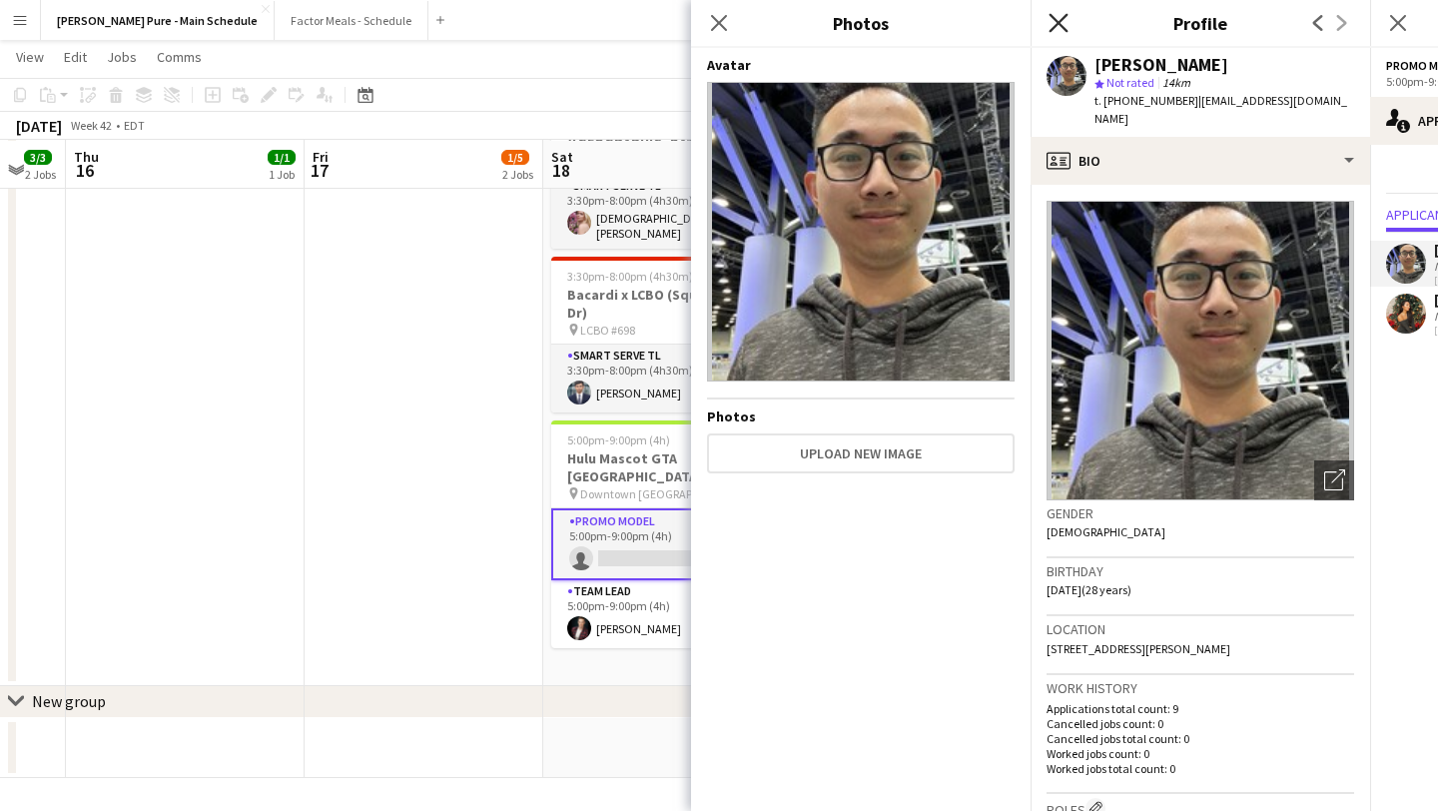
click at [1053, 20] on icon at bounding box center [1057, 22] width 19 height 19
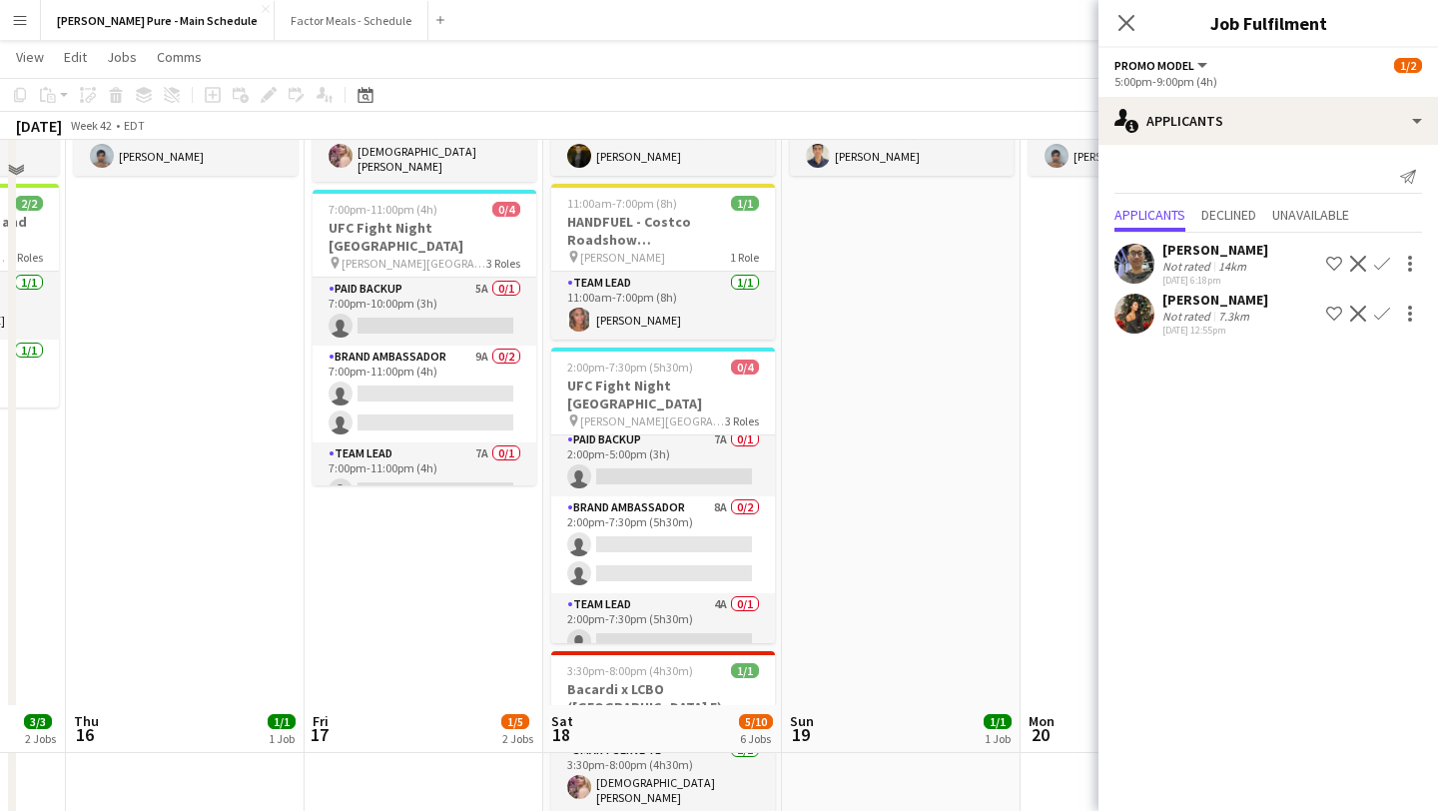
scroll to position [0, 0]
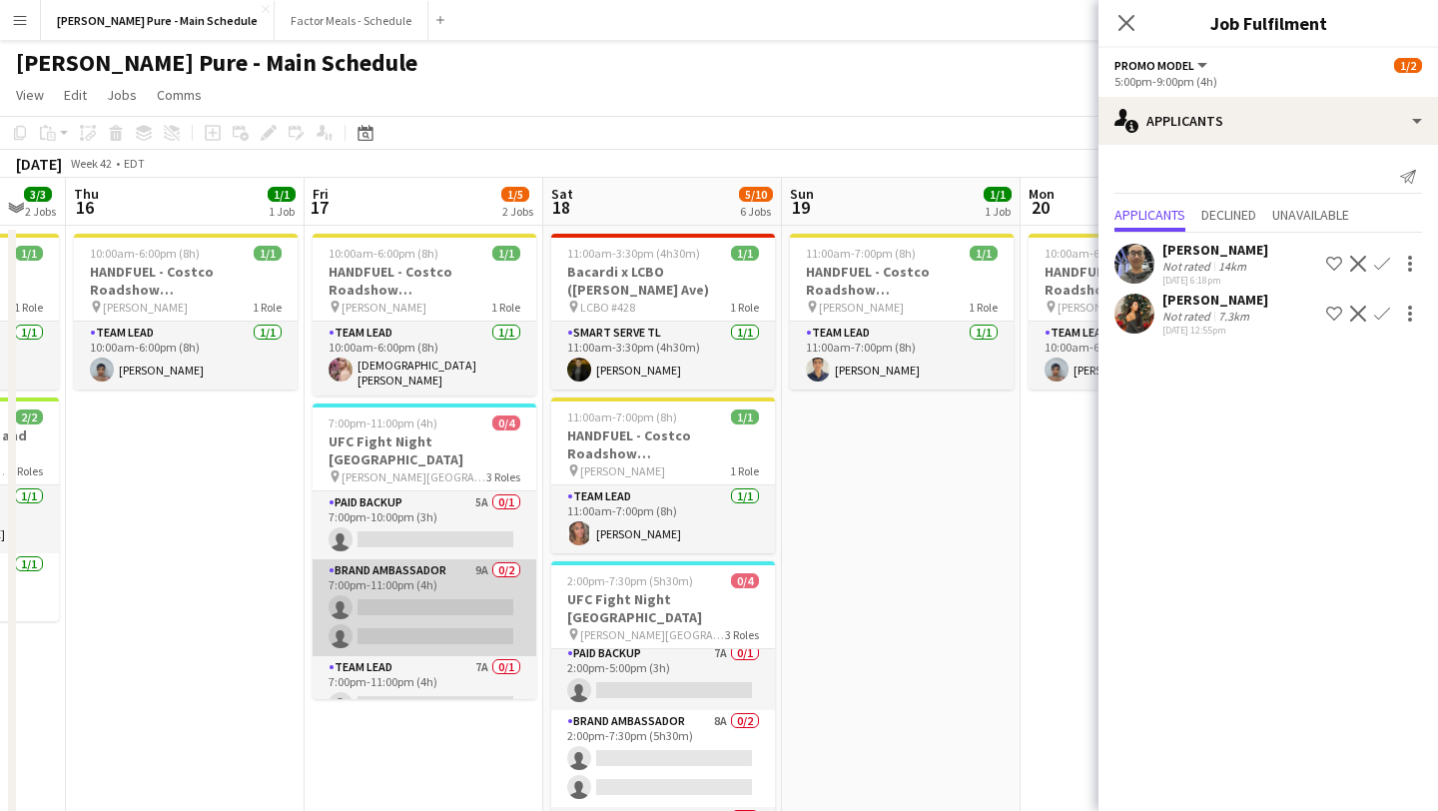
click at [387, 609] on app-card-role "Brand Ambassador 9A 0/2 7:00pm-11:00pm (4h) single-neutral-actions single-neutr…" at bounding box center [425, 607] width 224 height 97
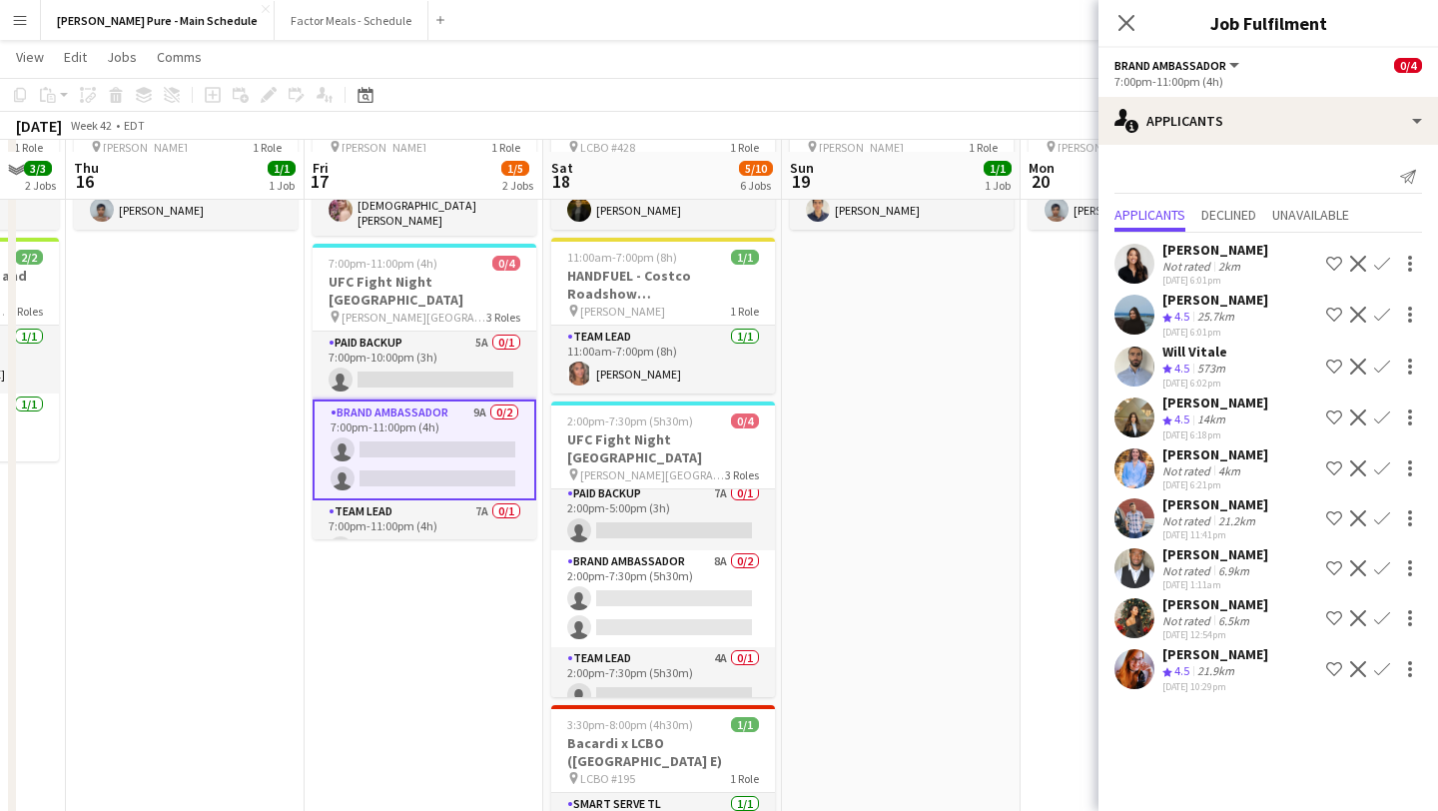
scroll to position [201, 0]
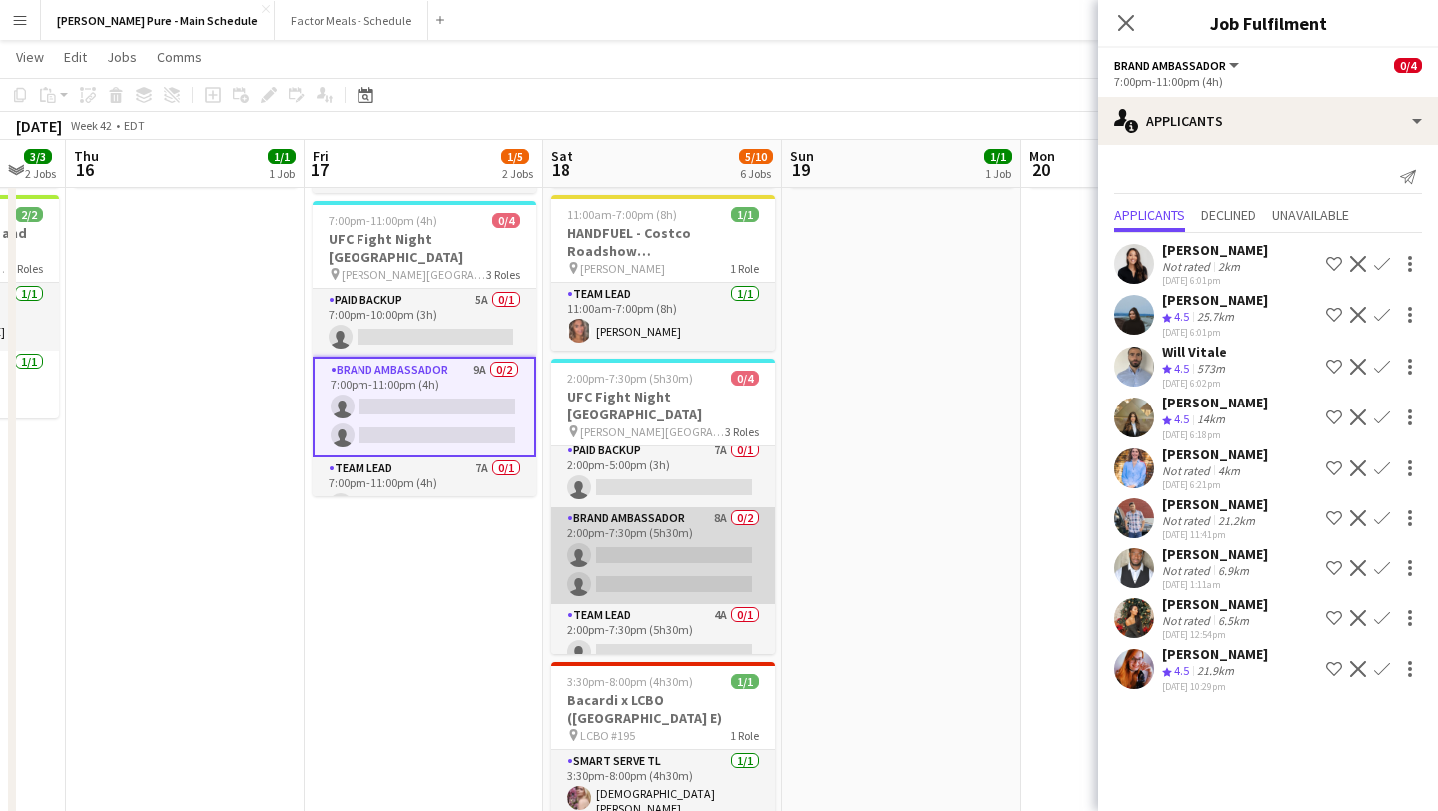
click at [680, 538] on app-card-role "Brand Ambassador 8A 0/2 2:00pm-7:30pm (5h30m) single-neutral-actions single-neu…" at bounding box center [663, 555] width 224 height 97
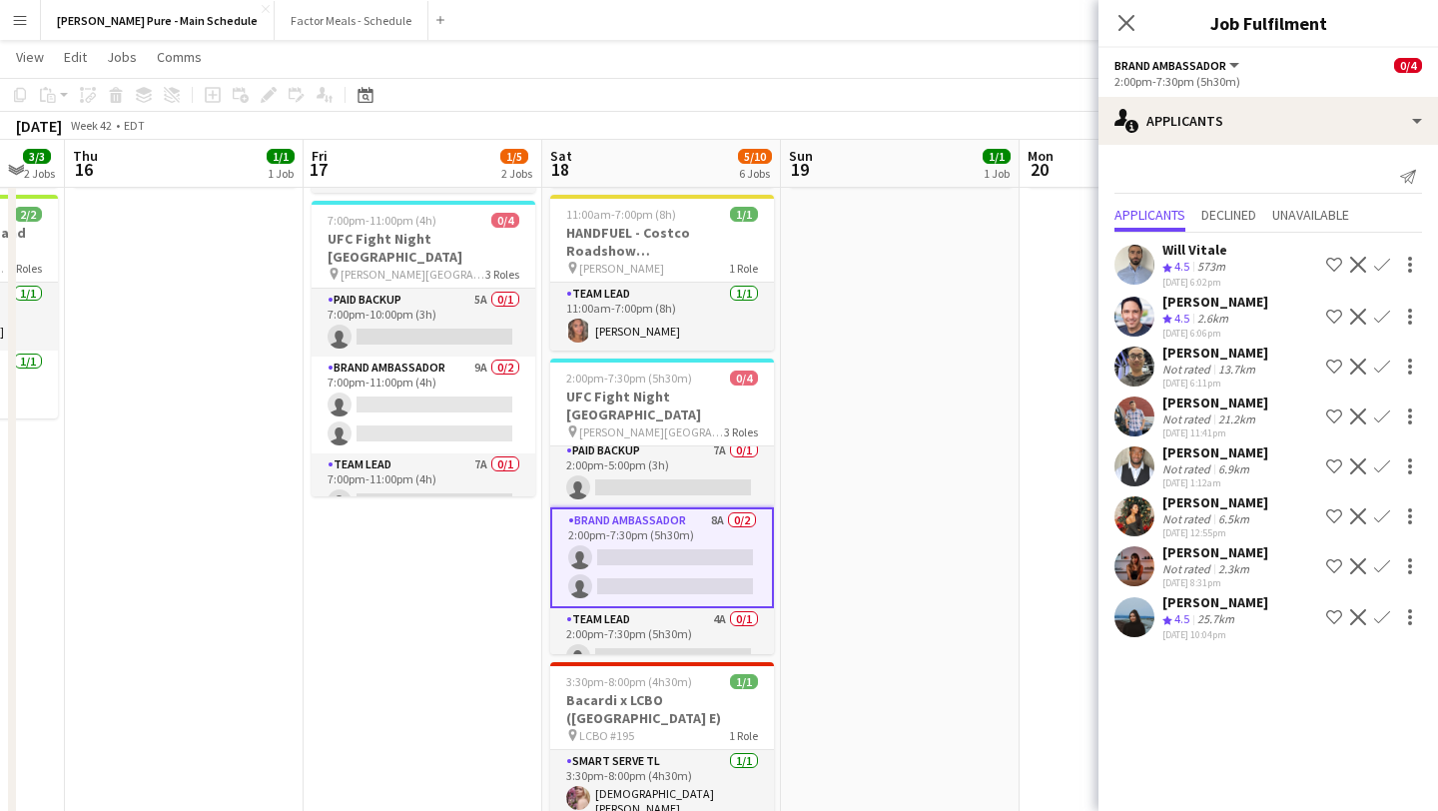
scroll to position [11, 0]
click at [695, 624] on app-card-role "Team Lead 4A 0/1 2:00pm-7:30pm (5h30m) single-neutral-actions" at bounding box center [662, 638] width 224 height 68
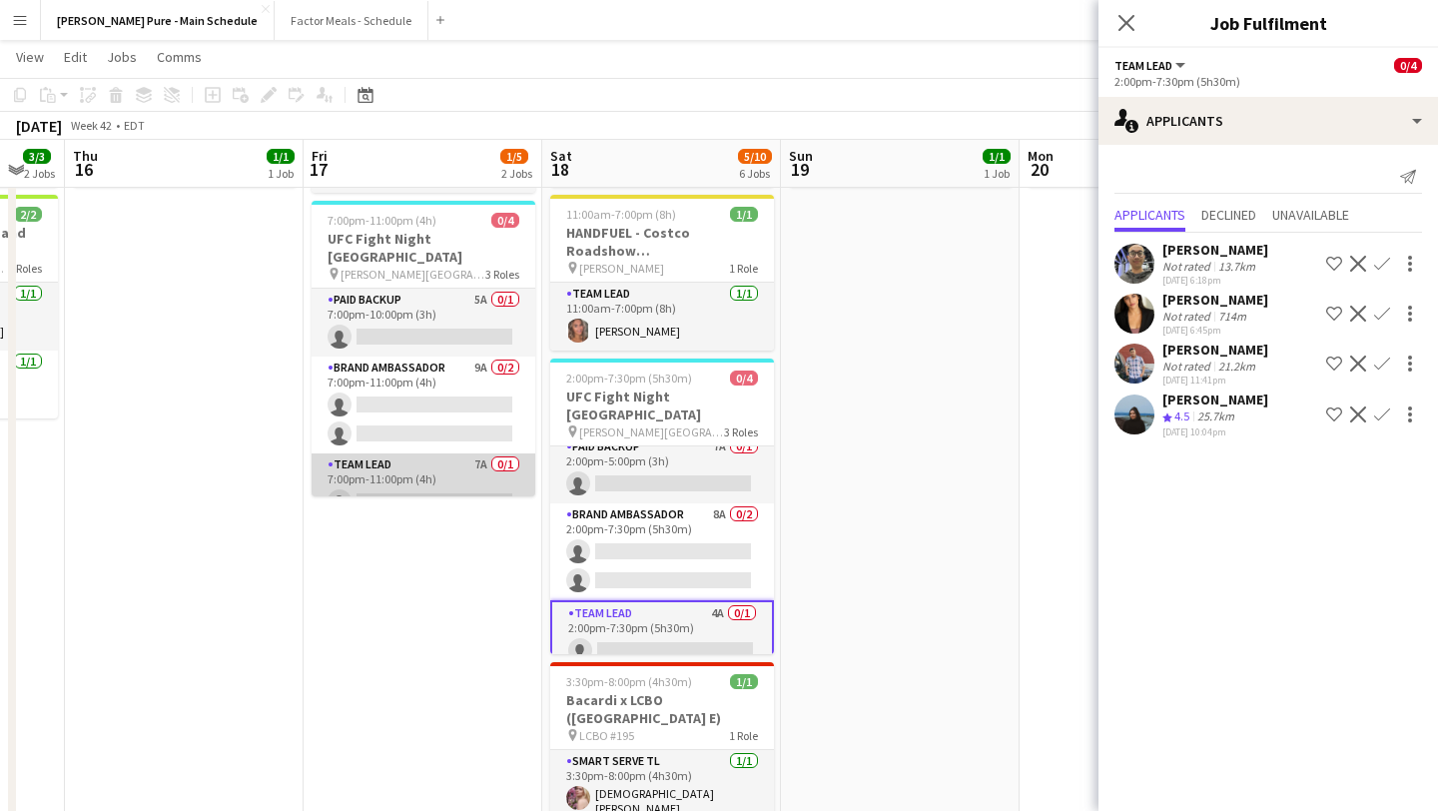
click at [399, 465] on app-card-role "Team Lead 7A 0/1 7:00pm-11:00pm (4h) single-neutral-actions" at bounding box center [424, 487] width 224 height 68
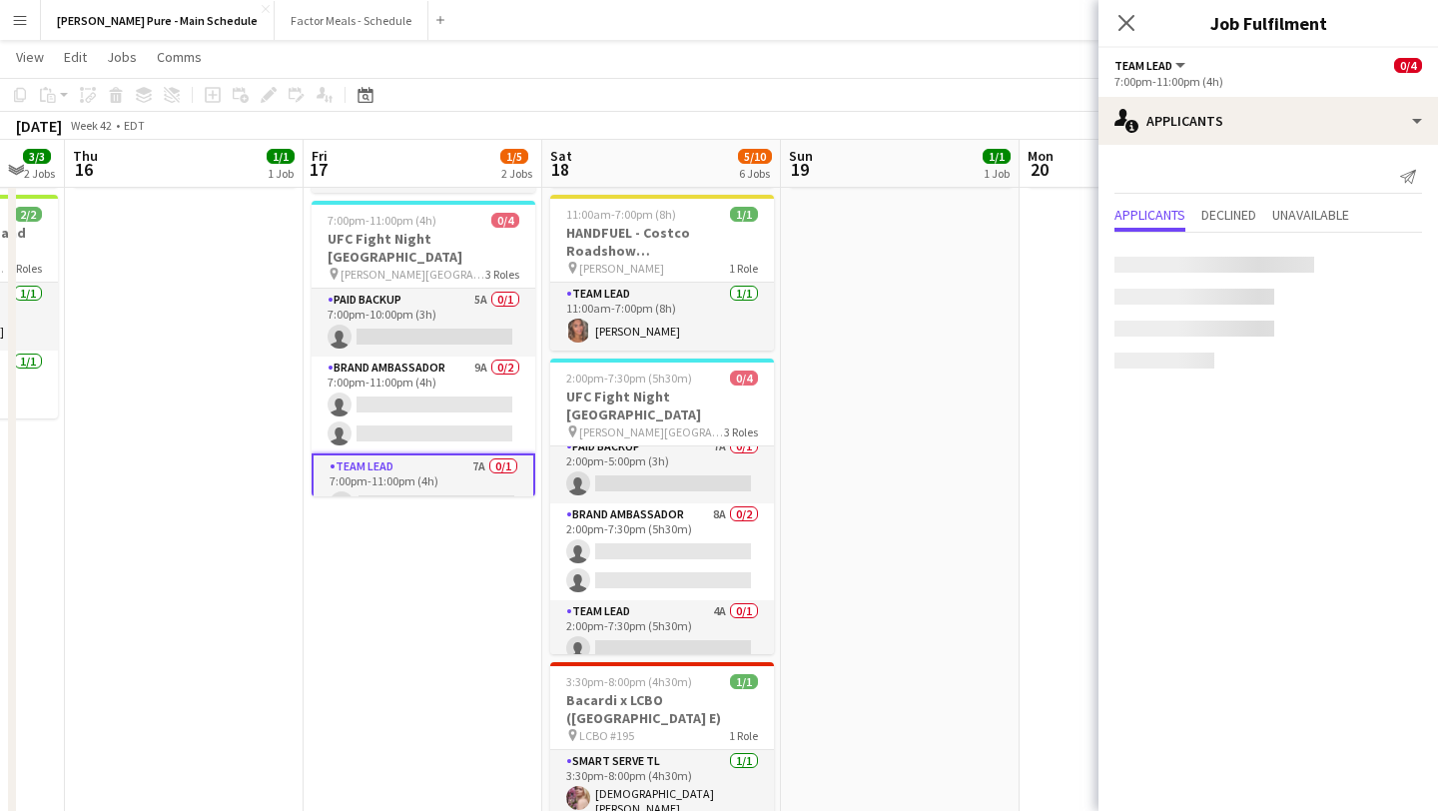
scroll to position [7, 0]
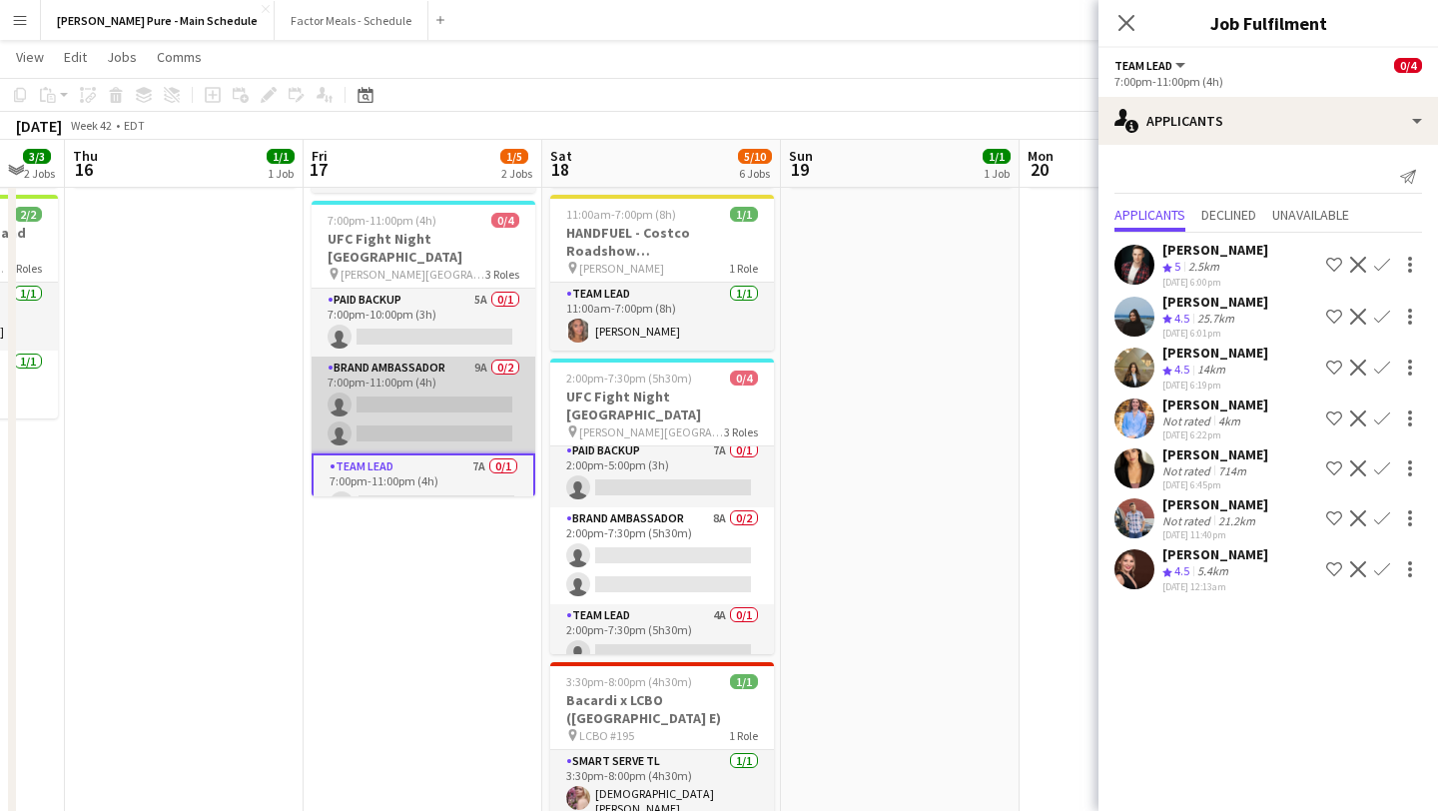
click at [400, 380] on app-card-role "Brand Ambassador 9A 0/2 7:00pm-11:00pm (4h) single-neutral-actions single-neutr…" at bounding box center [424, 404] width 224 height 97
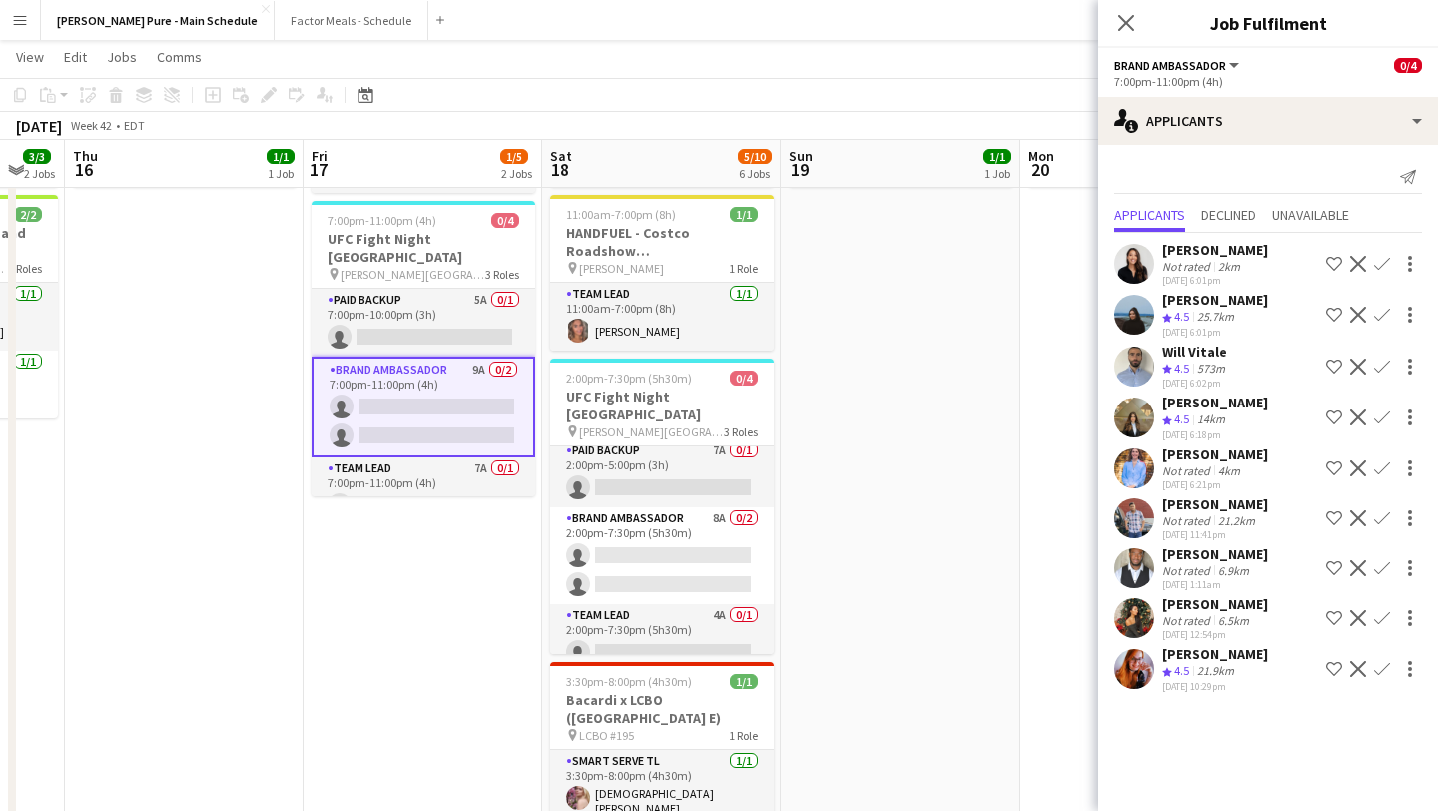
click at [1388, 313] on app-icon "Confirm" at bounding box center [1382, 315] width 16 height 16
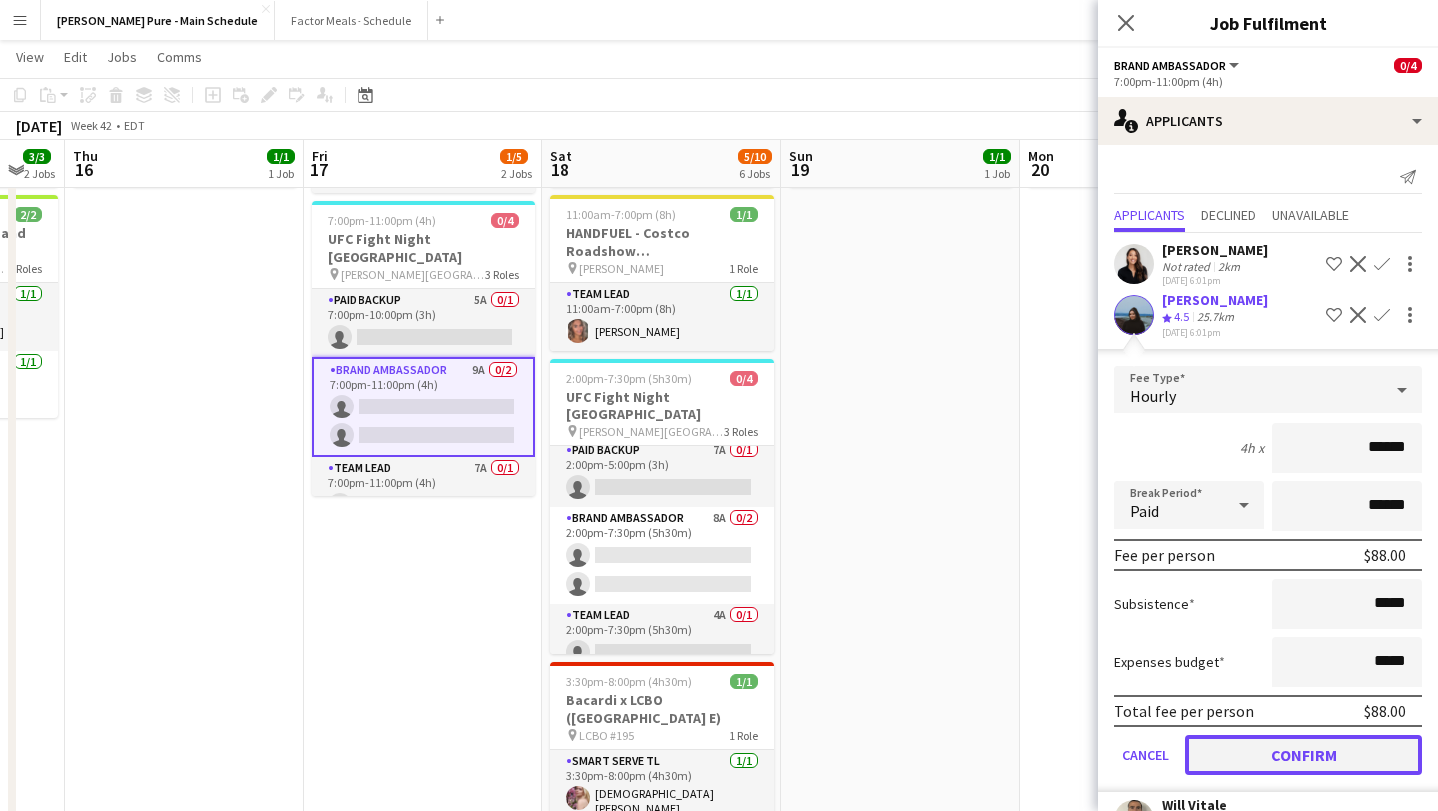
click at [1354, 756] on button "Confirm" at bounding box center [1303, 755] width 237 height 40
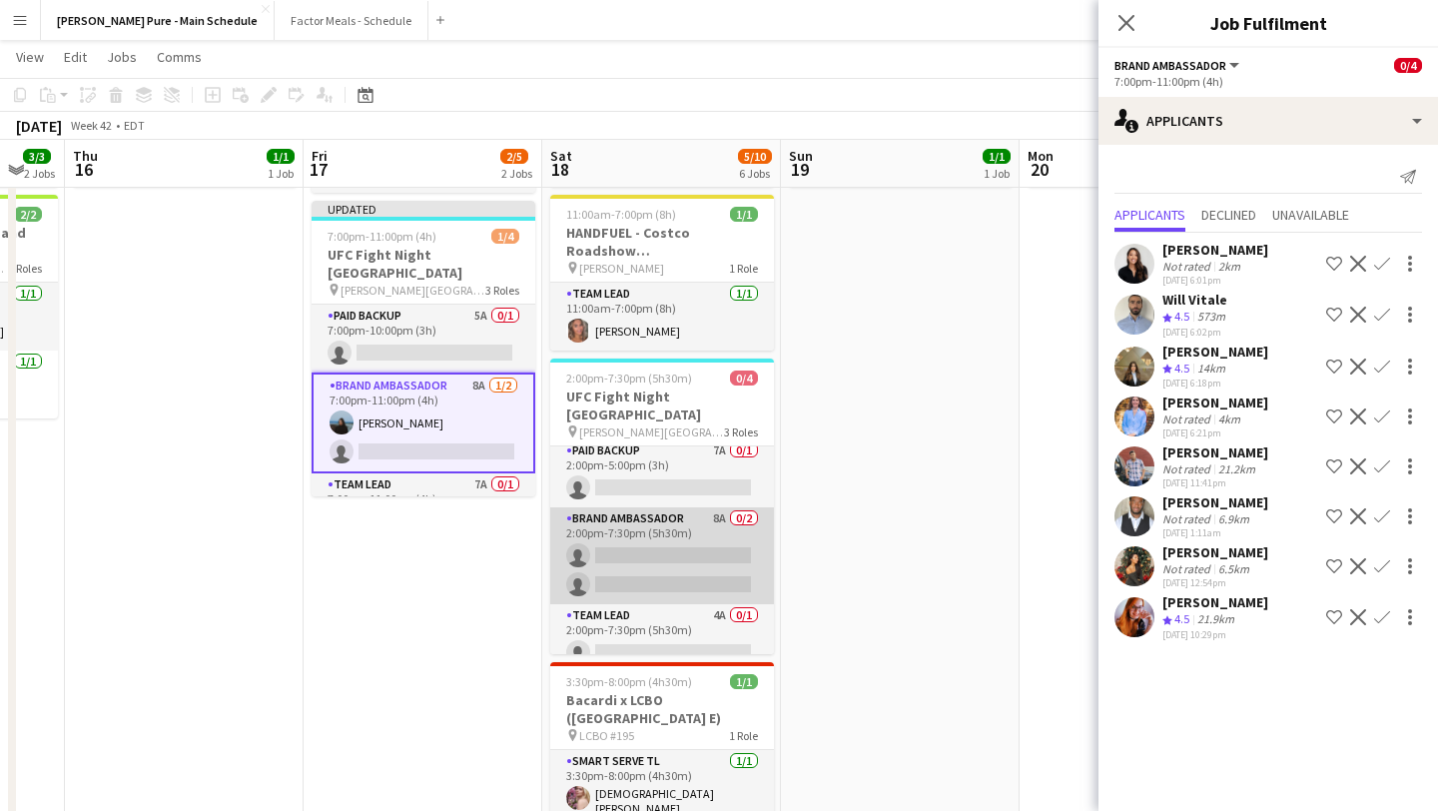
click at [661, 545] on app-card-role "Brand Ambassador 8A 0/2 2:00pm-7:30pm (5h30m) single-neutral-actions single-neu…" at bounding box center [662, 555] width 224 height 97
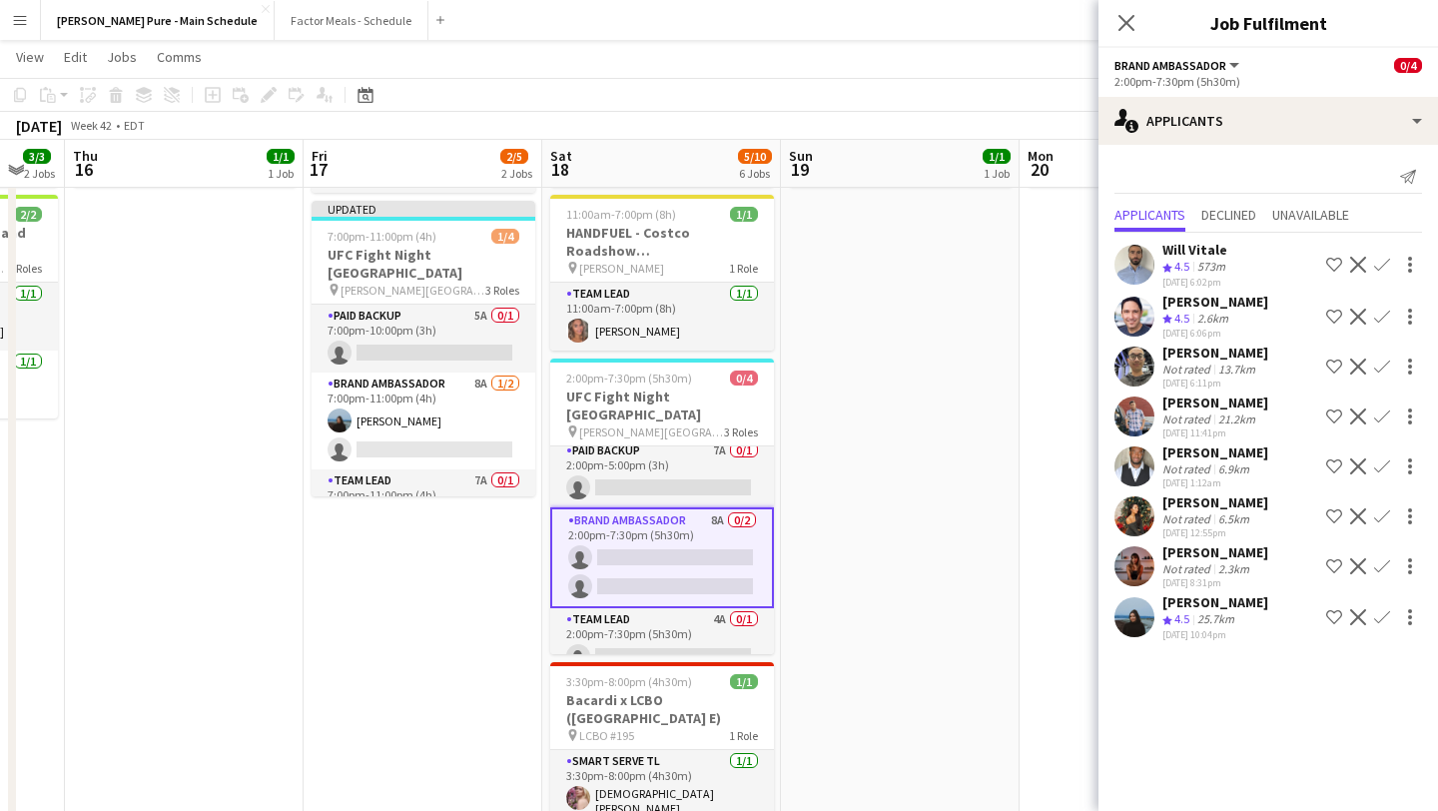
click at [1383, 617] on app-icon "Confirm" at bounding box center [1382, 617] width 16 height 16
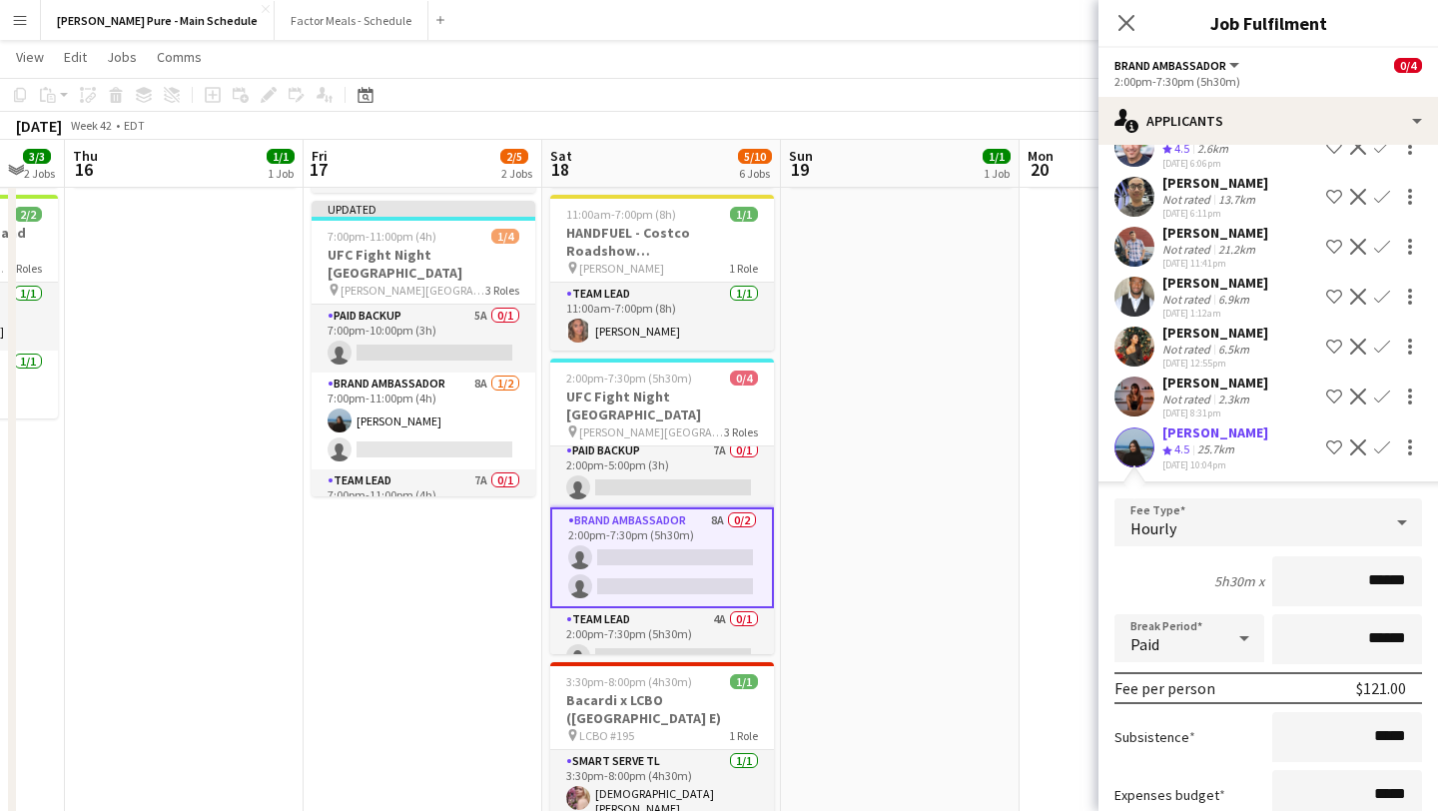
scroll to position [302, 0]
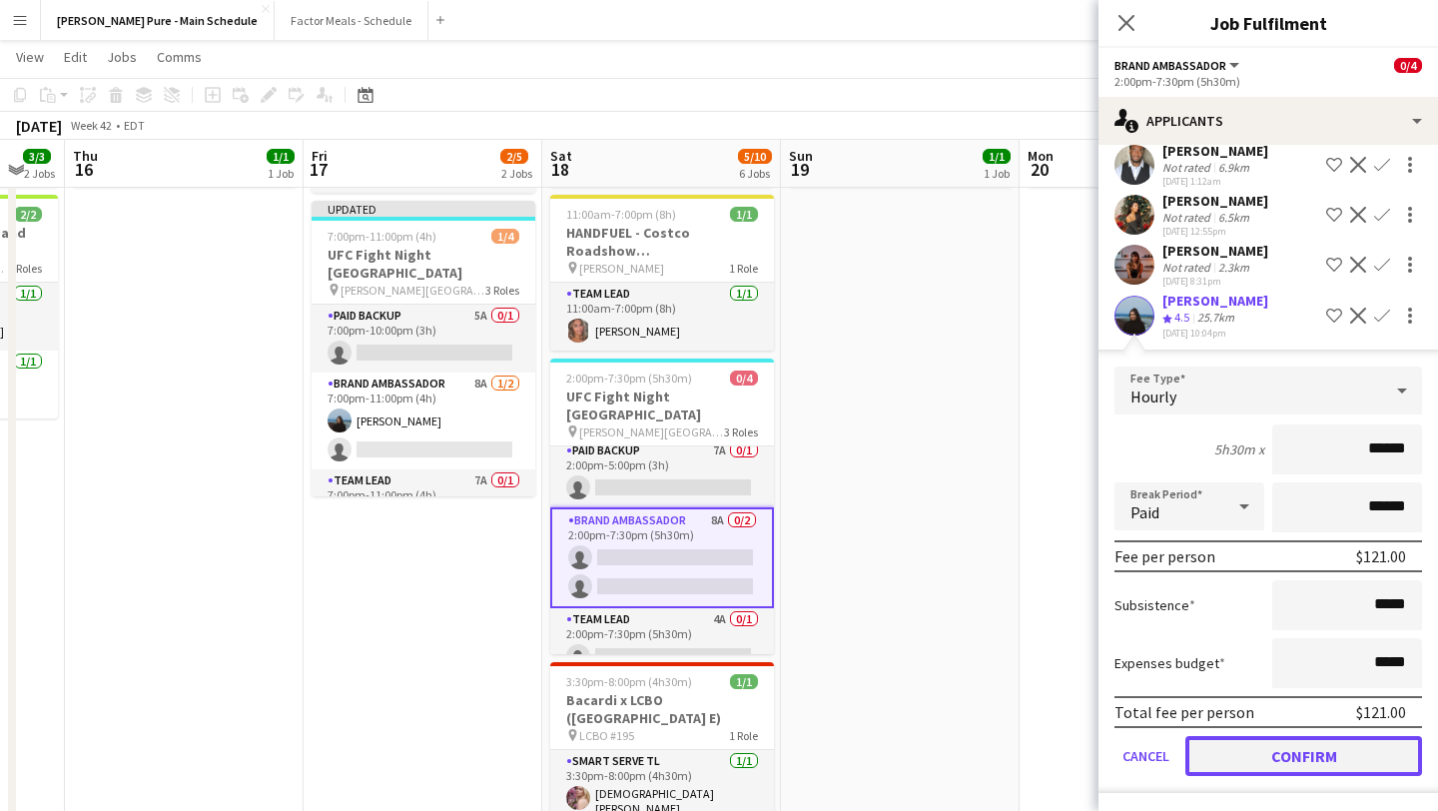
click at [1302, 765] on button "Confirm" at bounding box center [1303, 756] width 237 height 40
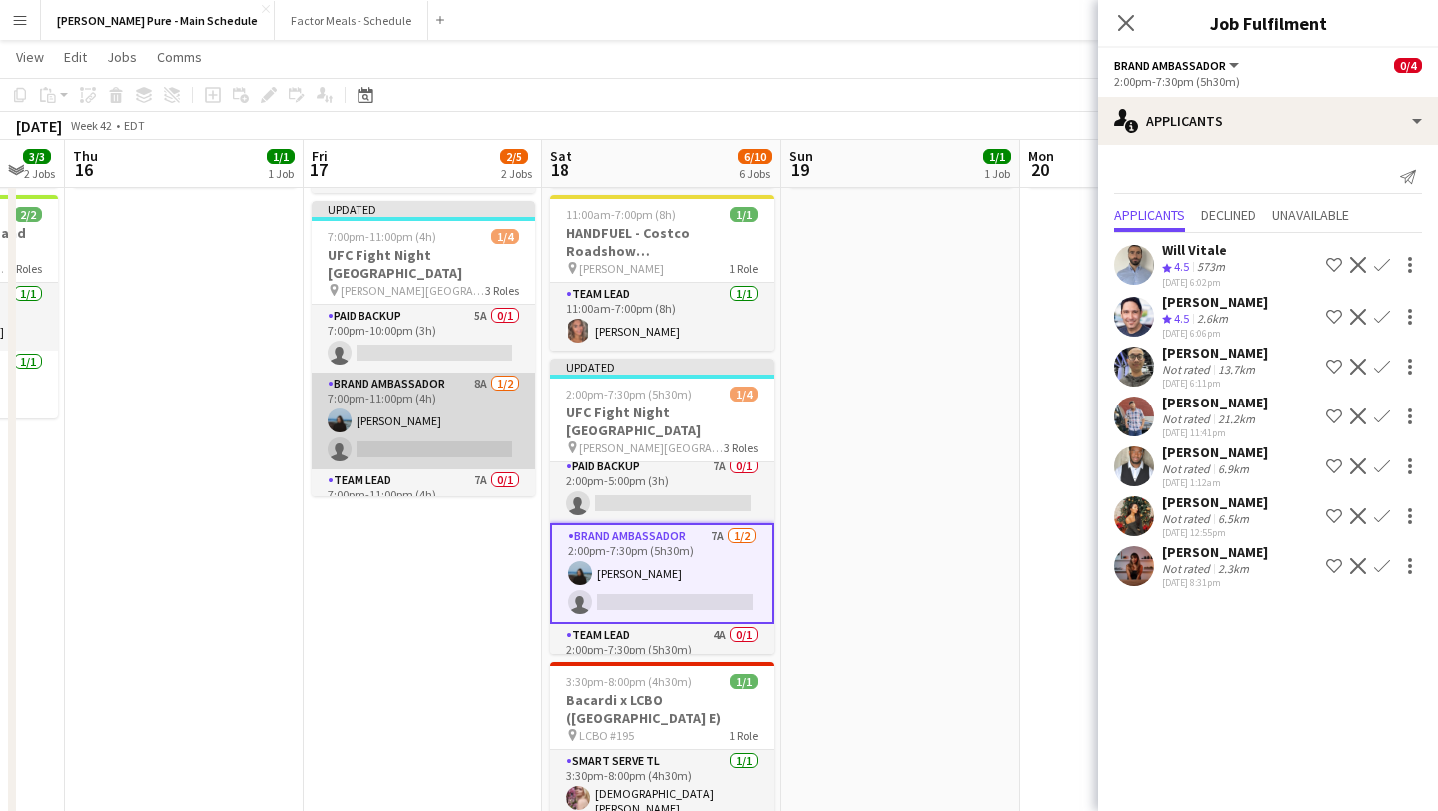
click at [406, 408] on app-card-role "Brand Ambassador 8A [DATE] 7:00pm-11:00pm (4h) [PERSON_NAME] single-neutral-act…" at bounding box center [424, 420] width 224 height 97
